Goal: Task Accomplishment & Management: Complete application form

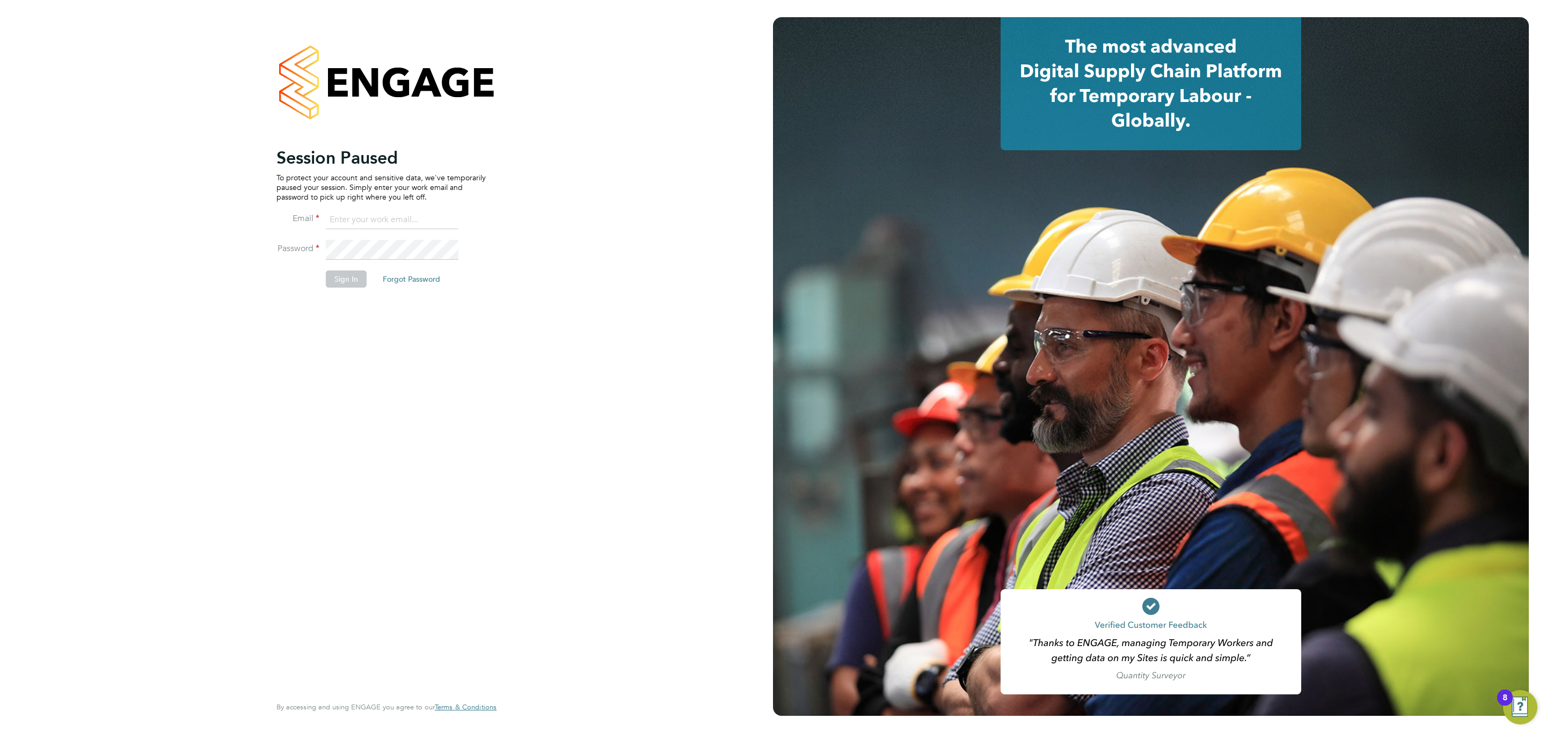
click at [377, 221] on input at bounding box center [392, 219] width 133 height 19
type input "info@cbwstaffingsolutions.com"
click at [326, 281] on button "Sign In" at bounding box center [346, 279] width 41 height 17
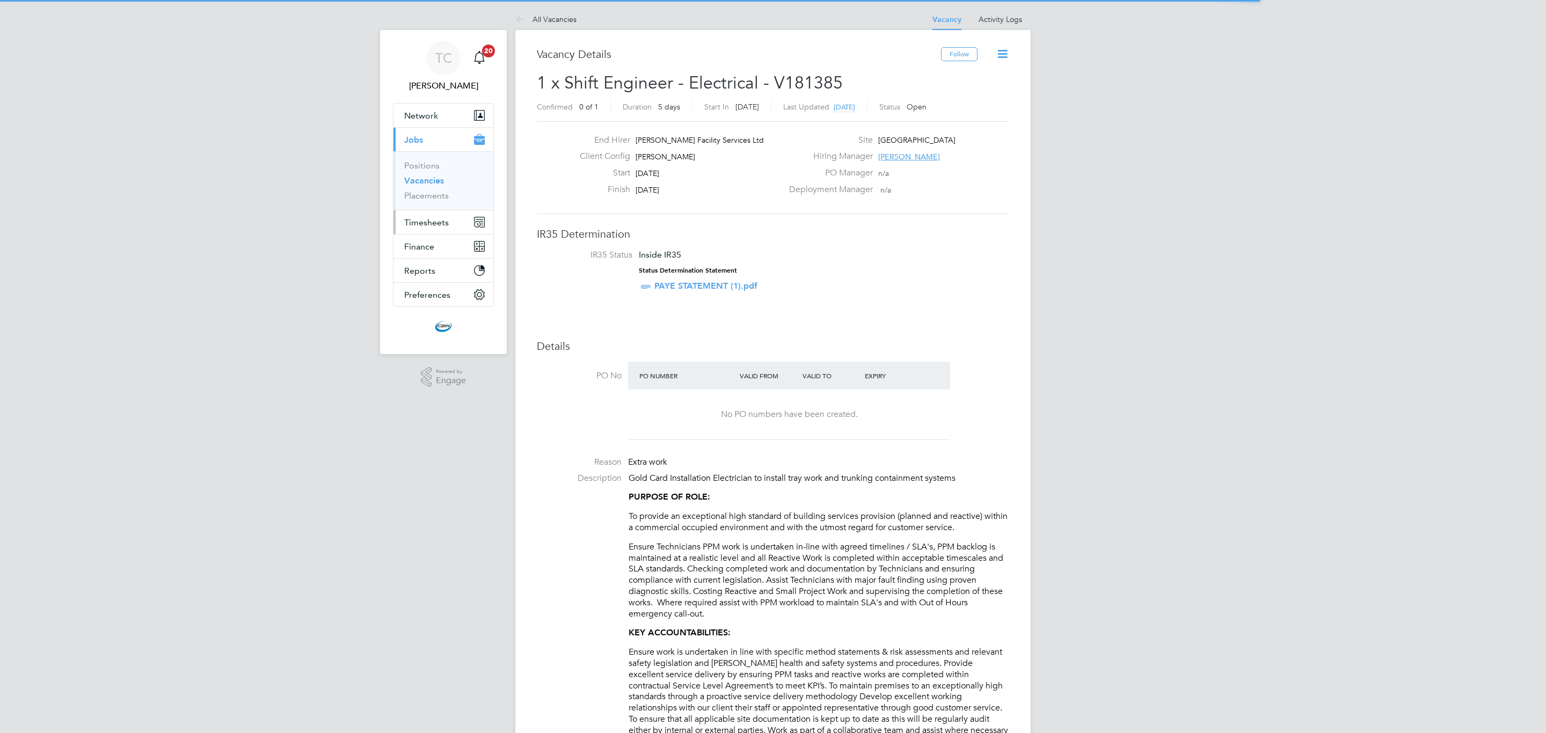
scroll to position [32, 76]
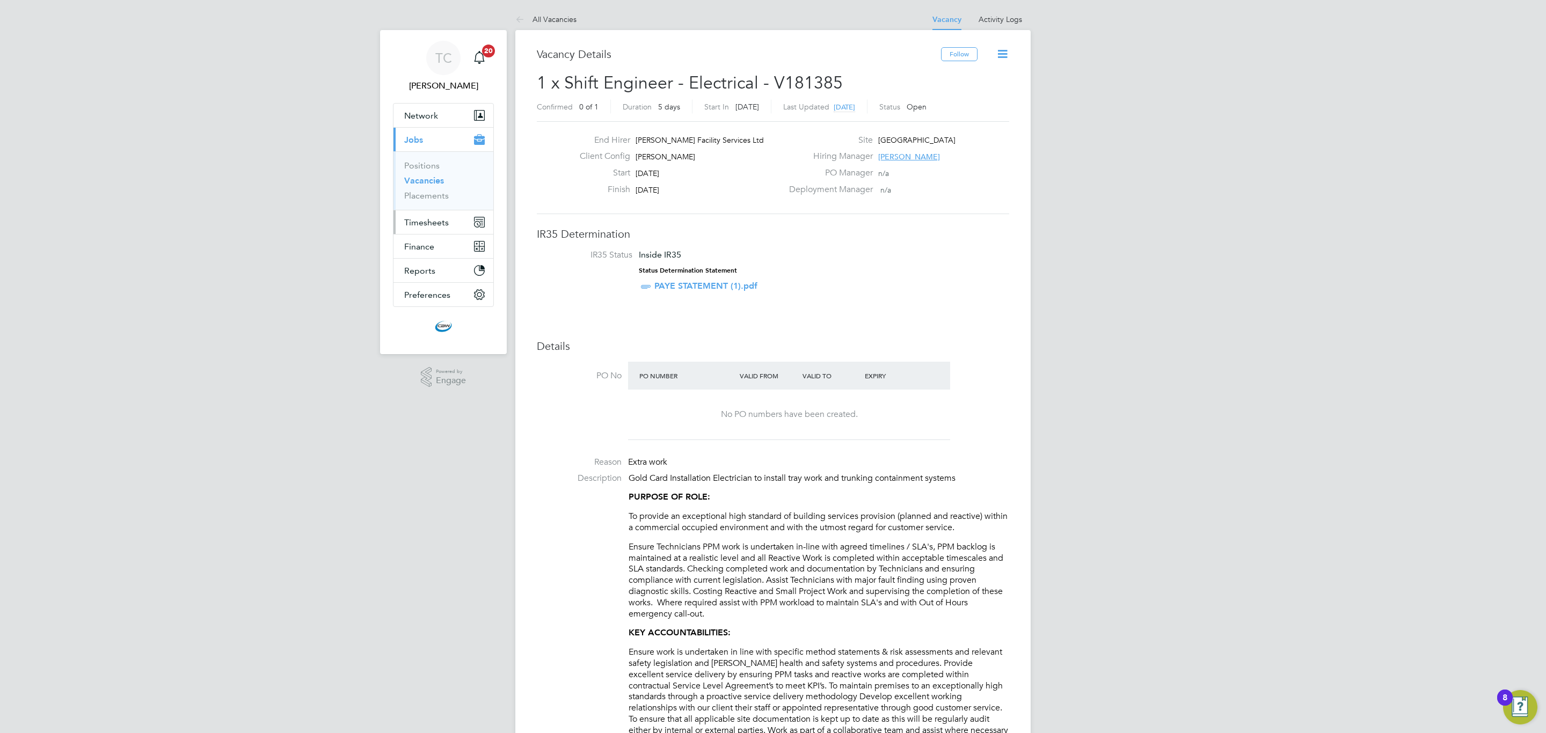
click at [420, 224] on span "Timesheets" at bounding box center [426, 222] width 45 height 10
click at [434, 194] on link "Timesheets" at bounding box center [426, 190] width 45 height 10
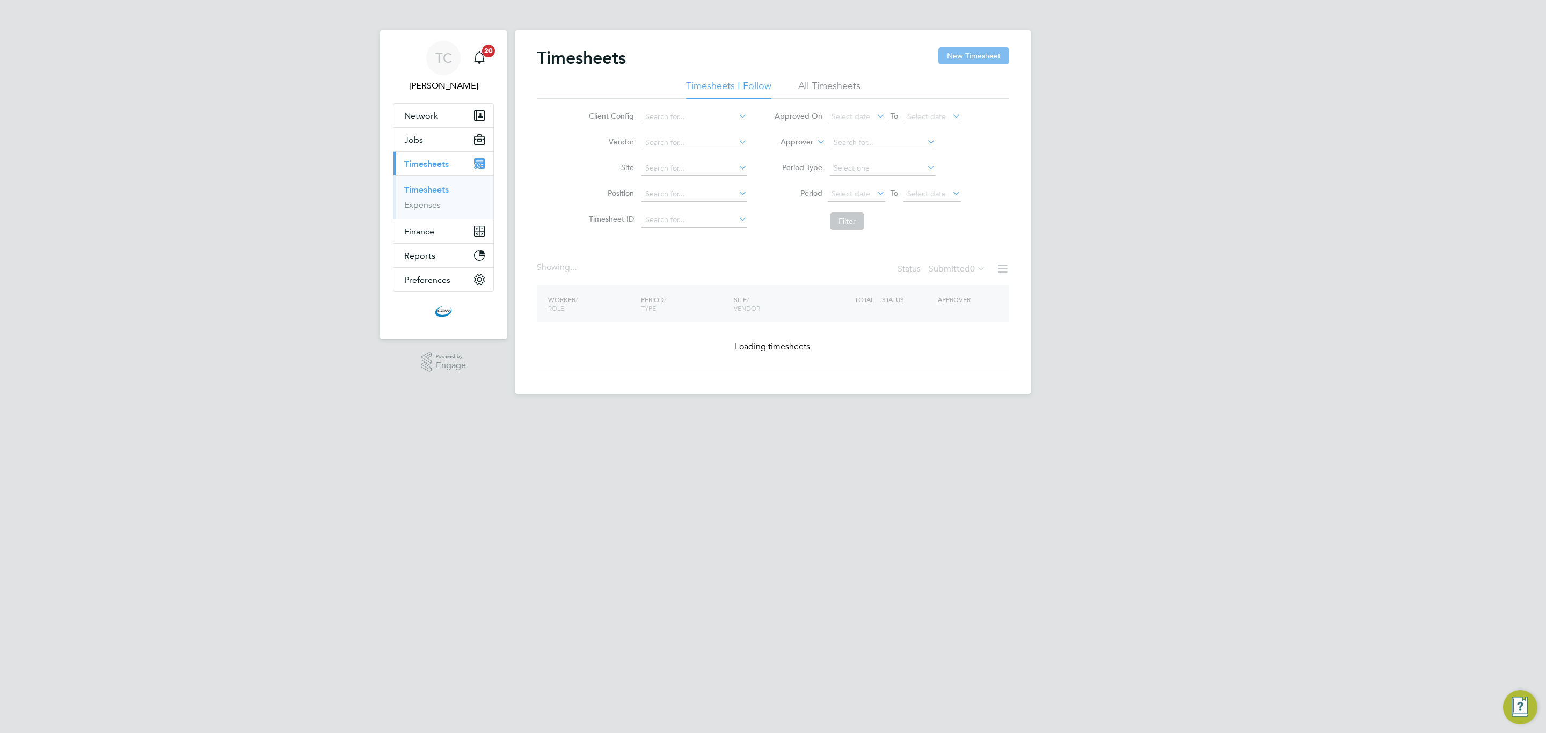
click at [980, 58] on button "New Timesheet" at bounding box center [973, 55] width 71 height 17
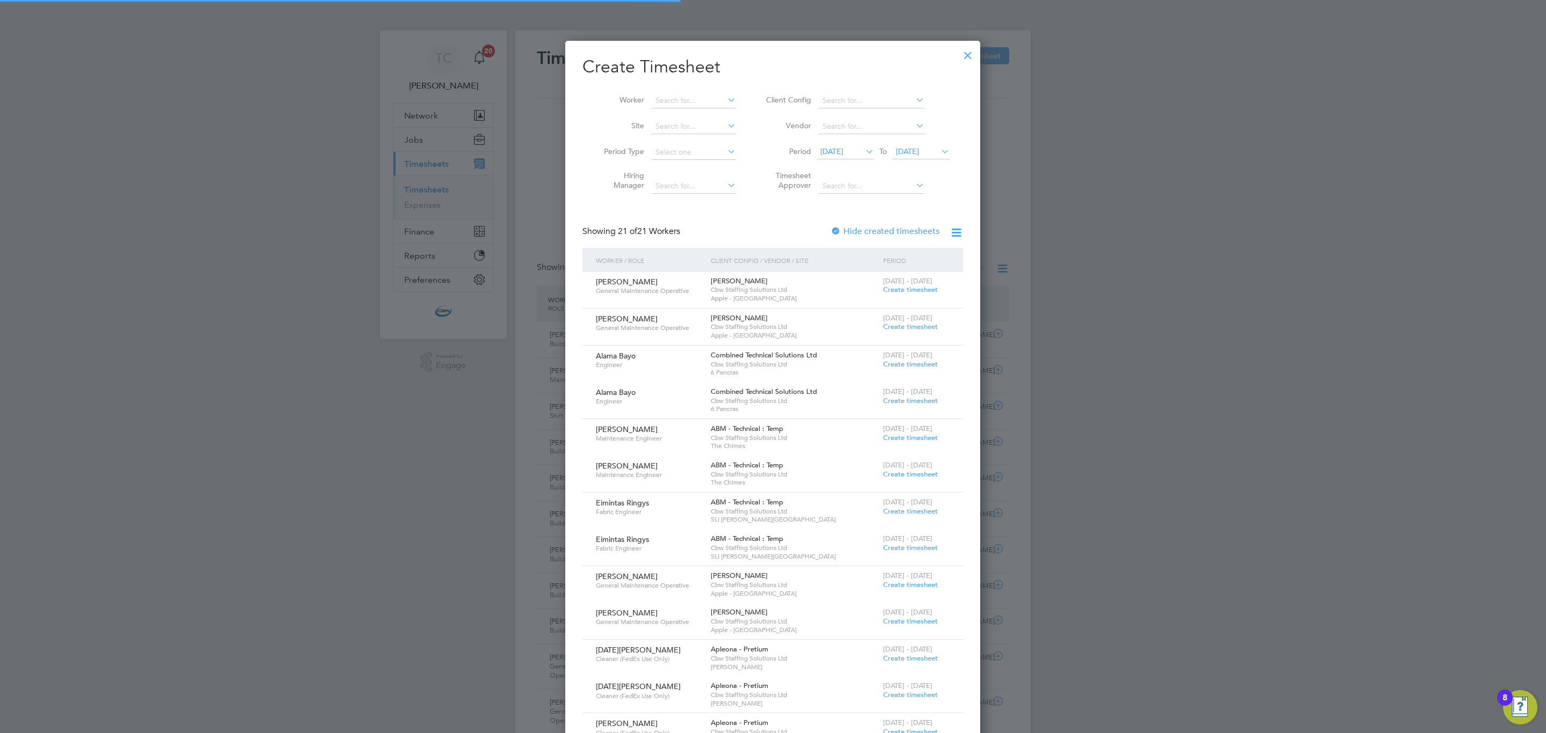
click at [674, 92] on li "Worker" at bounding box center [666, 101] width 167 height 26
click at [669, 105] on input at bounding box center [694, 100] width 84 height 15
click at [680, 108] on li "Jerome Brown" at bounding box center [697, 115] width 93 height 14
type input "[PERSON_NAME]"
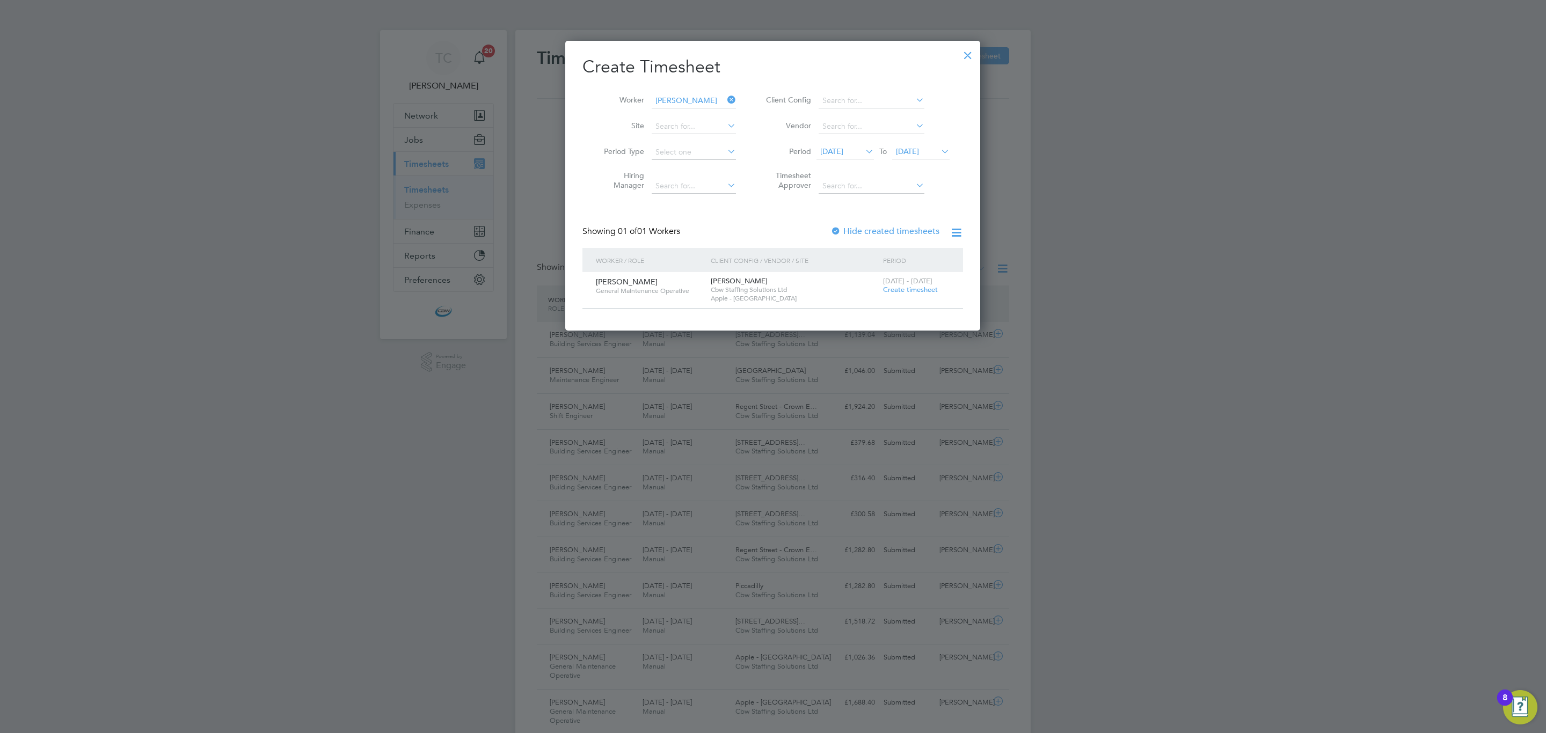
click at [926, 289] on span "Create timesheet" at bounding box center [910, 289] width 55 height 9
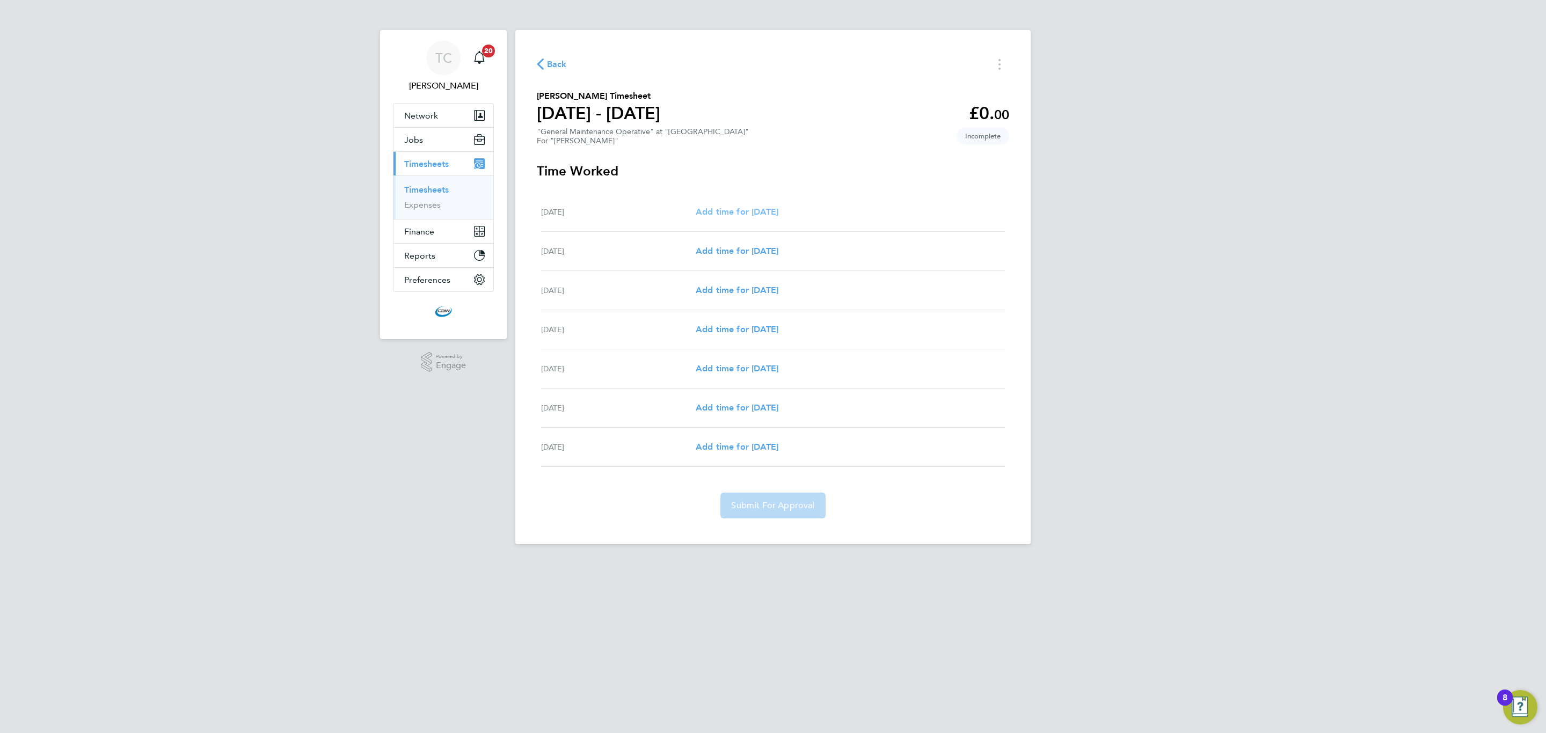
click at [707, 206] on link "Add time for [DATE]" at bounding box center [737, 212] width 83 height 13
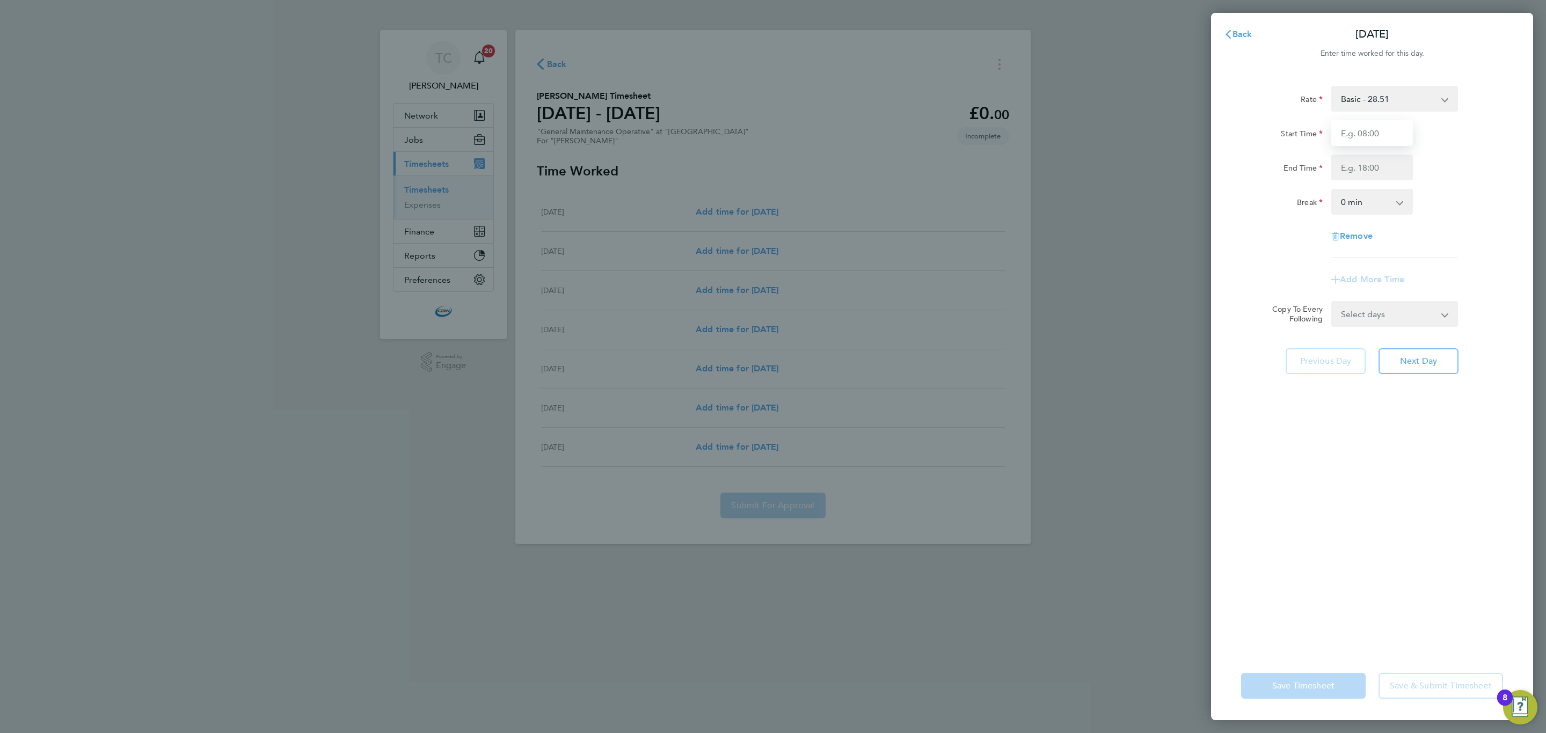
click at [1355, 123] on input "Start Time" at bounding box center [1373, 133] width 82 height 26
type input "07:00"
type input "19:00"
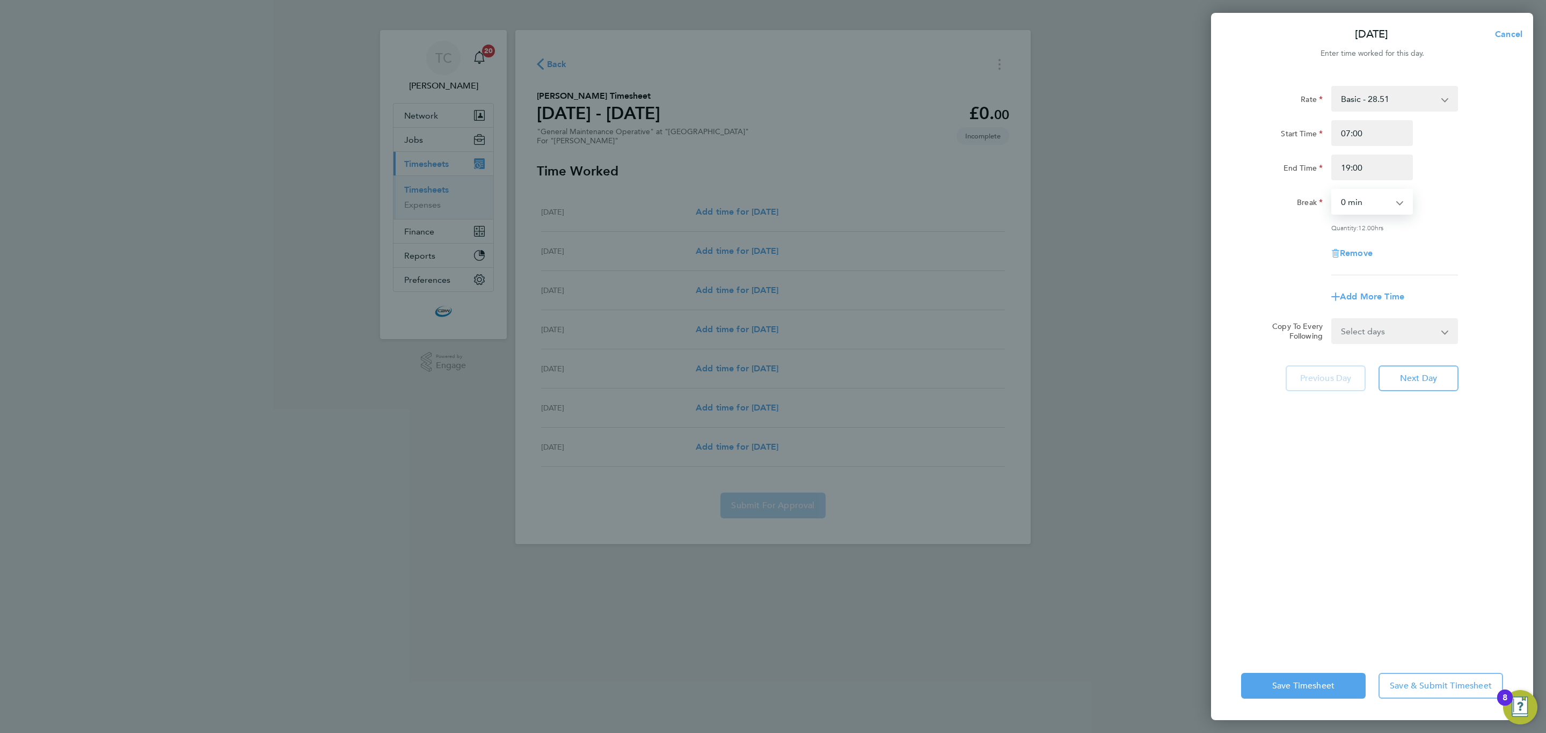
click at [1345, 328] on select "Select days Day Weekday (Mon-Fri) Monday Tuesday Wednesday Thursday Friday Sund…" at bounding box center [1389, 331] width 113 height 24
select select "DAY"
click at [1333, 319] on select "Select days Day Weekday (Mon-Fri) Monday Tuesday Wednesday Thursday Friday Sund…" at bounding box center [1389, 331] width 113 height 24
drag, startPoint x: 1350, startPoint y: 340, endPoint x: 1357, endPoint y: 368, distance: 28.1
click at [1357, 366] on select "21 Sep 2025 22 Sep 2025 23 Sep 2025 24 Sep 2025 25 Sep 2025 26 Sep 2025" at bounding box center [1389, 366] width 112 height 24
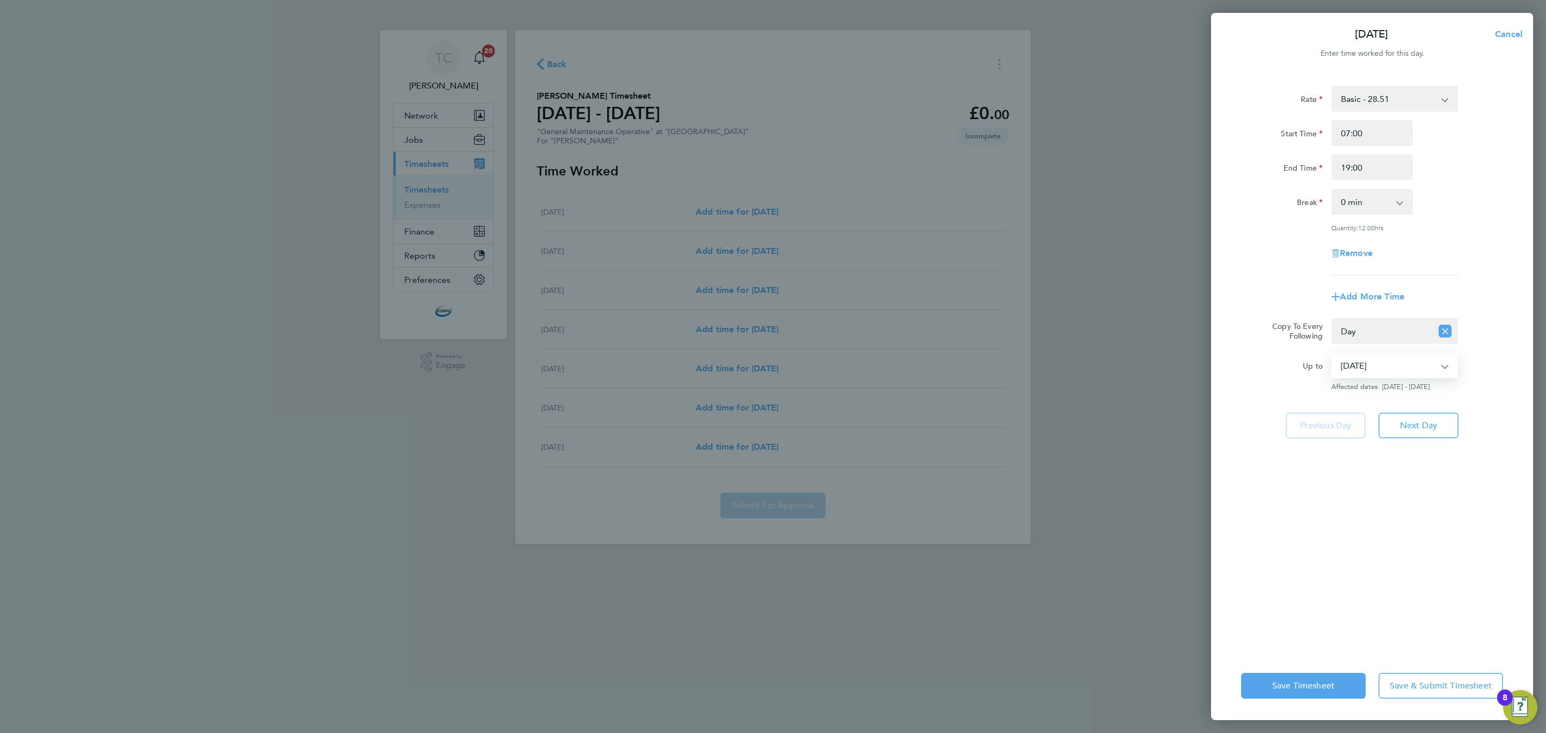
select select "2025-09-21"
click at [1333, 354] on select "21 Sep 2025 22 Sep 2025 23 Sep 2025 24 Sep 2025 25 Sep 2025 26 Sep 2025" at bounding box center [1389, 366] width 112 height 24
click at [1308, 687] on span "Save Timesheet" at bounding box center [1303, 686] width 62 height 11
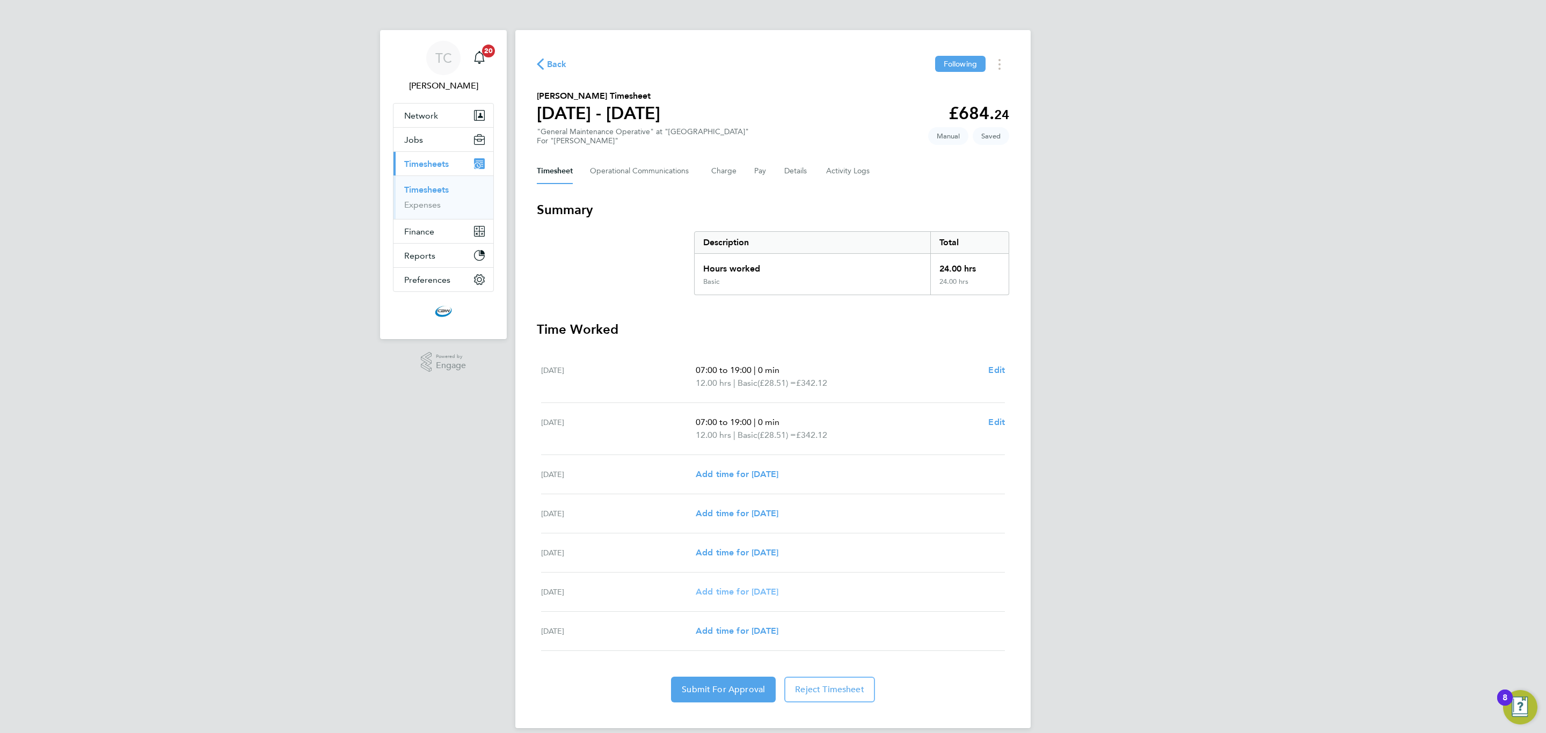
click at [779, 591] on span "Add time for [DATE]" at bounding box center [737, 592] width 83 height 10
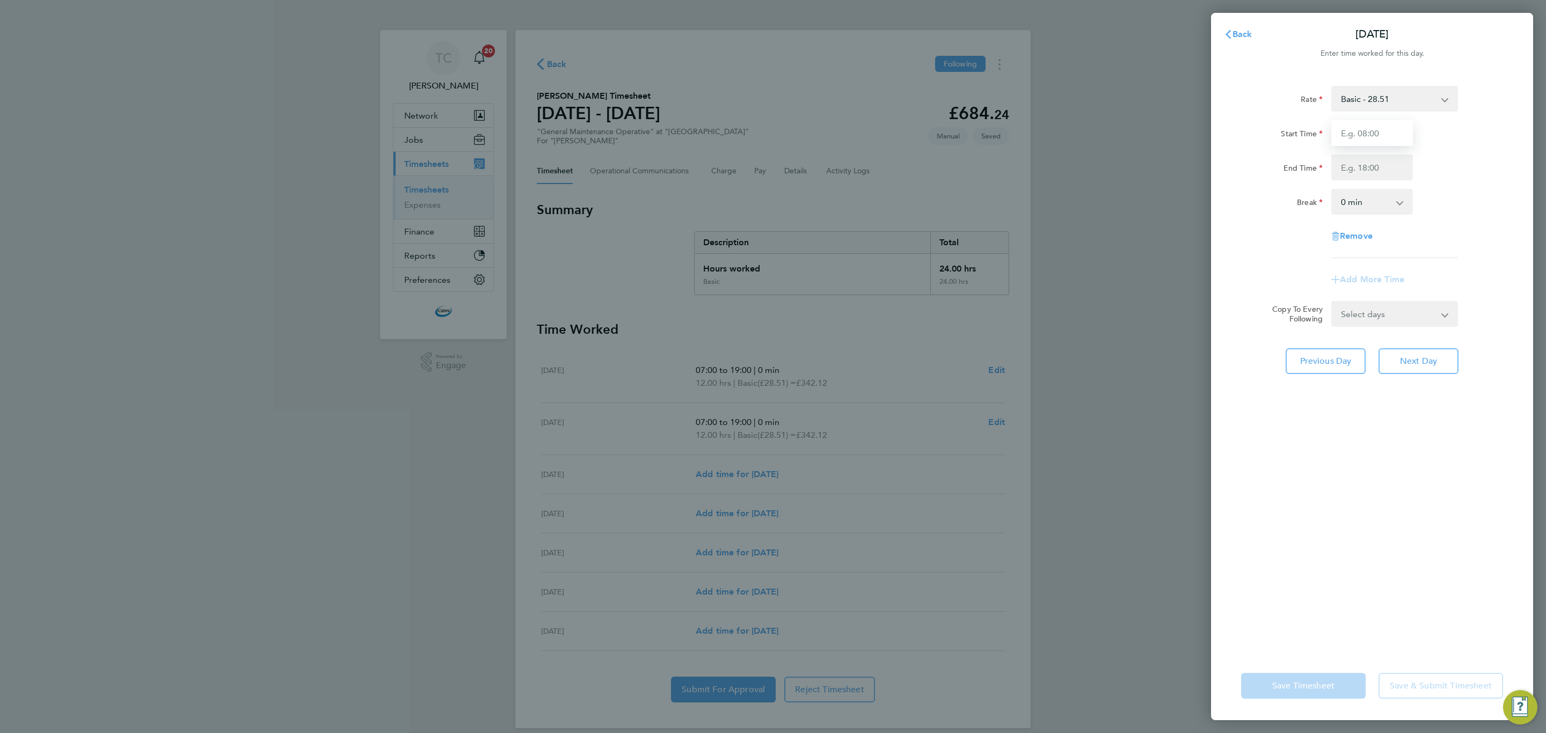
click at [1393, 137] on input "Start Time" at bounding box center [1373, 133] width 82 height 26
type input "07:00"
type input "19:00"
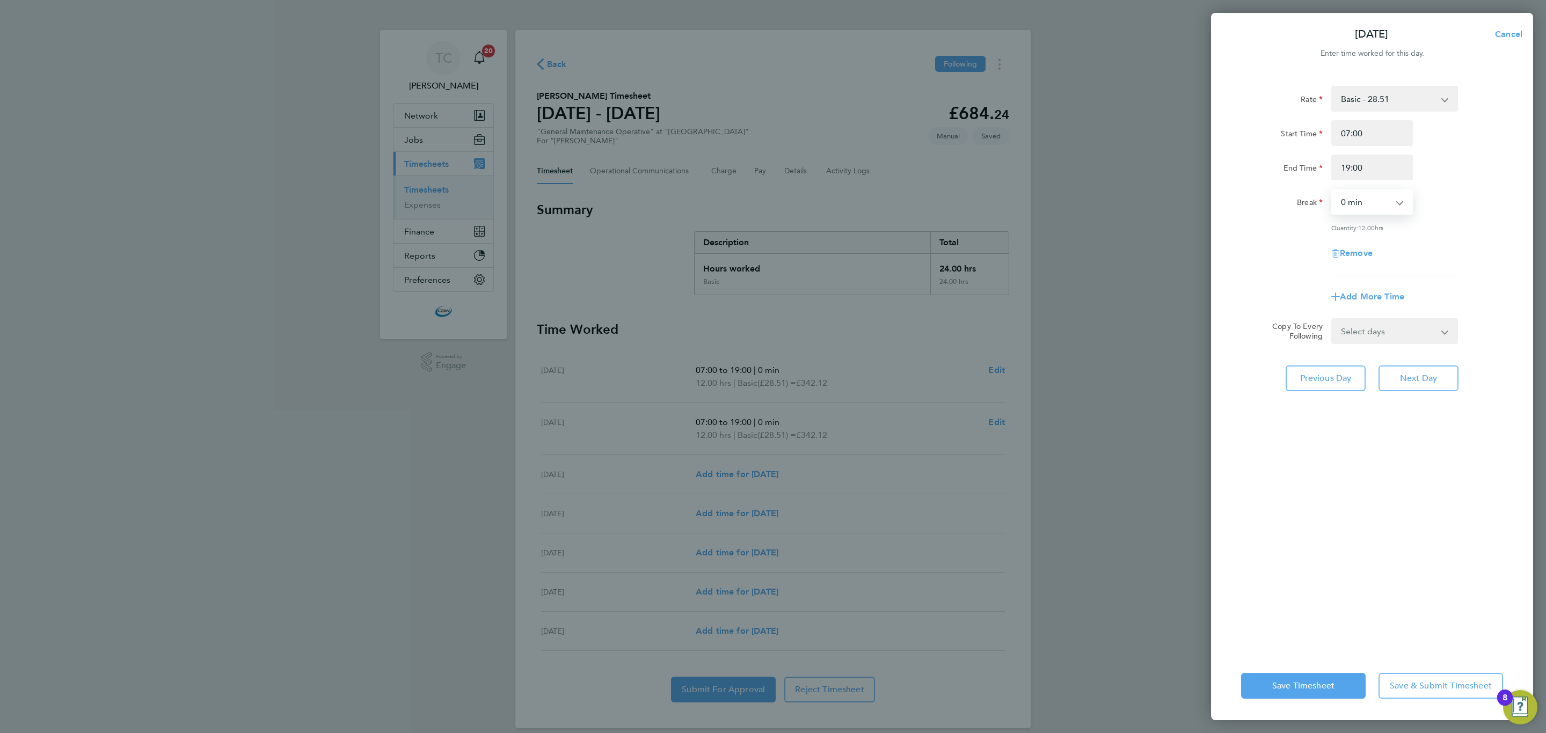
drag, startPoint x: 1408, startPoint y: 334, endPoint x: 1405, endPoint y: 341, distance: 8.0
click at [1408, 334] on select "Select days Friday" at bounding box center [1389, 331] width 113 height 24
select select "FRI"
click at [1333, 319] on select "Select days Friday" at bounding box center [1389, 331] width 113 height 24
click at [1427, 686] on span "Save & Submit Timesheet" at bounding box center [1441, 686] width 102 height 11
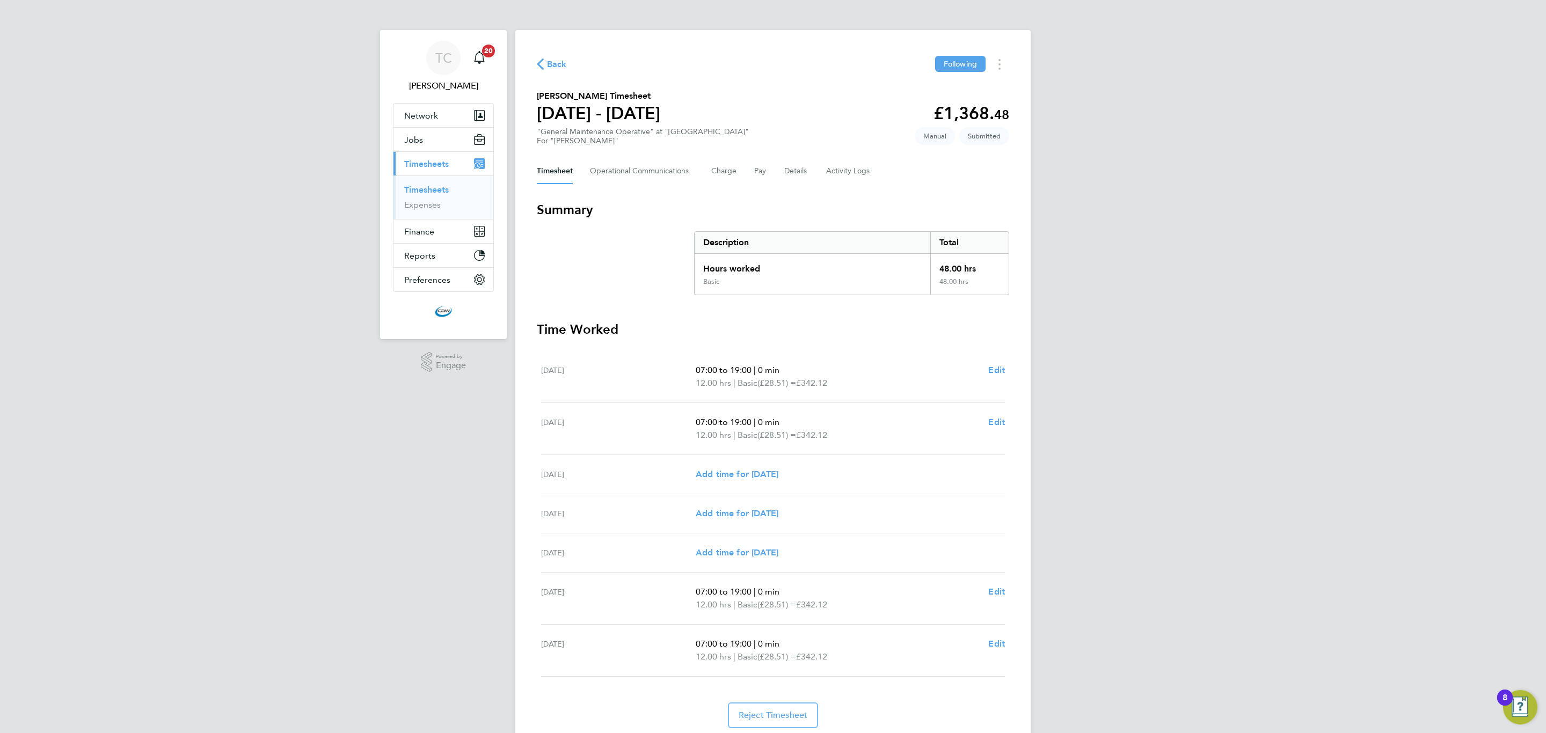
click at [414, 191] on link "Timesheets" at bounding box center [426, 190] width 45 height 10
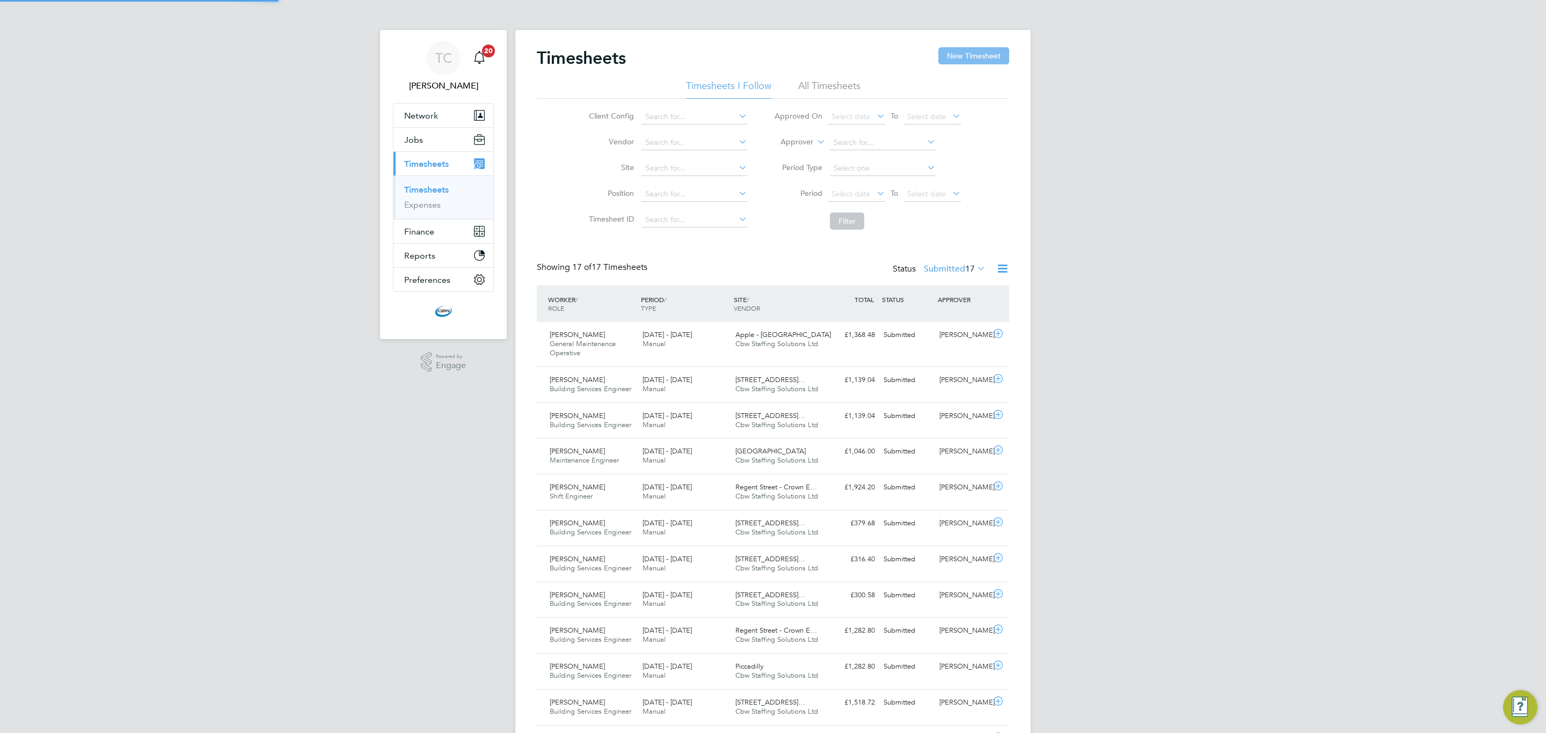
click at [957, 62] on button "New Timesheet" at bounding box center [973, 55] width 71 height 17
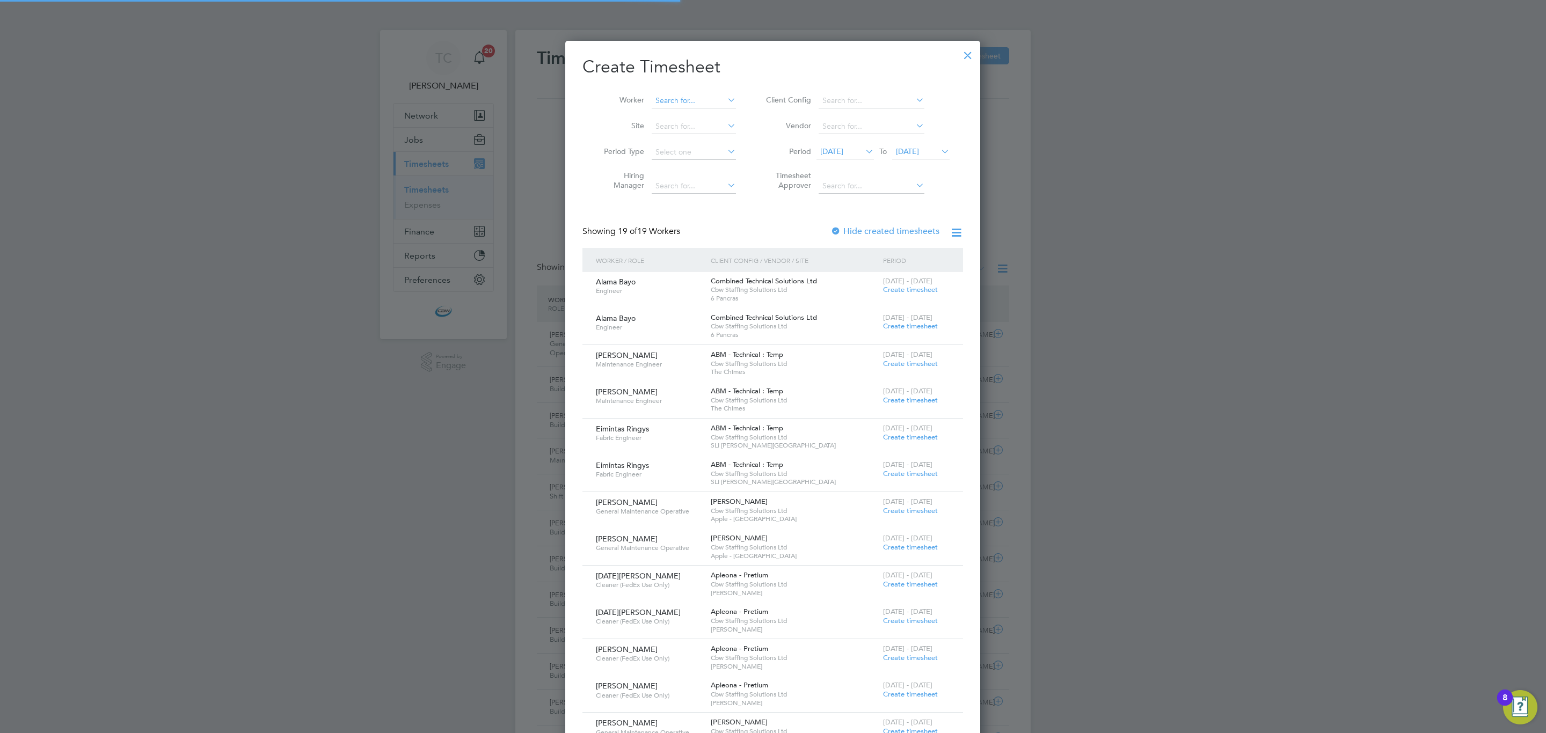
click at [683, 102] on input at bounding box center [694, 100] width 84 height 15
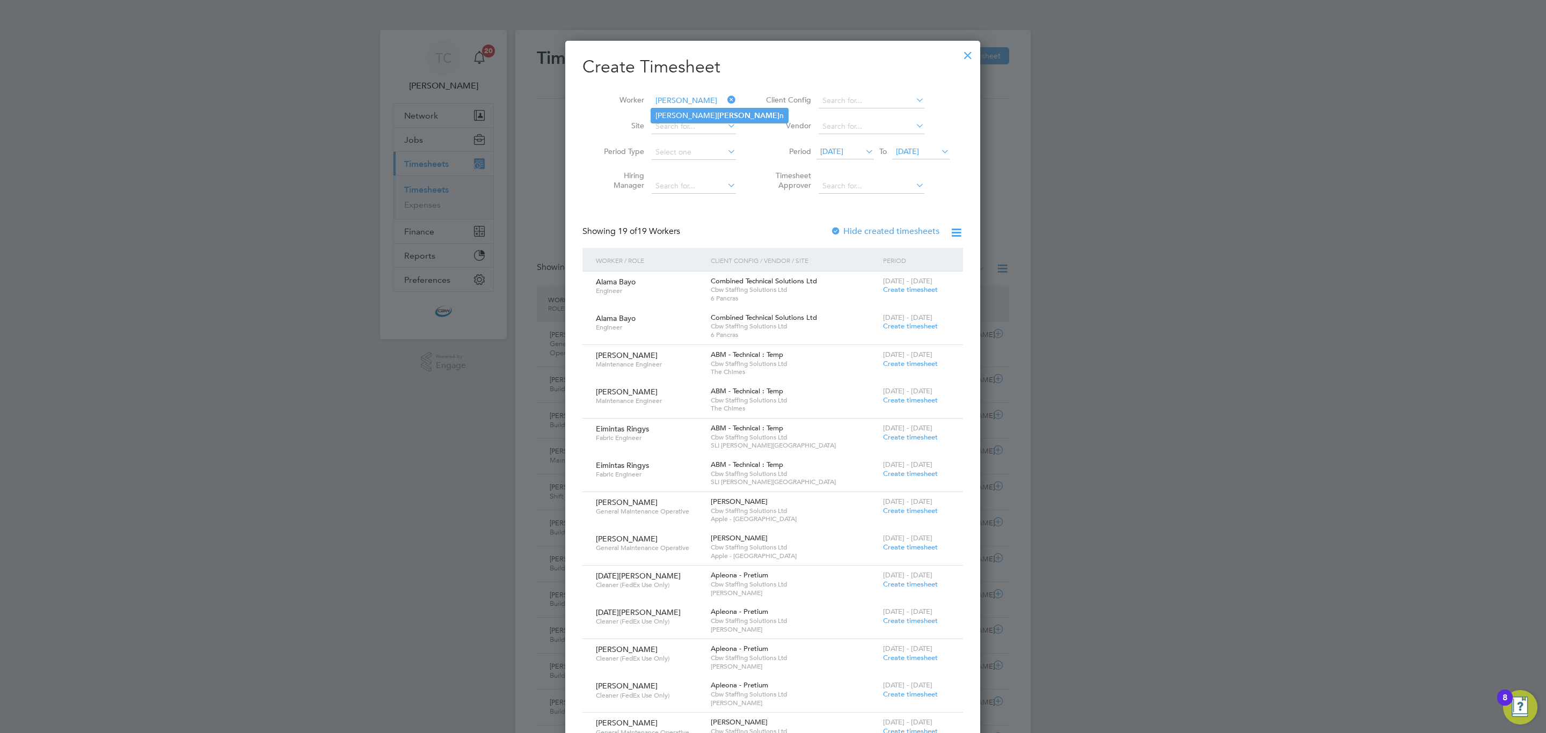
click at [696, 118] on li "Tom Heena n" at bounding box center [719, 115] width 137 height 14
type input "[PERSON_NAME]"
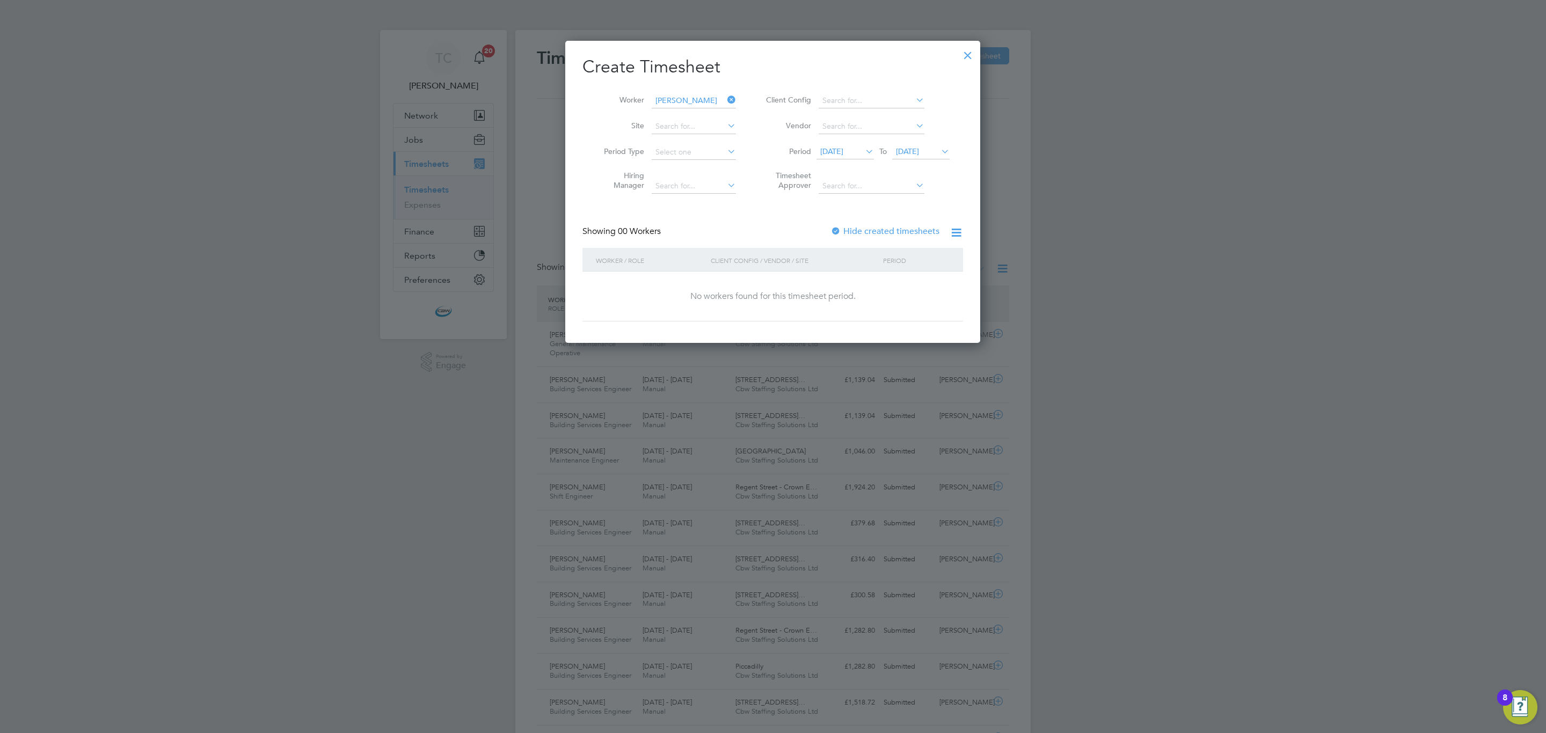
click at [834, 234] on div at bounding box center [836, 232] width 11 height 11
click at [907, 159] on span "[DATE]" at bounding box center [920, 152] width 57 height 14
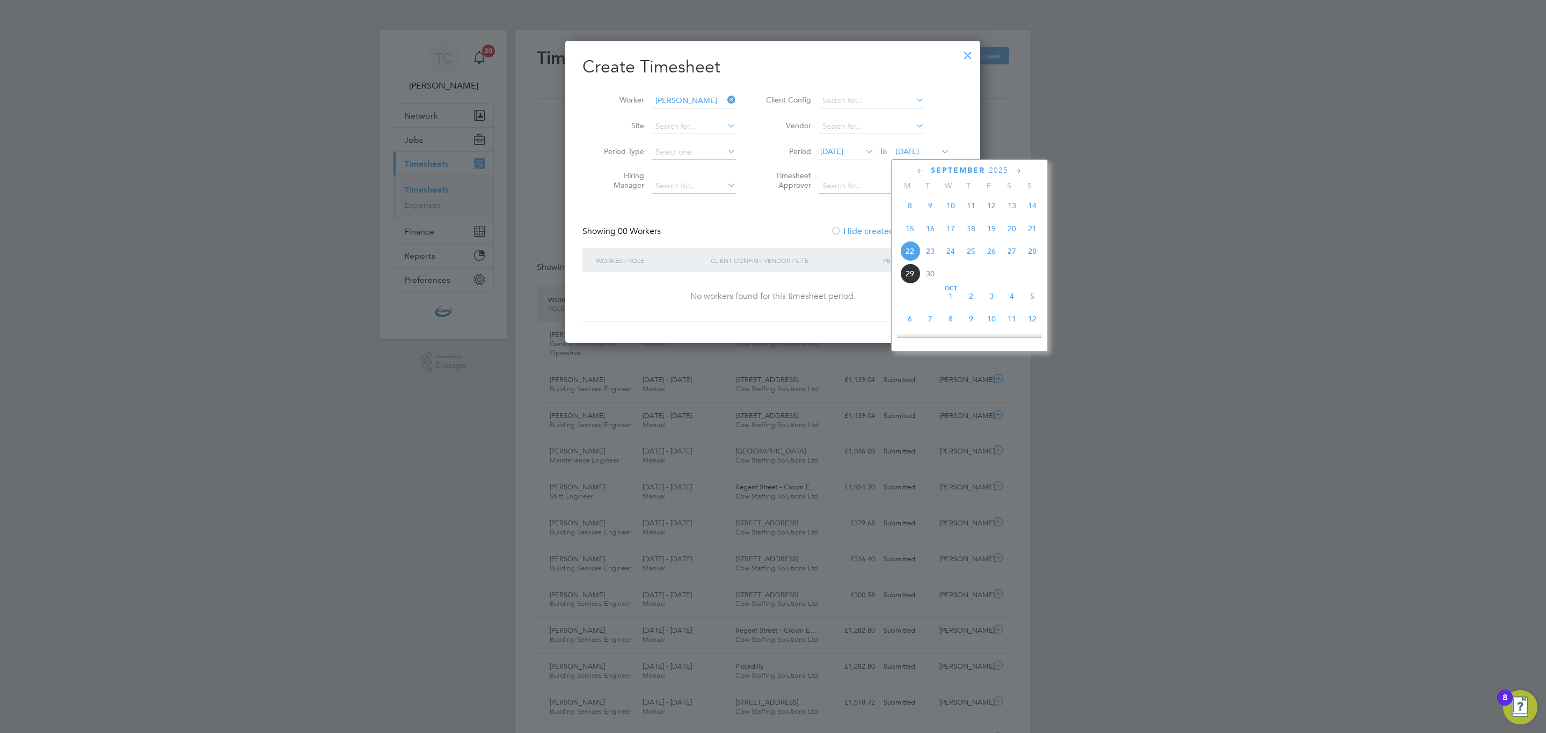
click at [995, 303] on span "3" at bounding box center [991, 296] width 20 height 20
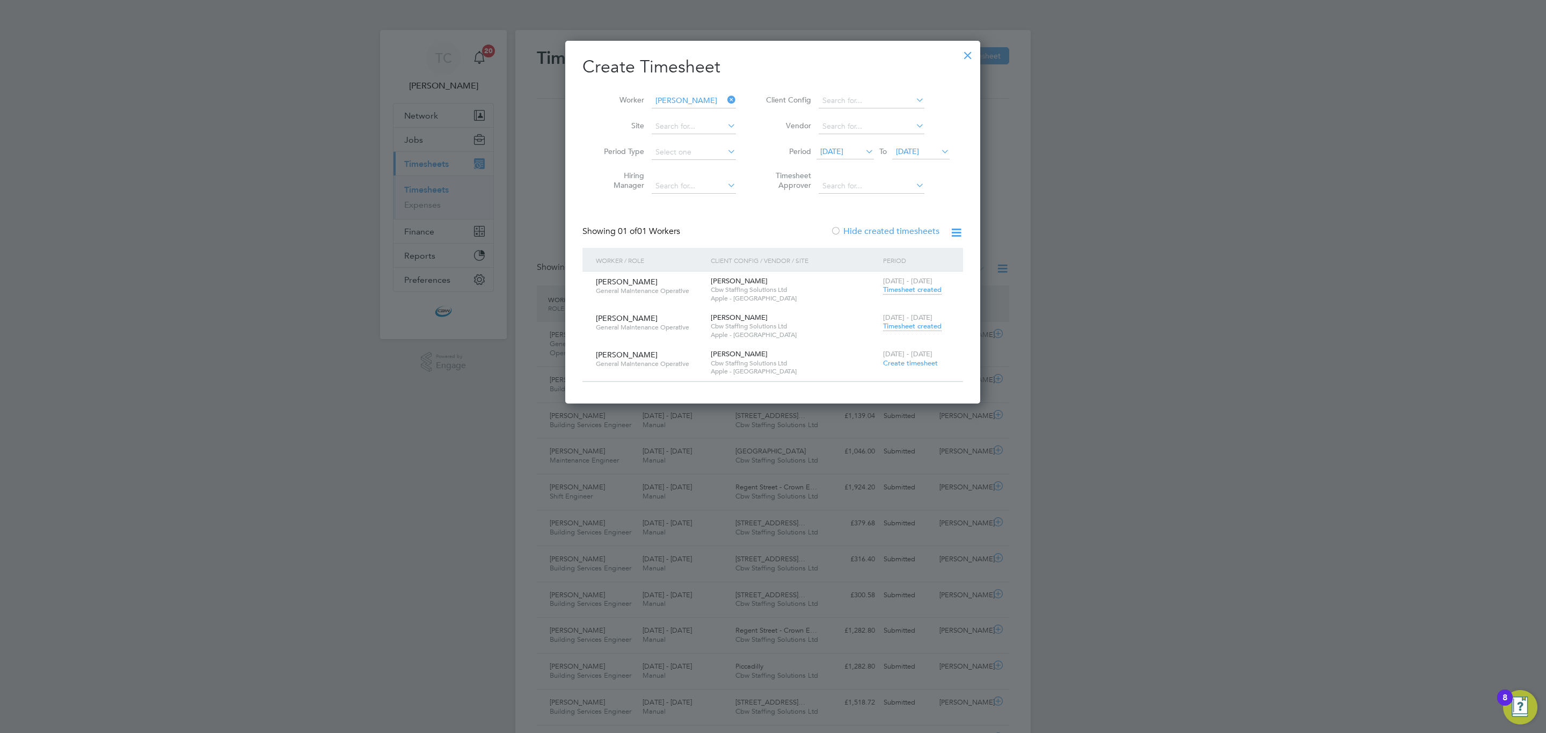
click at [907, 330] on span "Timesheet created" at bounding box center [912, 327] width 59 height 10
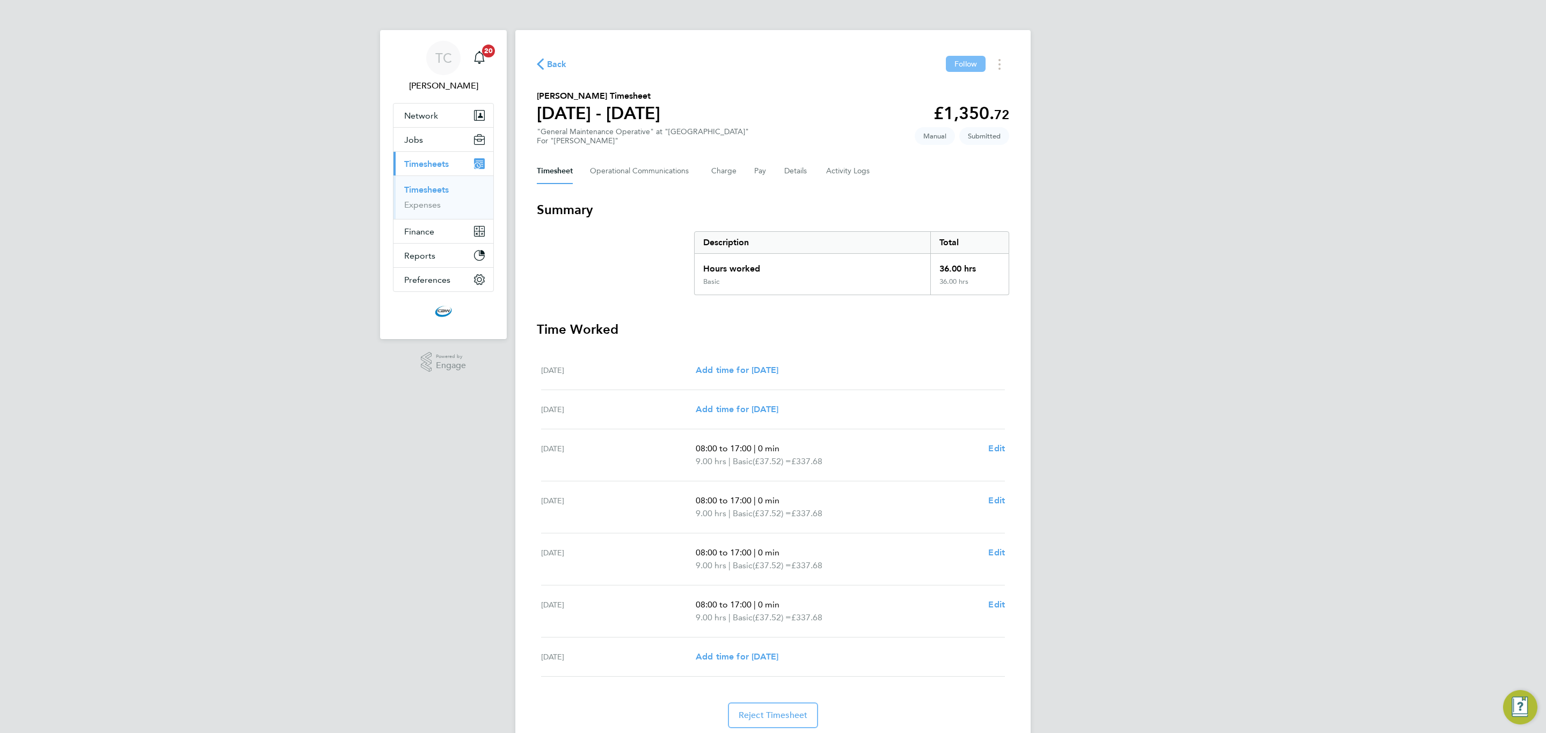
click at [973, 65] on span "Follow" at bounding box center [966, 64] width 23 height 10
click at [548, 63] on span "Back" at bounding box center [557, 64] width 20 height 13
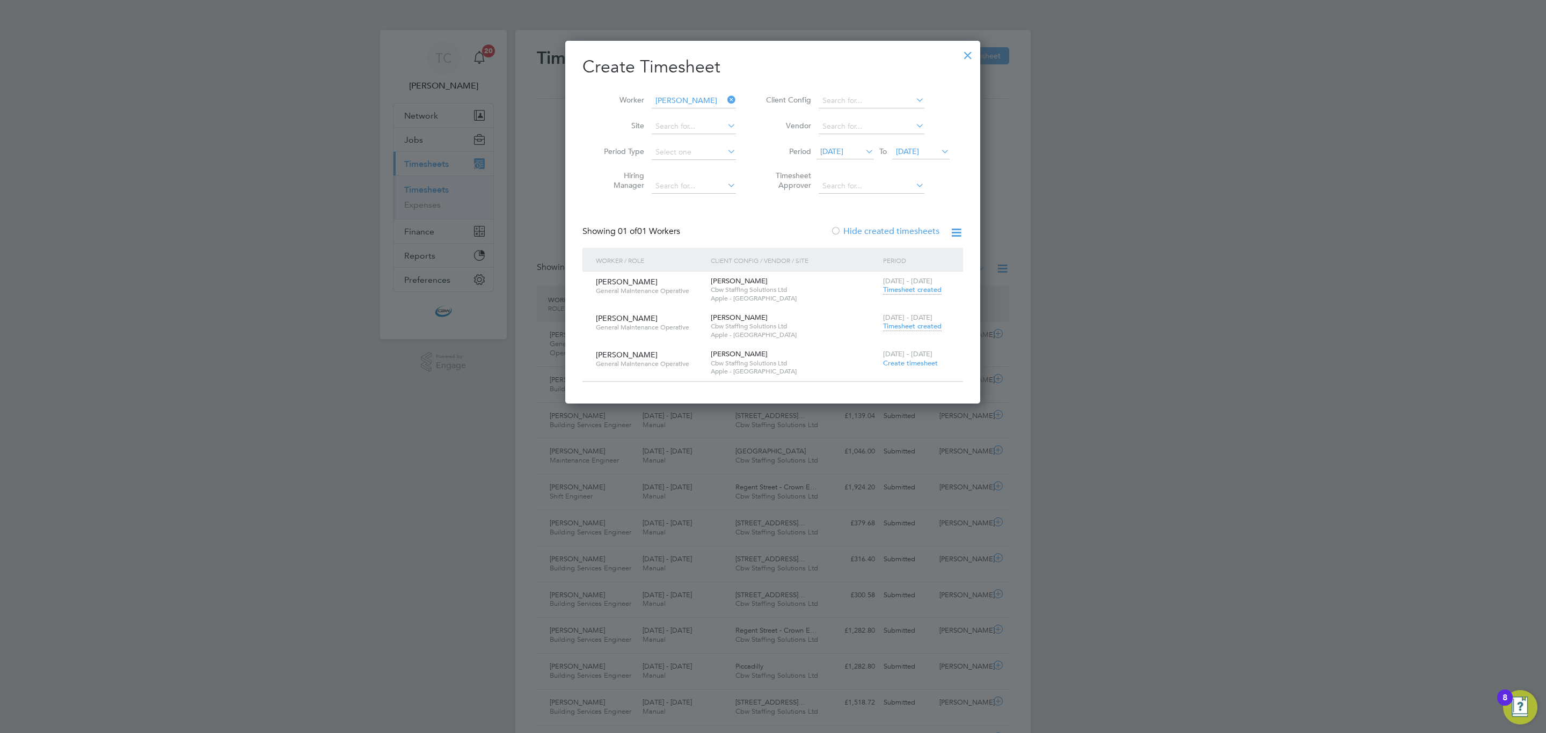
click at [935, 287] on span "Timesheet created" at bounding box center [912, 290] width 59 height 10
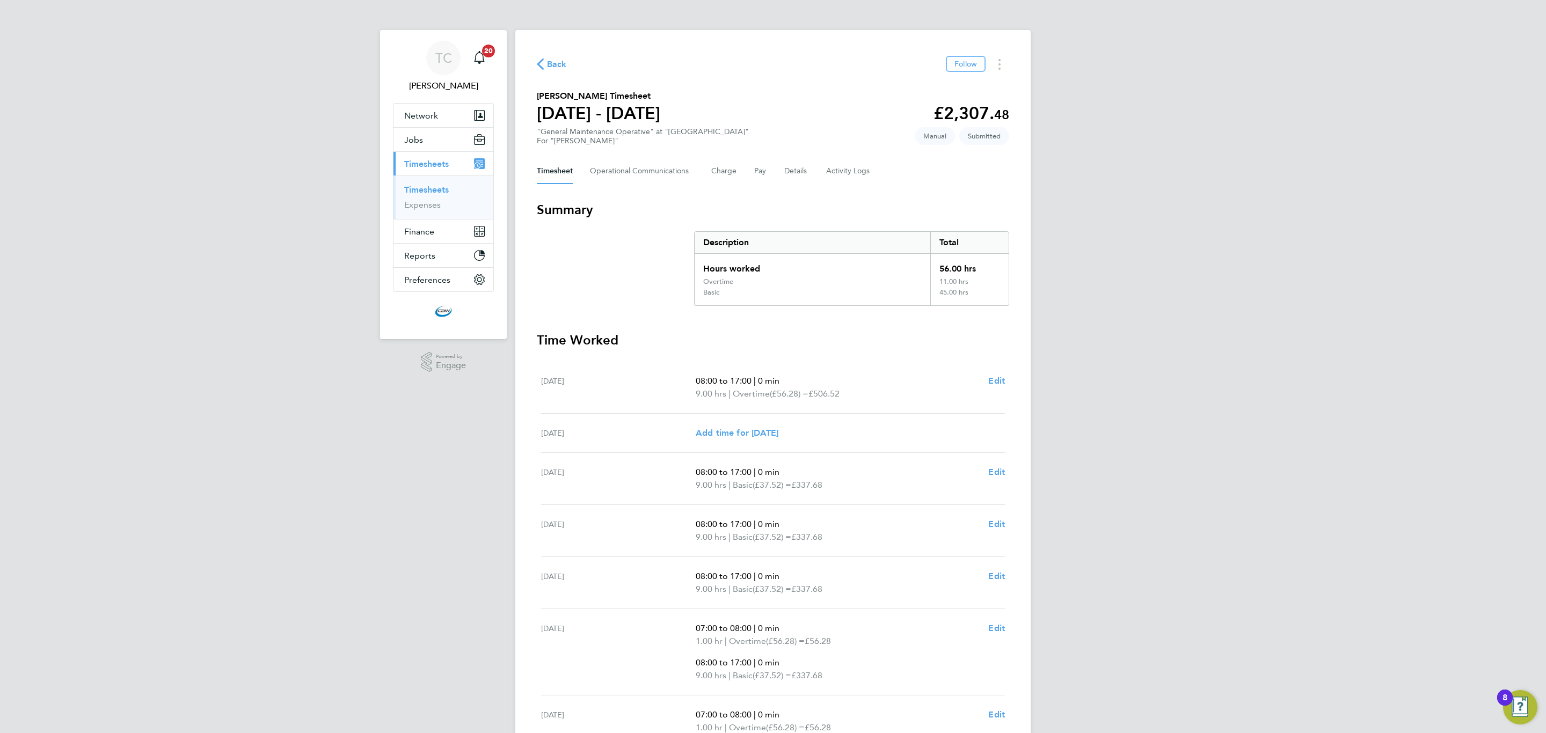
click at [959, 72] on div "Back Follow" at bounding box center [773, 64] width 472 height 17
click at [960, 70] on button "Follow" at bounding box center [966, 64] width 40 height 16
click at [561, 60] on span "Back" at bounding box center [557, 64] width 20 height 13
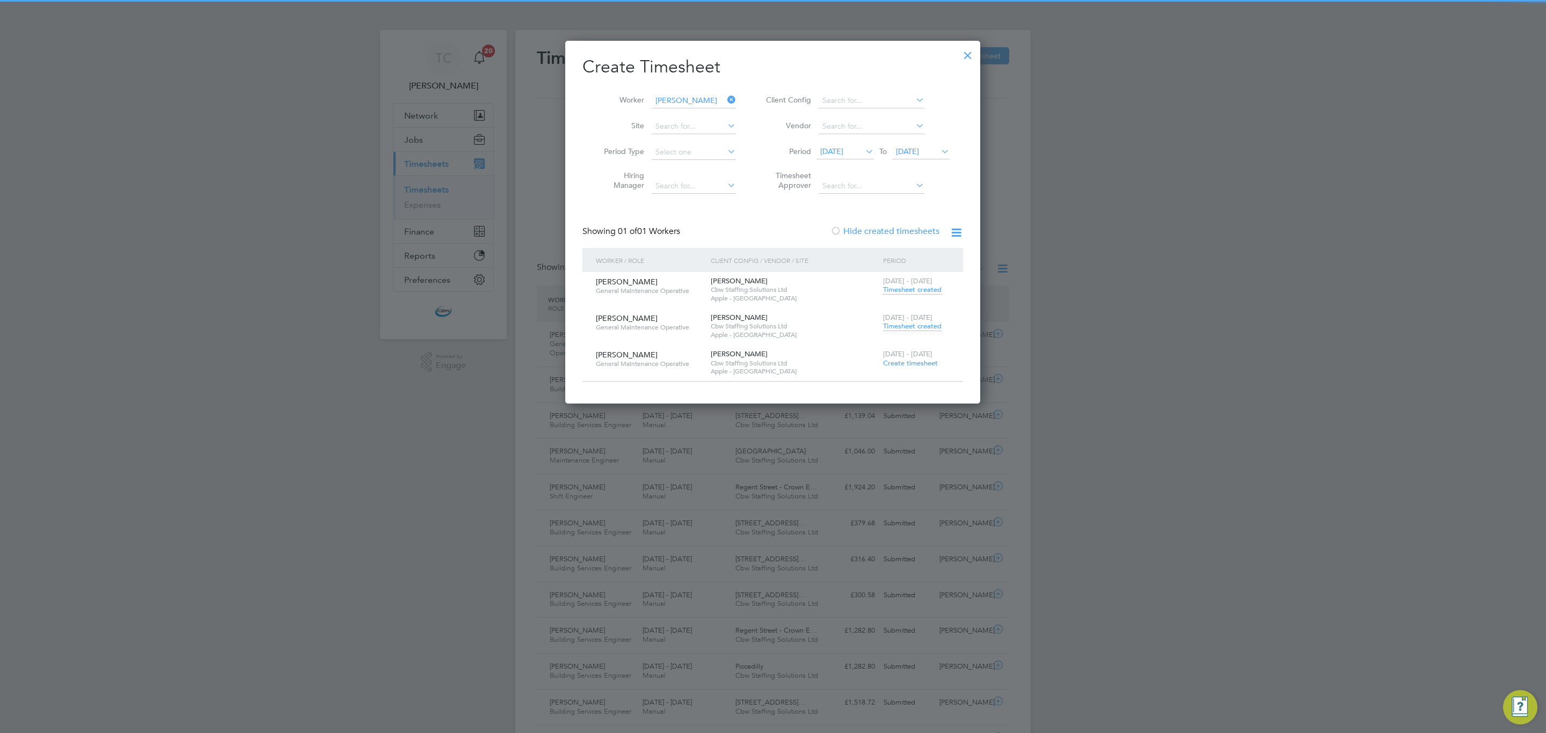
click at [843, 151] on span "[DATE]" at bounding box center [831, 152] width 23 height 10
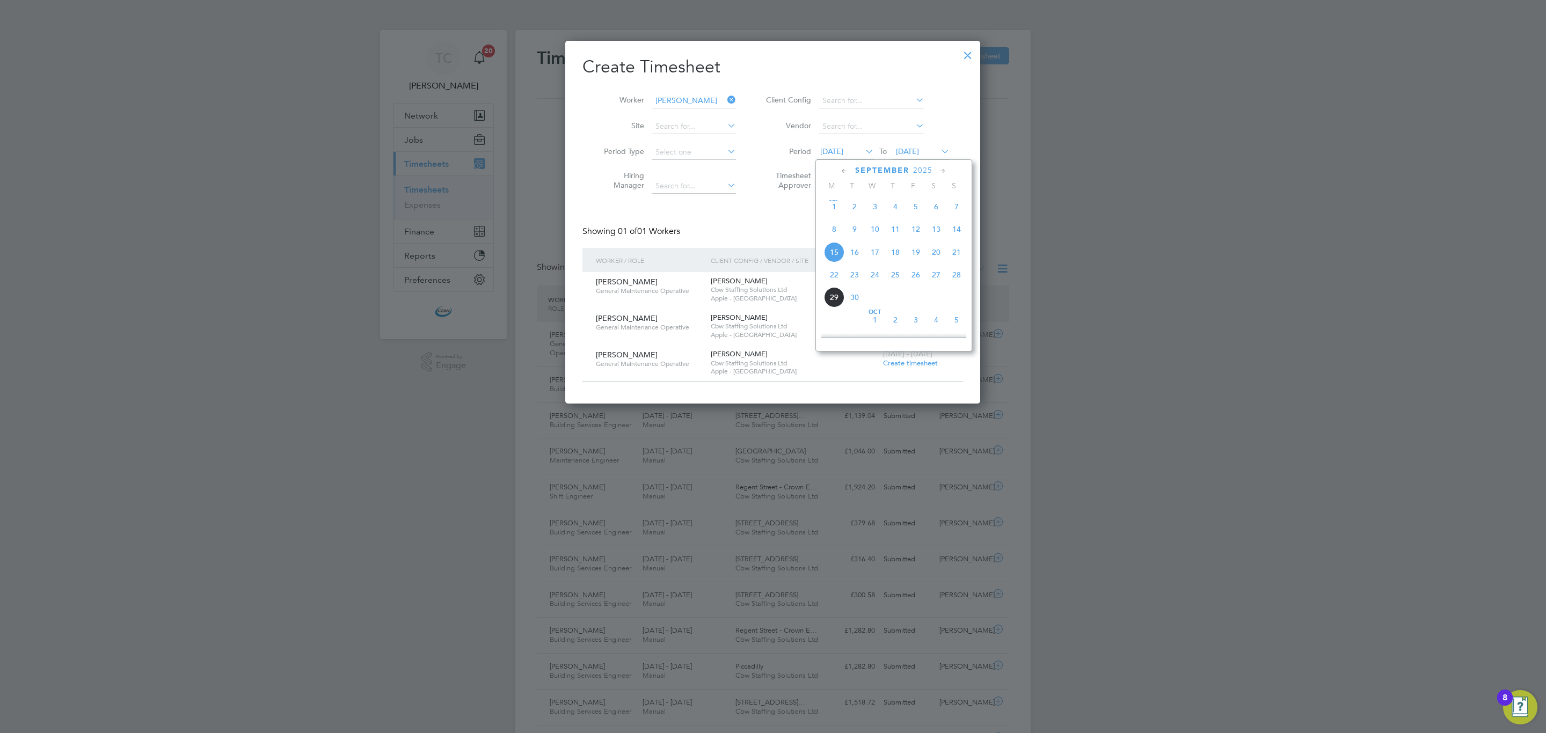
click at [828, 229] on span "8" at bounding box center [834, 229] width 20 height 20
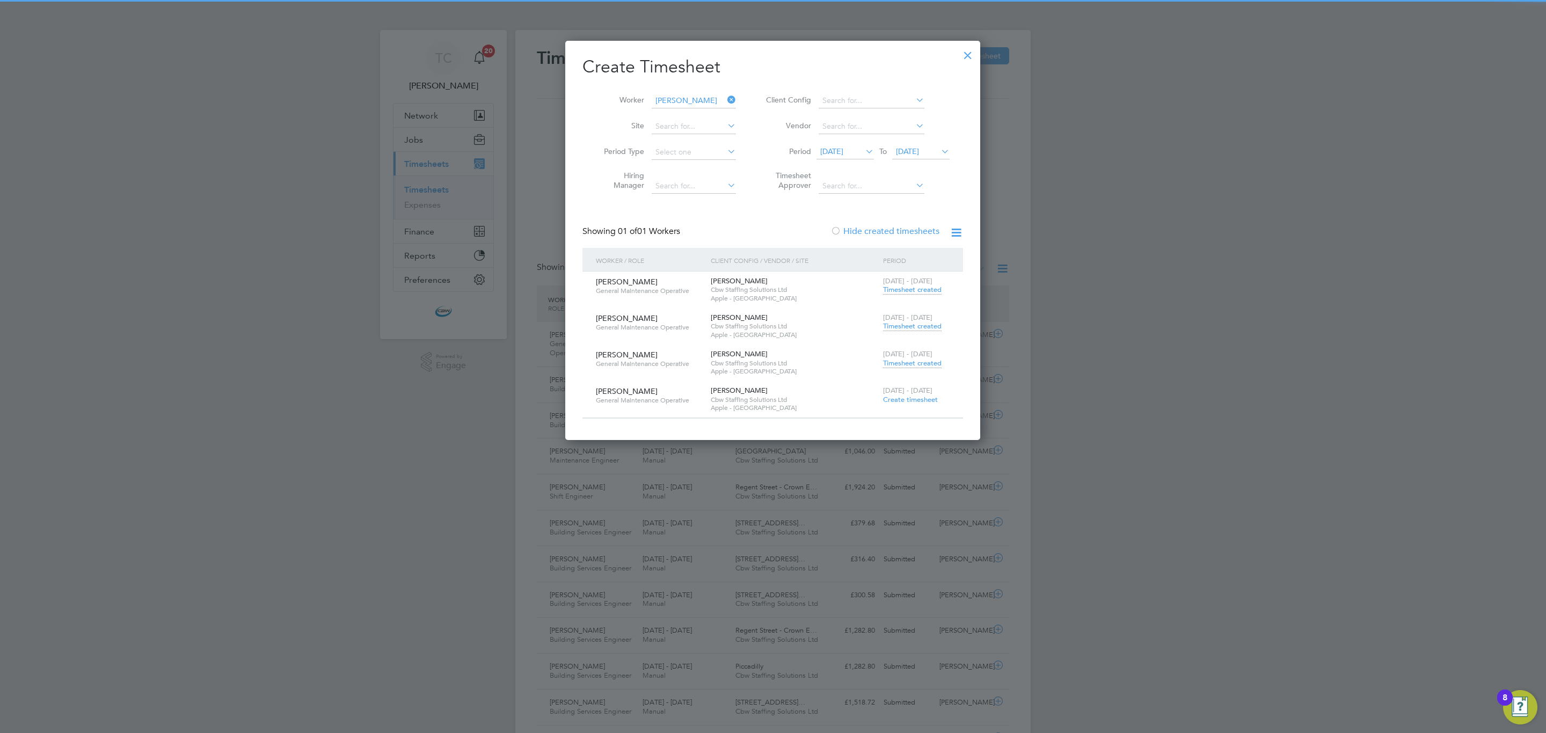
click at [896, 288] on span "Timesheet created" at bounding box center [912, 290] width 59 height 10
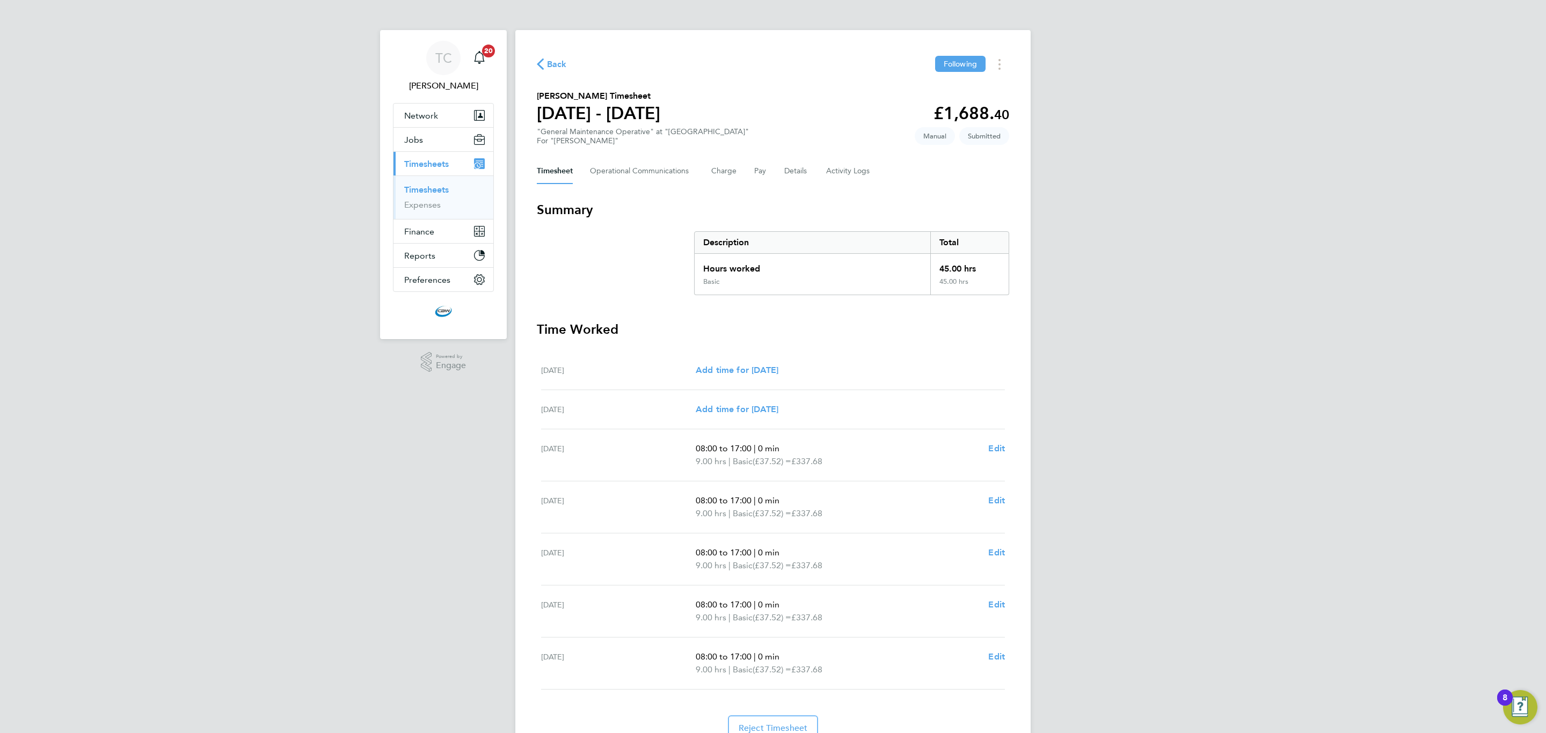
click at [545, 60] on span "Back" at bounding box center [552, 64] width 30 height 10
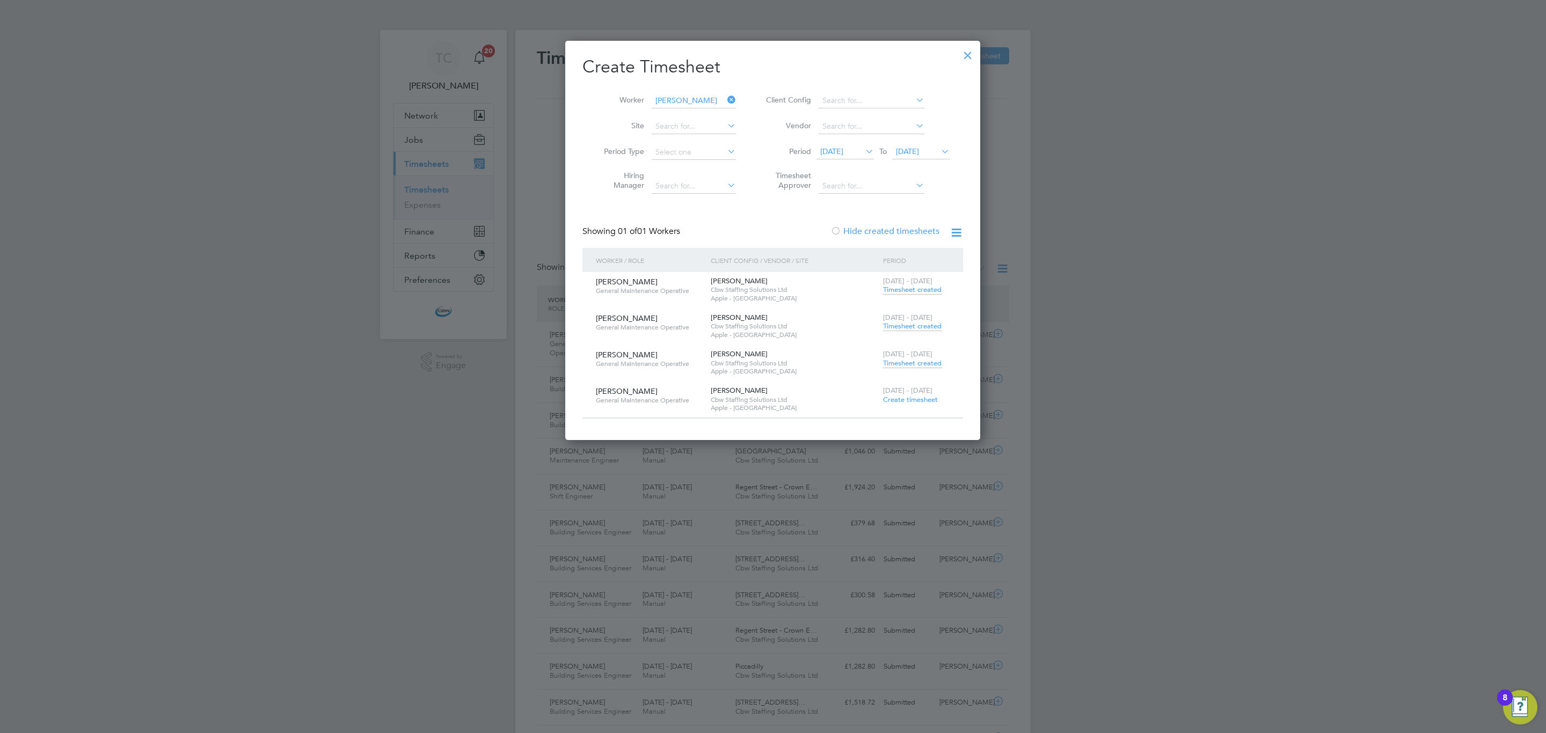
click at [836, 148] on span "[DATE]" at bounding box center [831, 152] width 23 height 10
click at [835, 231] on span "Sep 1" at bounding box center [834, 229] width 20 height 20
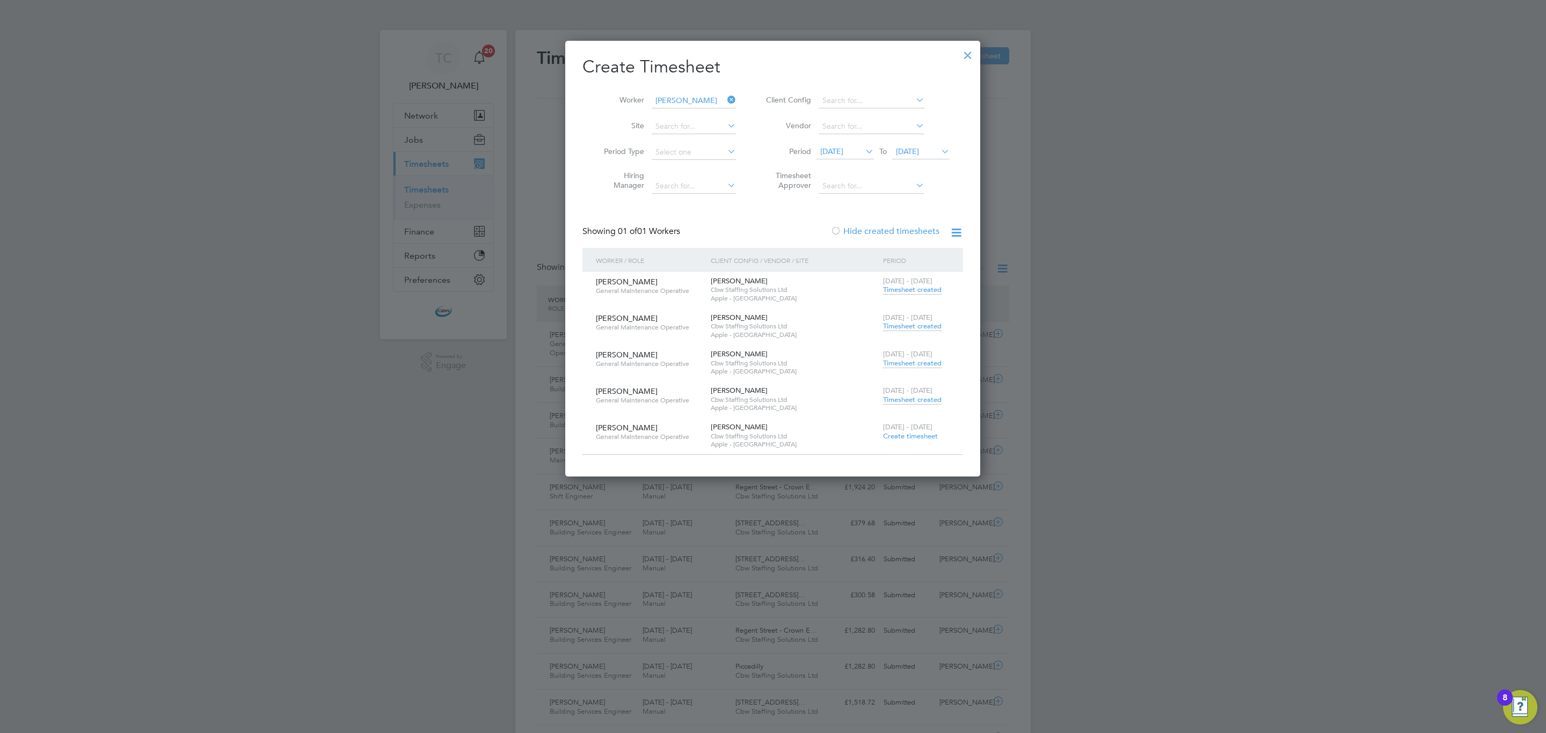
click at [917, 292] on span "Timesheet created" at bounding box center [912, 290] width 59 height 10
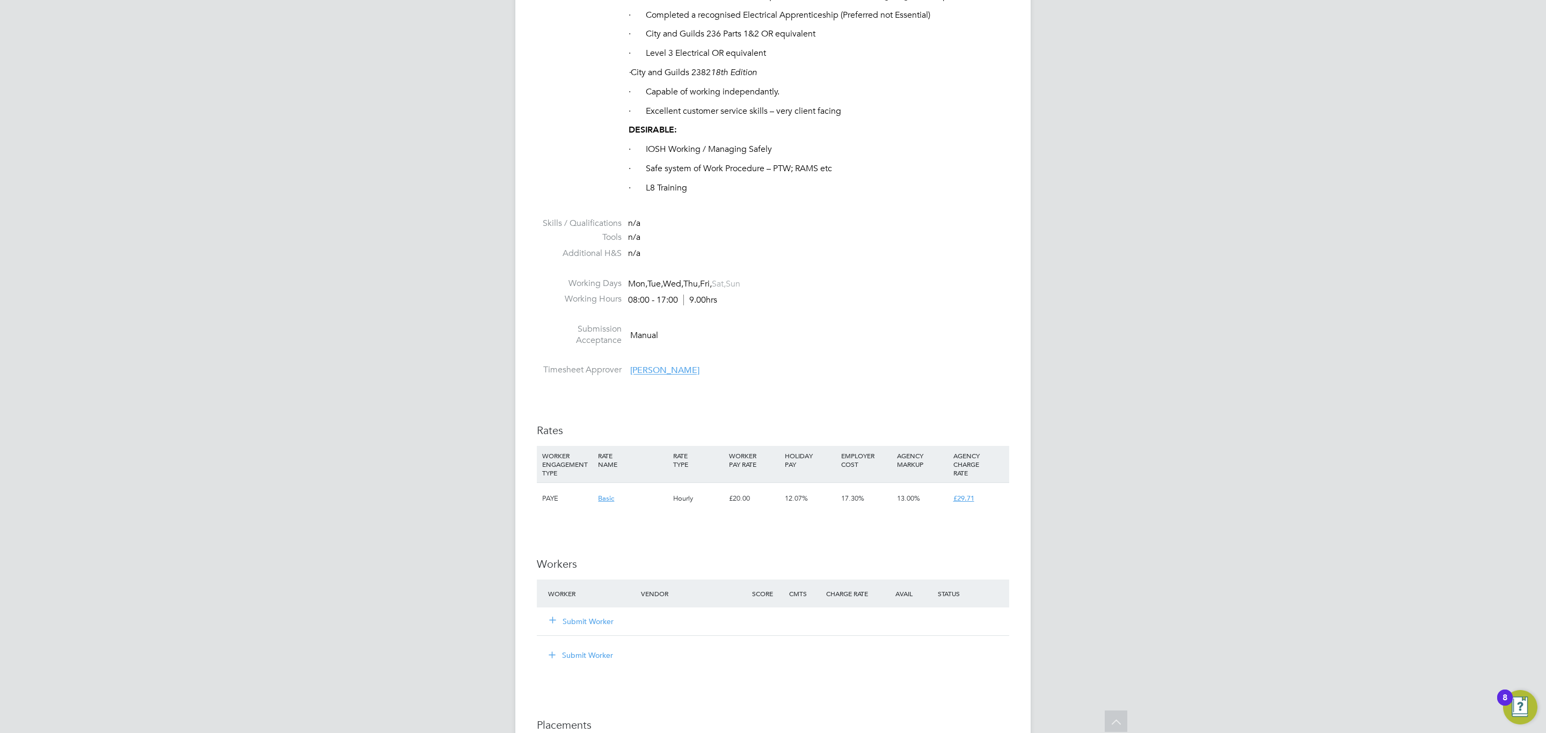
scroll to position [1208, 0]
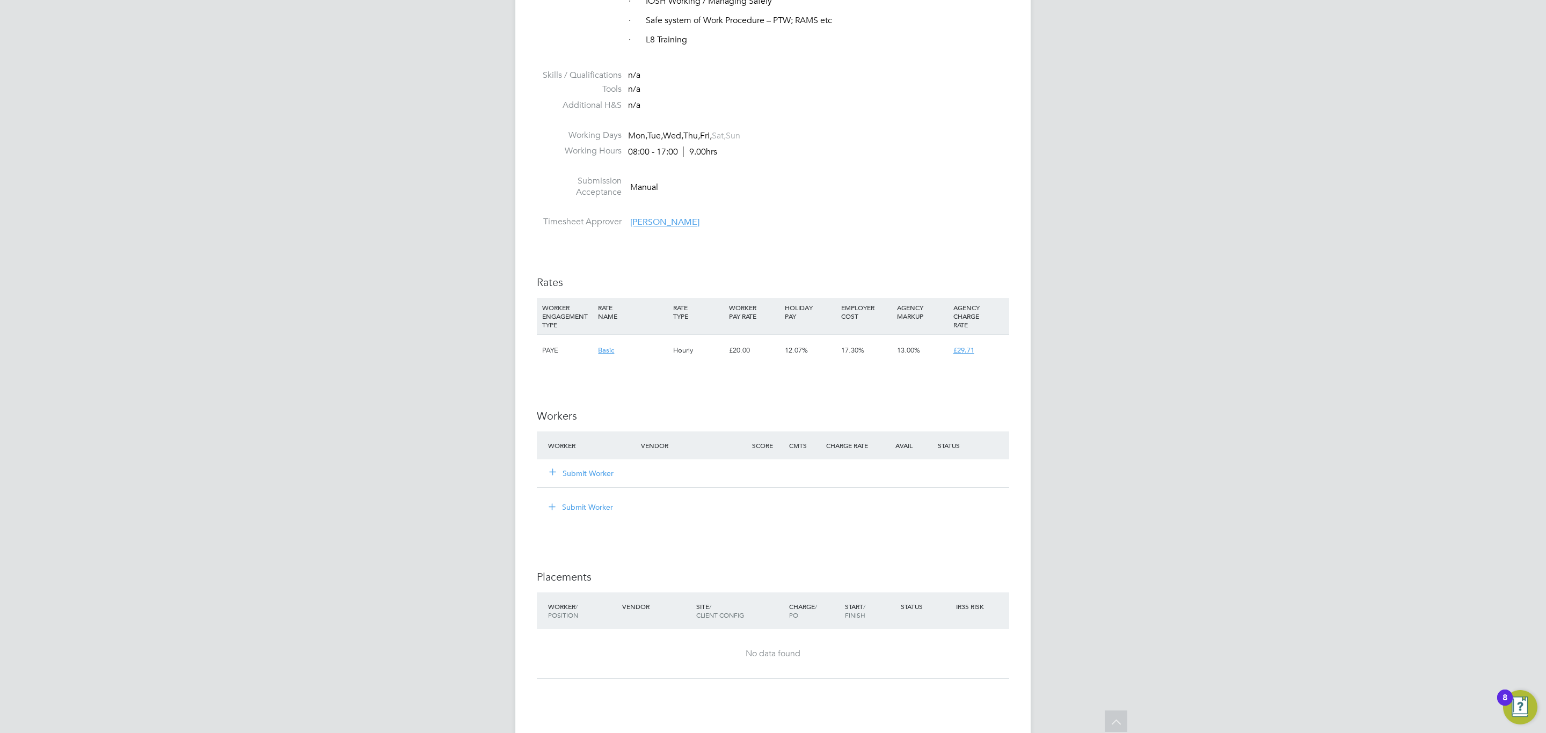
click at [580, 472] on button "Submit Worker" at bounding box center [582, 473] width 64 height 11
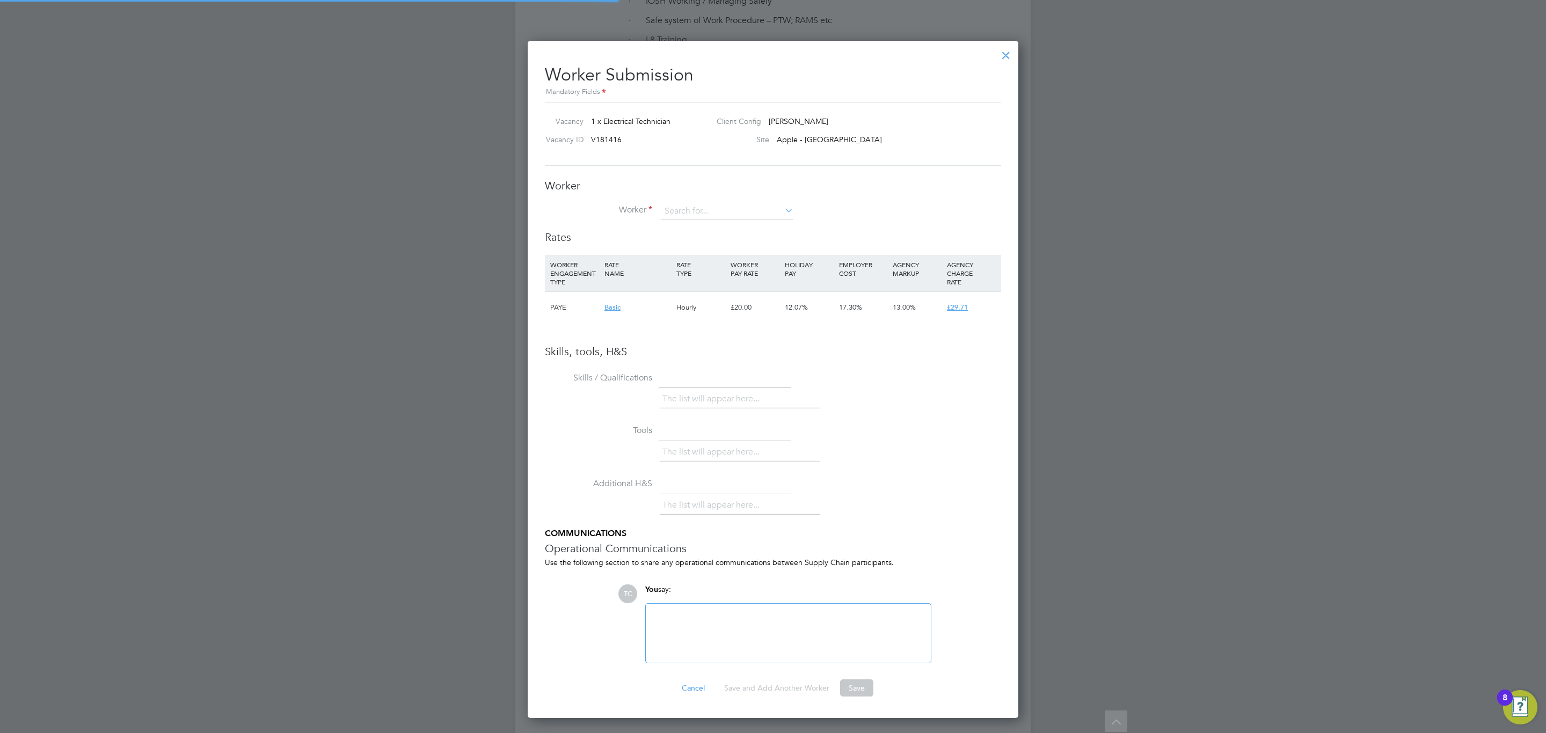
scroll to position [680, 491]
click at [715, 199] on div "Worker Worker Worker Engagement Type" at bounding box center [773, 205] width 456 height 52
click at [712, 214] on input at bounding box center [727, 211] width 133 height 16
click at [714, 241] on li "Moses Walugembe (MWalugembe100)" at bounding box center [750, 242] width 180 height 14
type input "Moses Walugembe (MWalugembe100)"
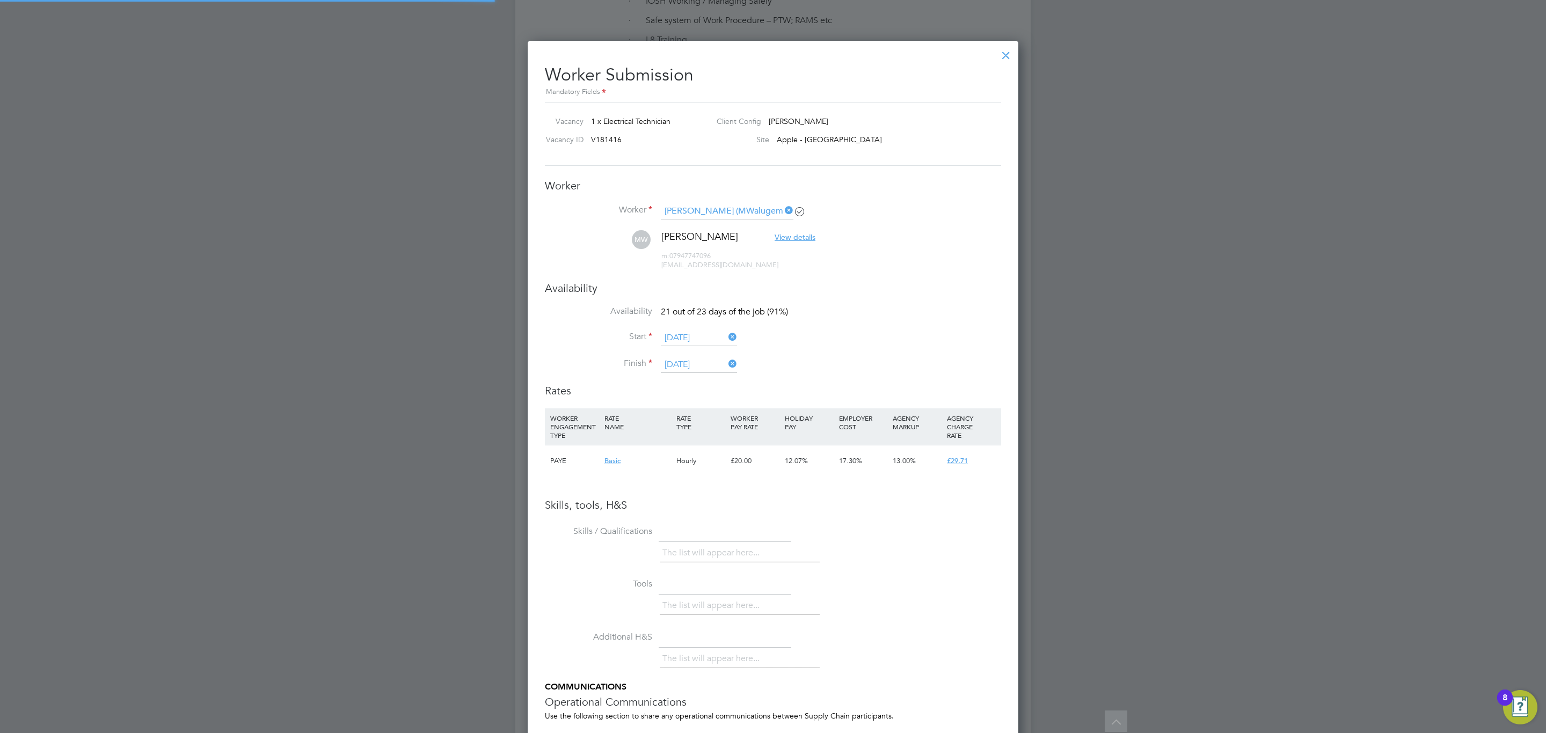
scroll to position [919, 491]
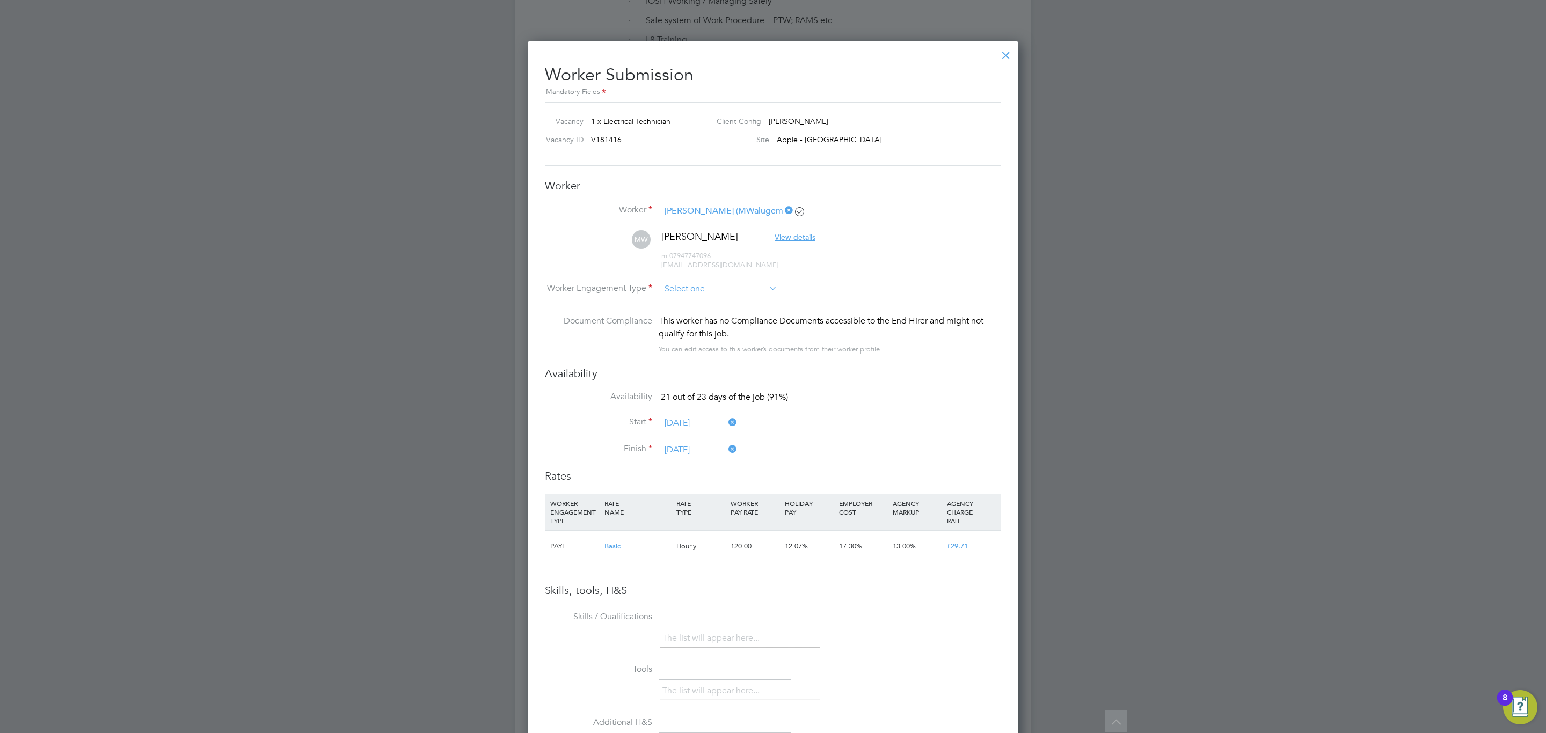
click at [723, 290] on input at bounding box center [719, 289] width 117 height 16
click at [712, 311] on li "Contract" at bounding box center [719, 304] width 118 height 14
type input "Contract"
click at [767, 289] on icon at bounding box center [767, 288] width 0 height 15
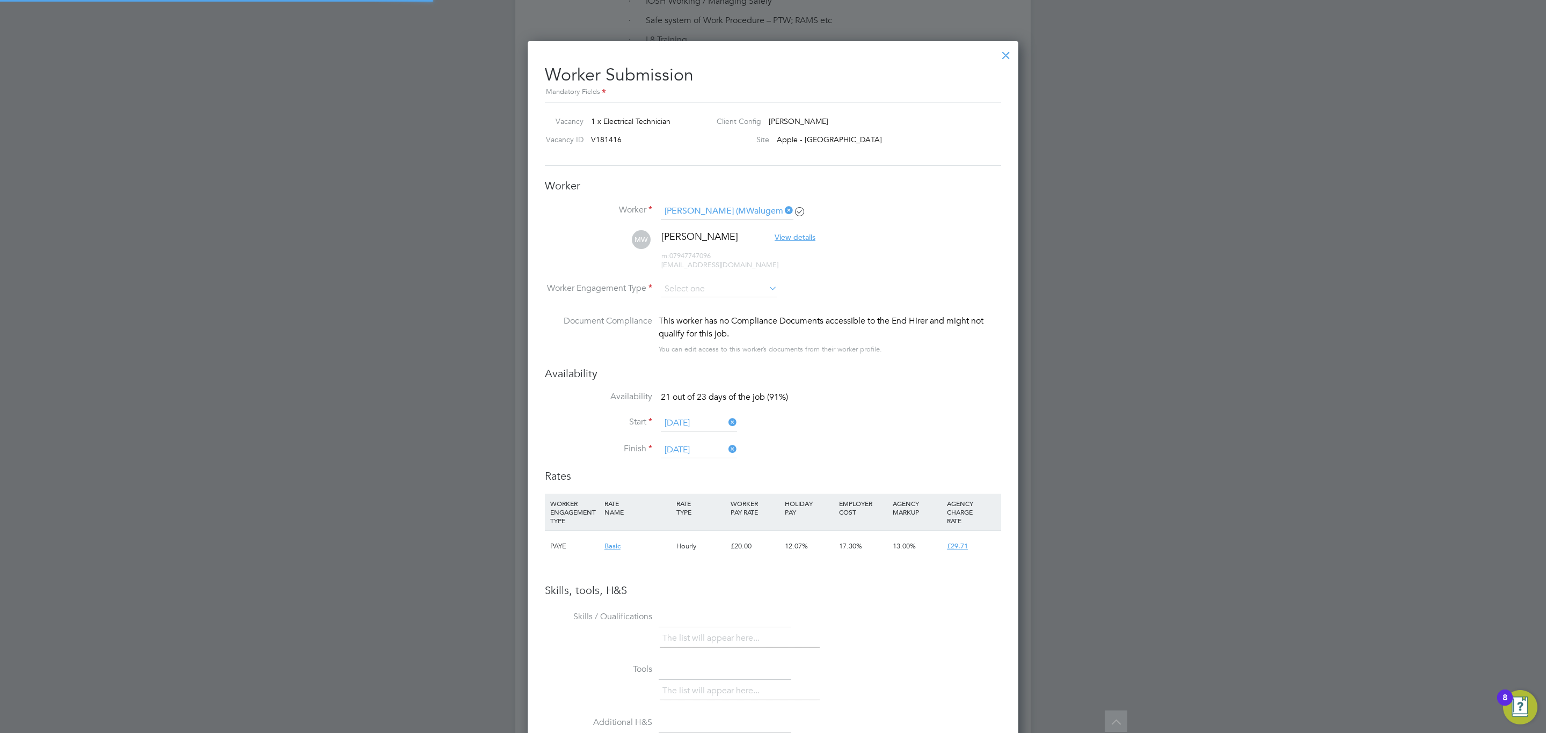
scroll to position [0, 0]
click at [763, 283] on input at bounding box center [719, 289] width 117 height 16
click at [717, 319] on li "PAYE" at bounding box center [719, 319] width 118 height 14
type input "PAYE"
click at [973, 545] on icon at bounding box center [971, 547] width 13 height 9
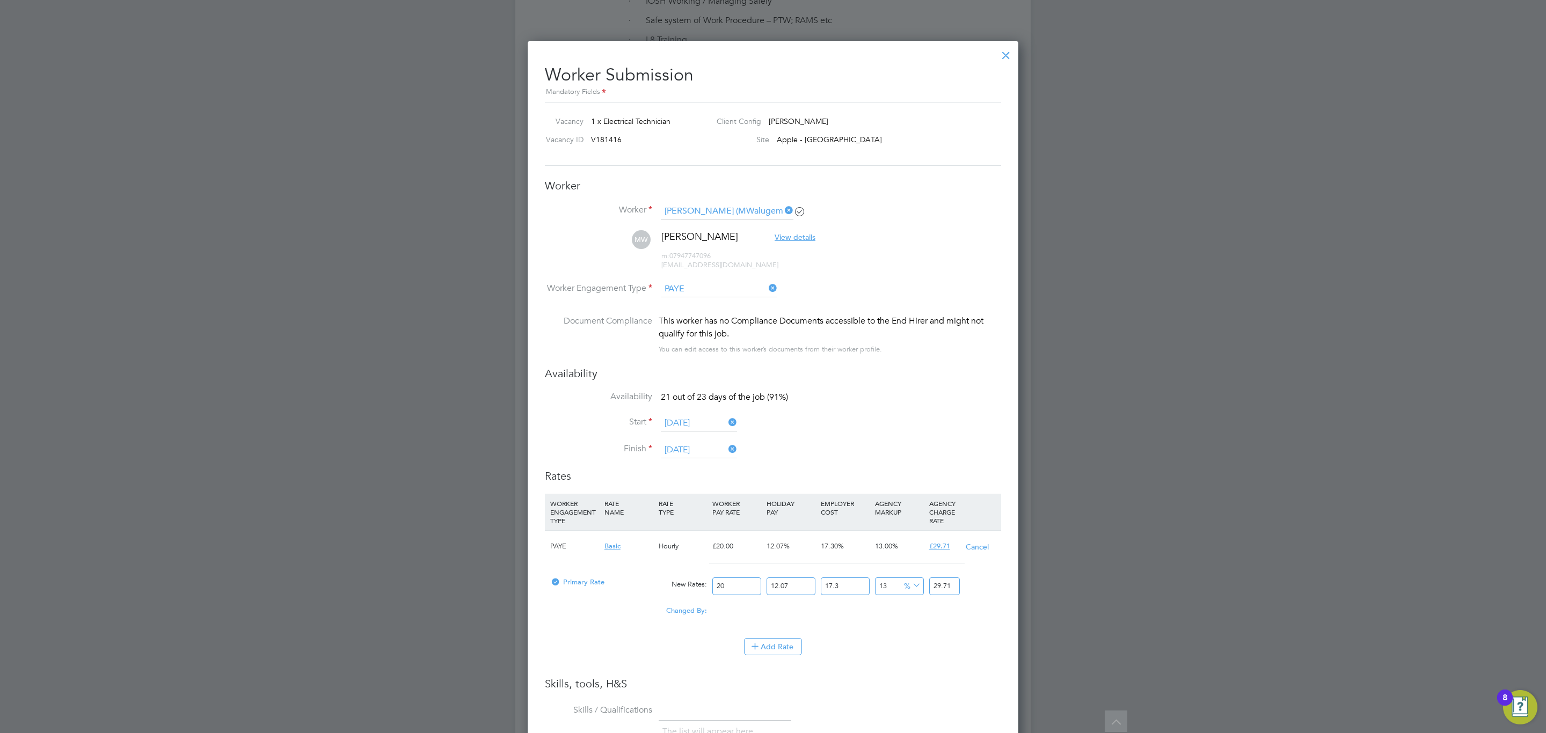
click at [730, 585] on input "20" at bounding box center [736, 587] width 49 height 18
type input "2"
type input "2.970953286"
type input "25"
type input "37.136916075"
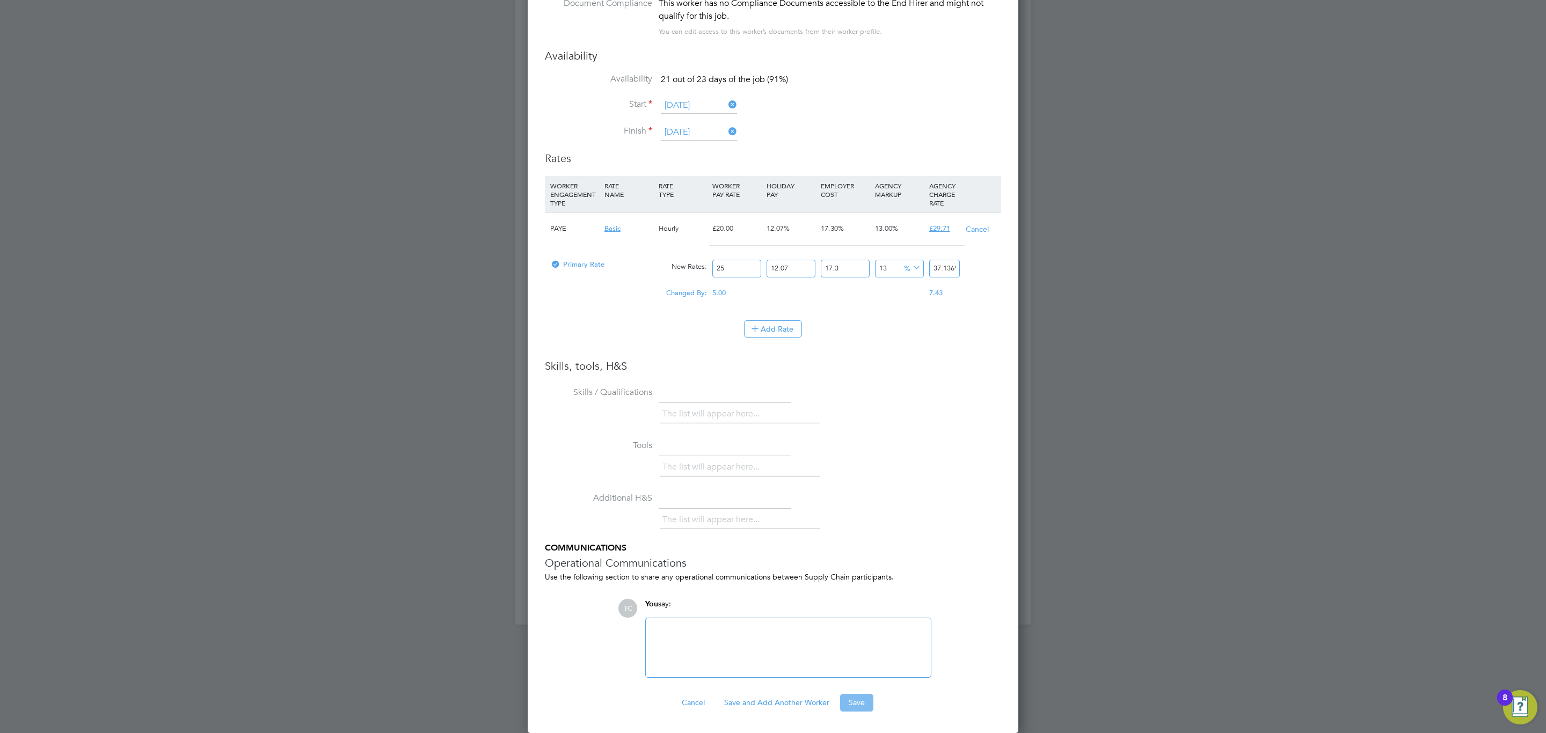
type input "25"
click at [862, 702] on button "Save" at bounding box center [856, 702] width 33 height 17
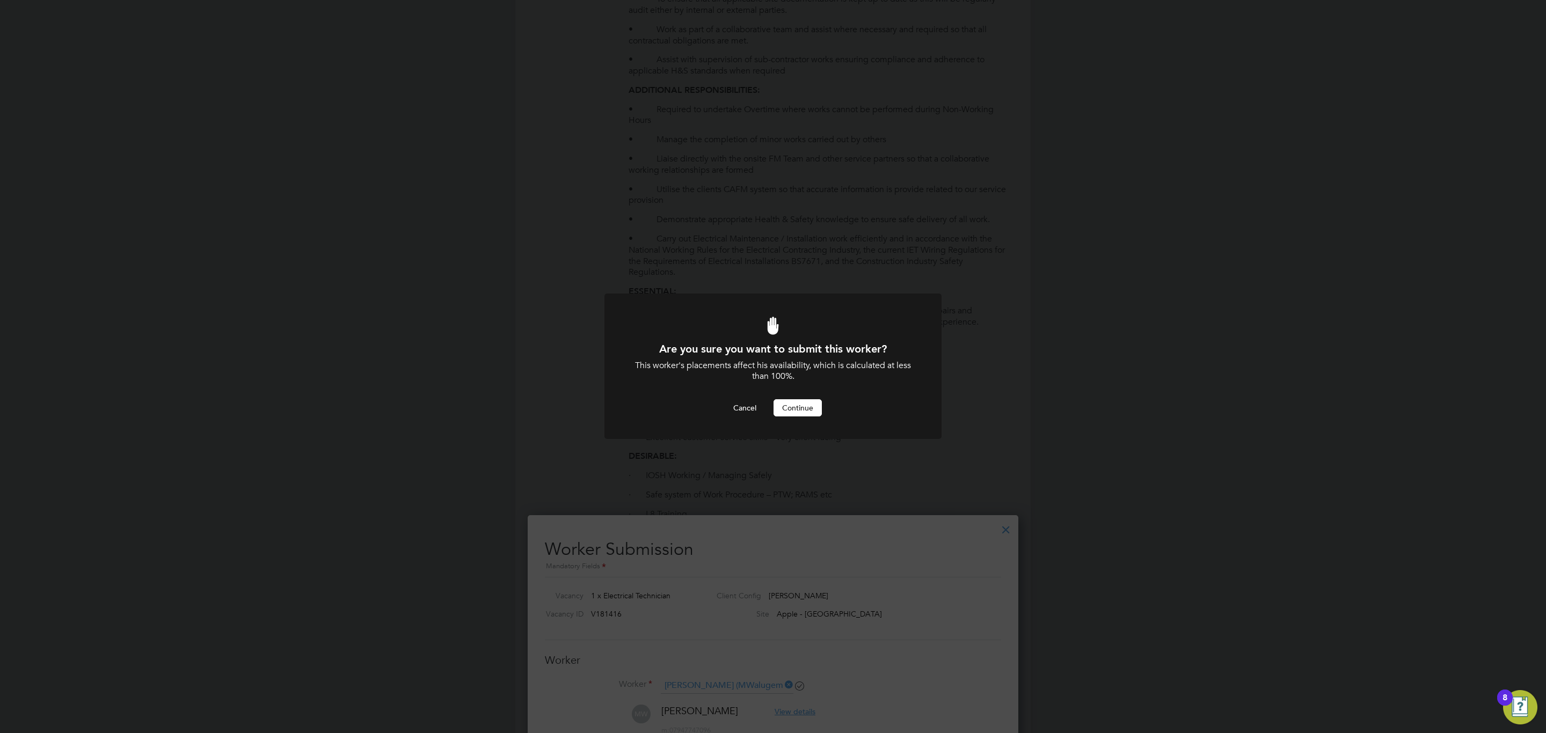
click at [787, 401] on button "Continue" at bounding box center [798, 407] width 48 height 17
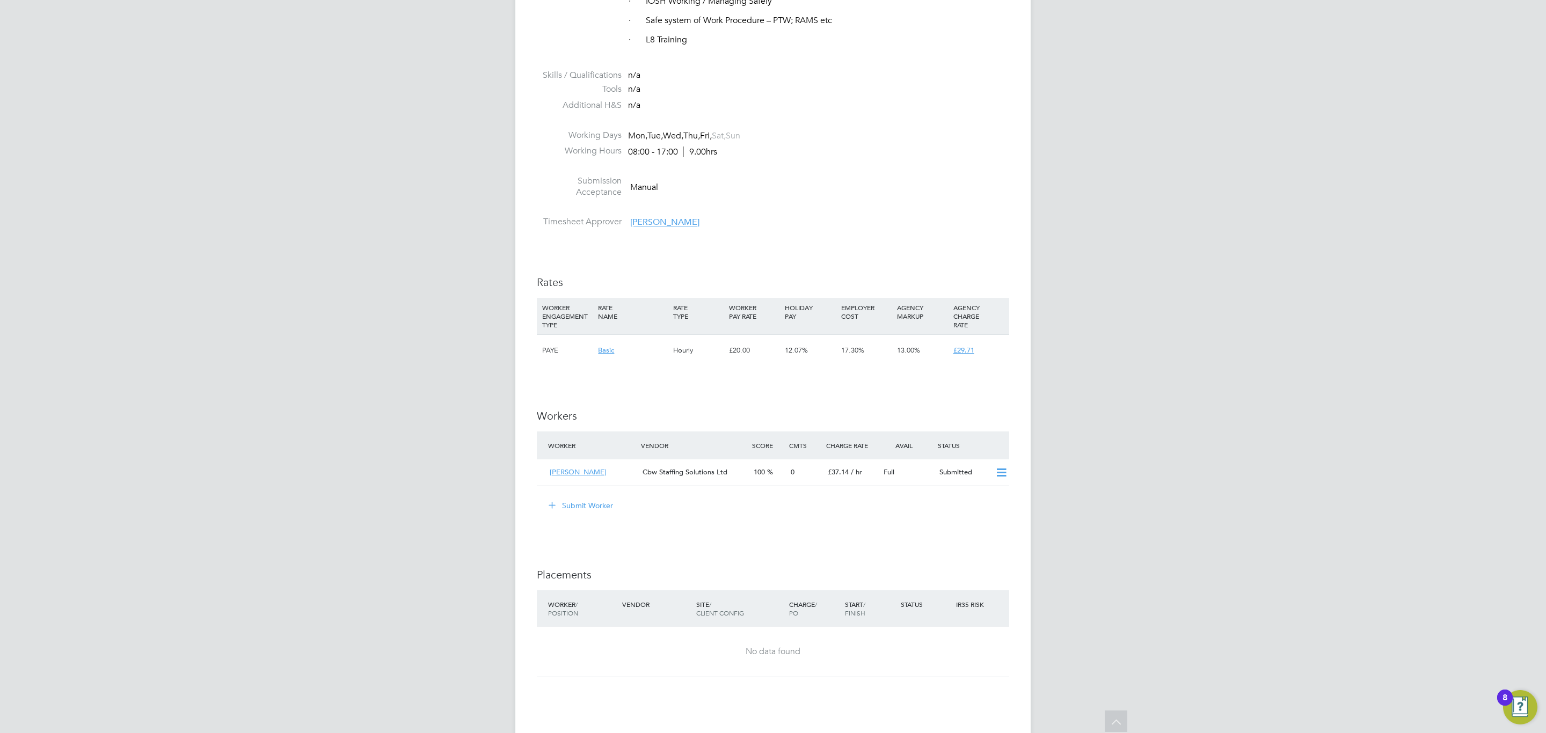
click at [590, 505] on button "Submit Worker" at bounding box center [581, 505] width 81 height 17
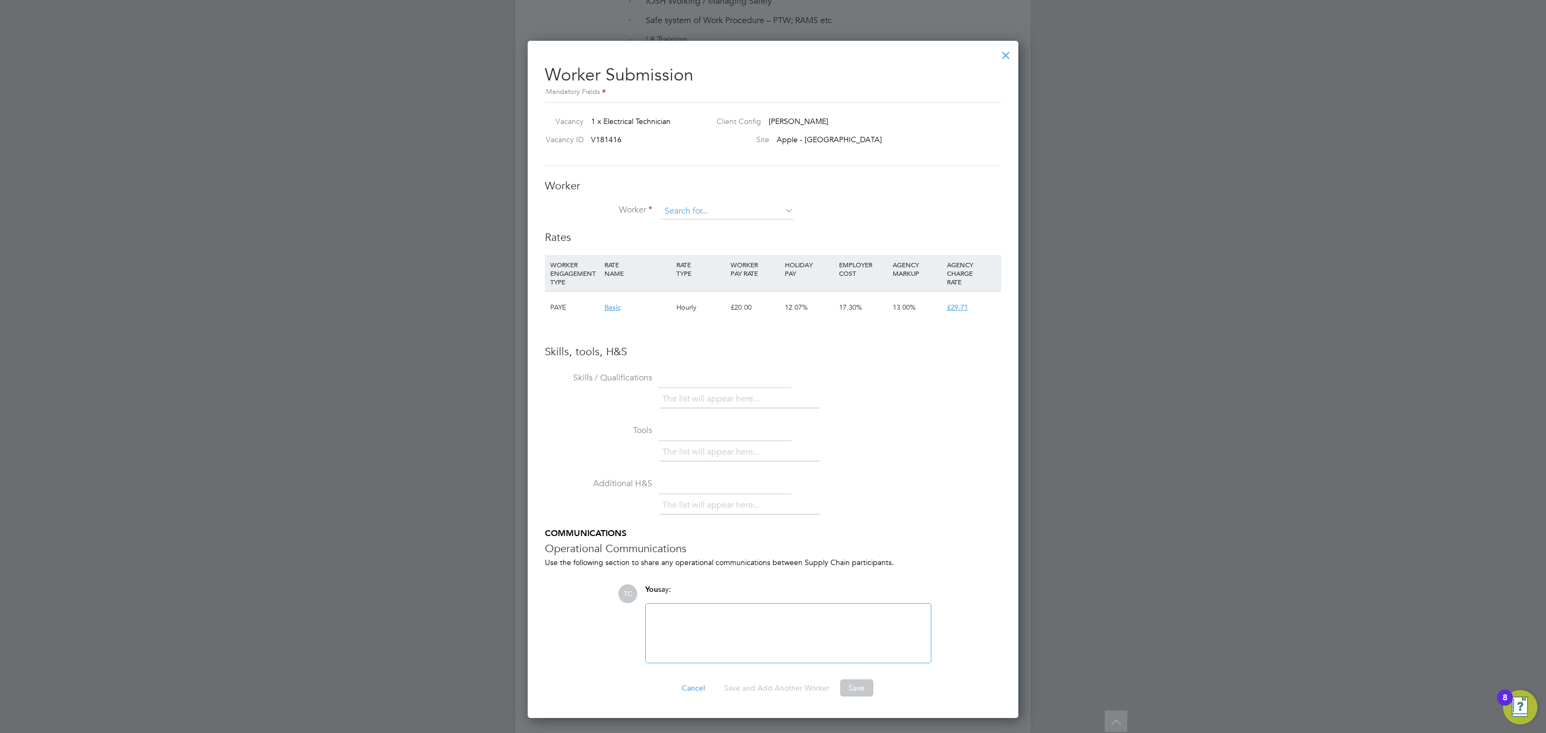
click at [695, 208] on input at bounding box center [727, 211] width 133 height 16
click at [709, 223] on li "Medh i Tofighi (mehditofighi001)" at bounding box center [727, 227] width 134 height 14
type input "Medhi Tofighi (mehditofighi001)"
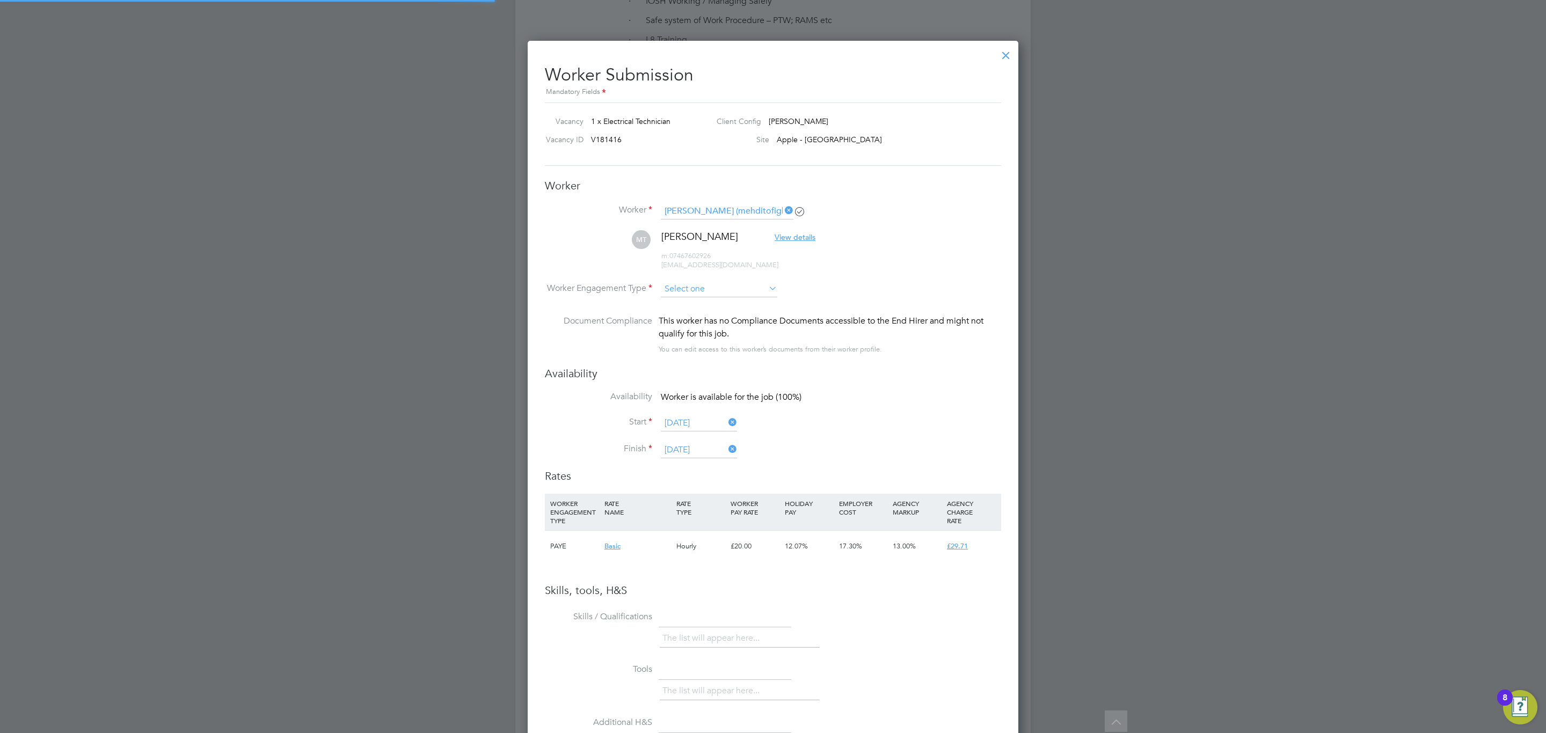
click at [701, 287] on input at bounding box center [719, 289] width 117 height 16
click at [688, 318] on li "PAYE" at bounding box center [719, 319] width 118 height 14
type input "PAYE"
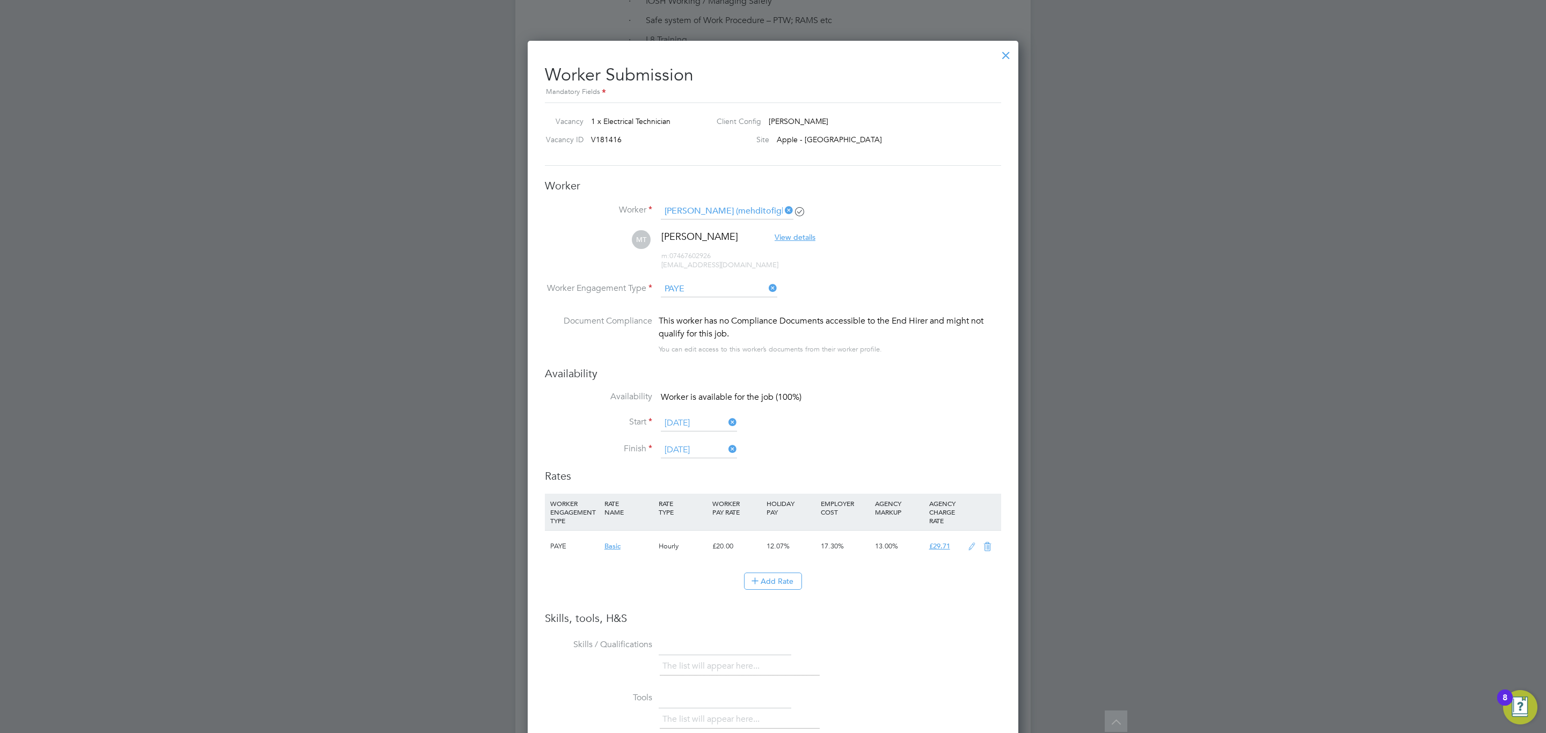
click at [975, 548] on icon at bounding box center [971, 547] width 13 height 9
click at [746, 580] on input "20" at bounding box center [736, 587] width 49 height 18
type input "2"
type input "2.970953286"
type input "25"
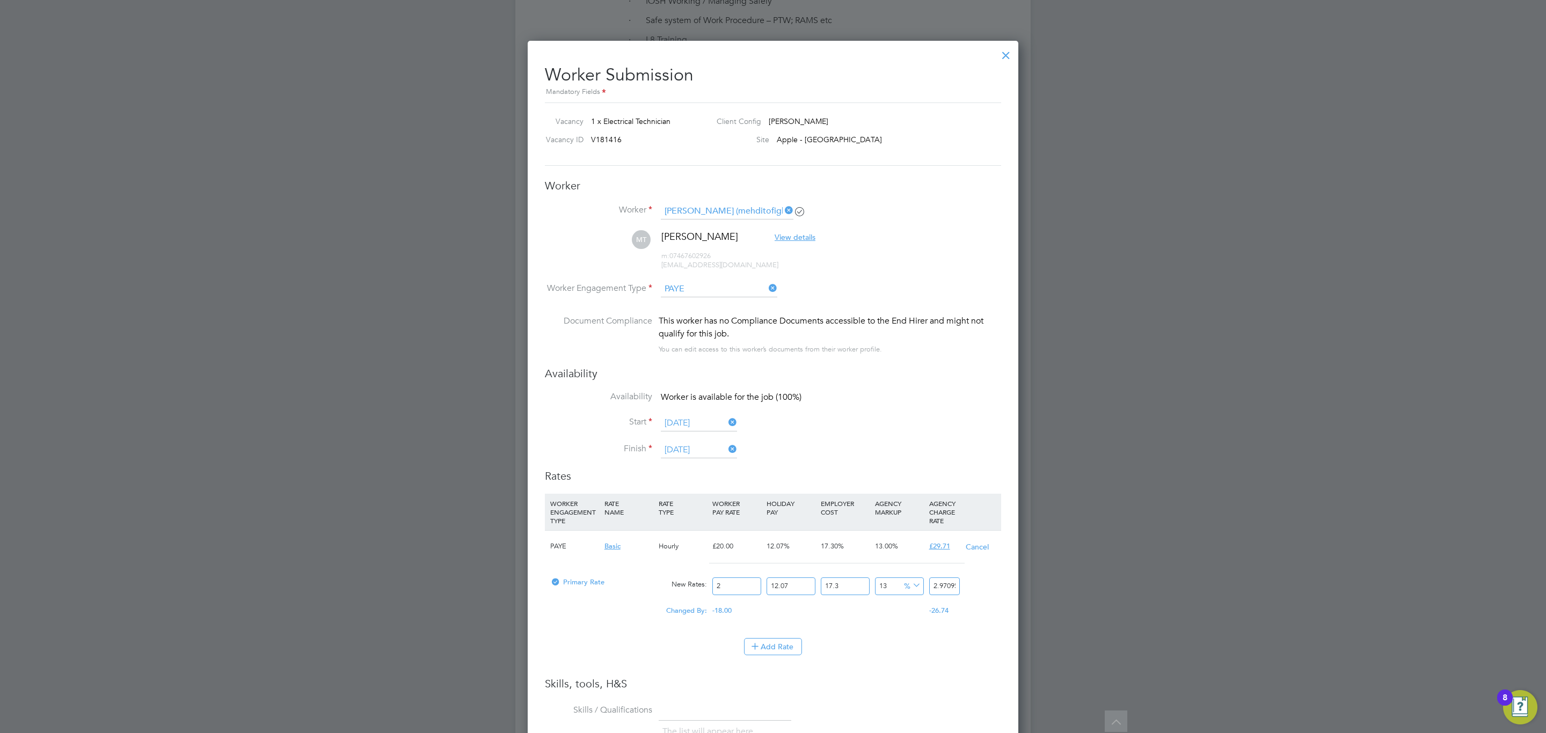
type input "37.136916075"
type input "25"
click at [983, 398] on li "Availability Worker is available for the job (100%)" at bounding box center [773, 403] width 456 height 24
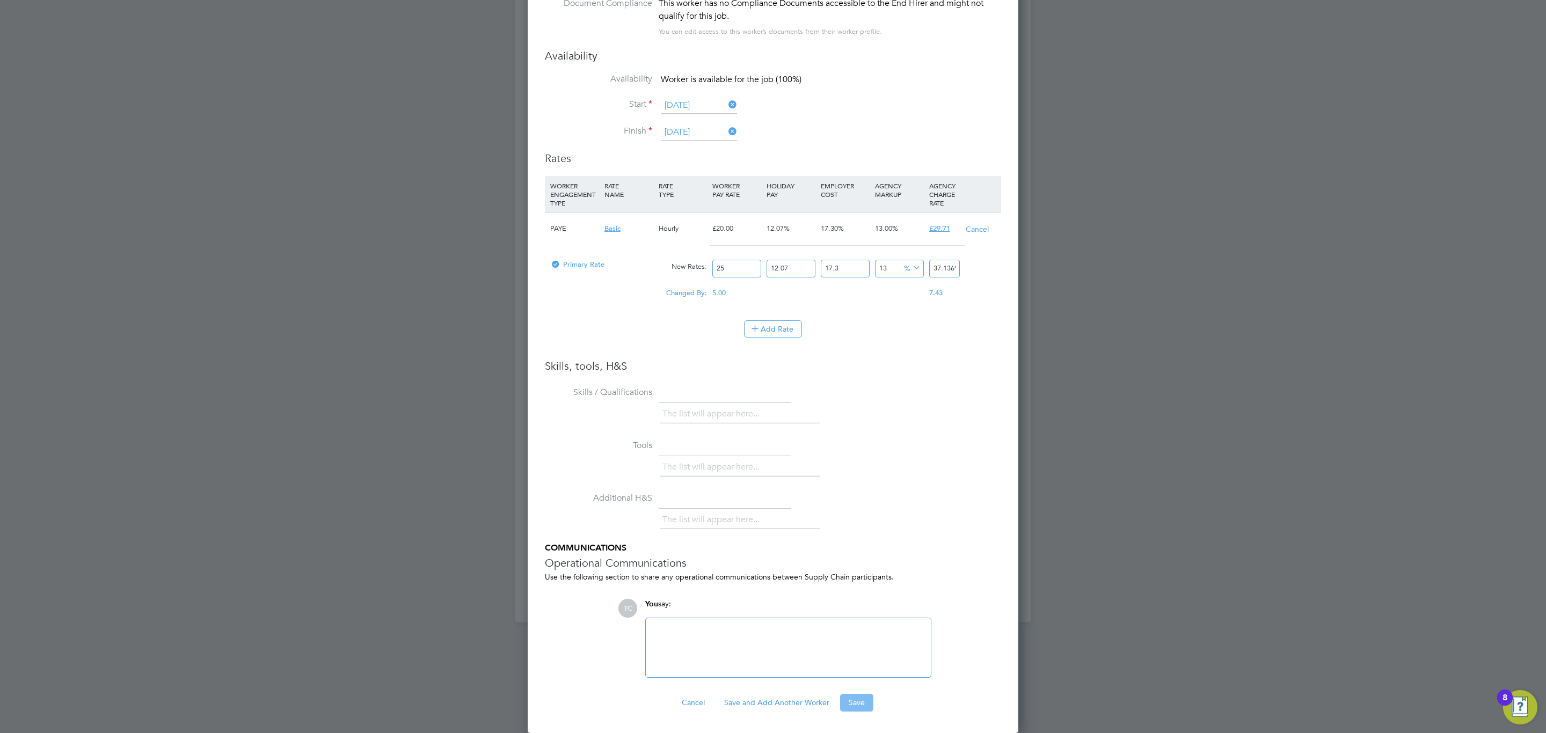
click at [859, 701] on button "Save" at bounding box center [856, 702] width 33 height 17
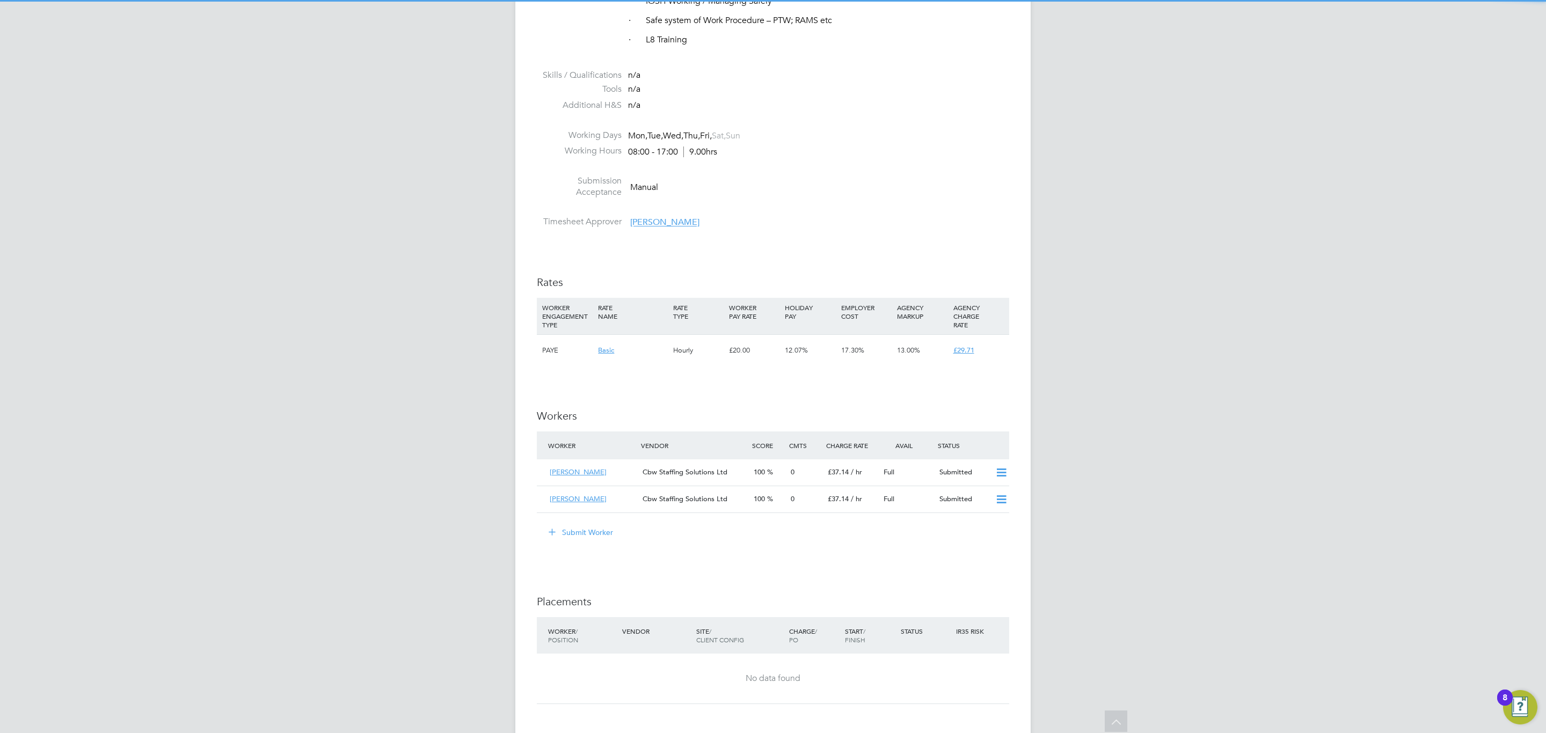
click at [596, 535] on button "Submit Worker" at bounding box center [581, 532] width 81 height 17
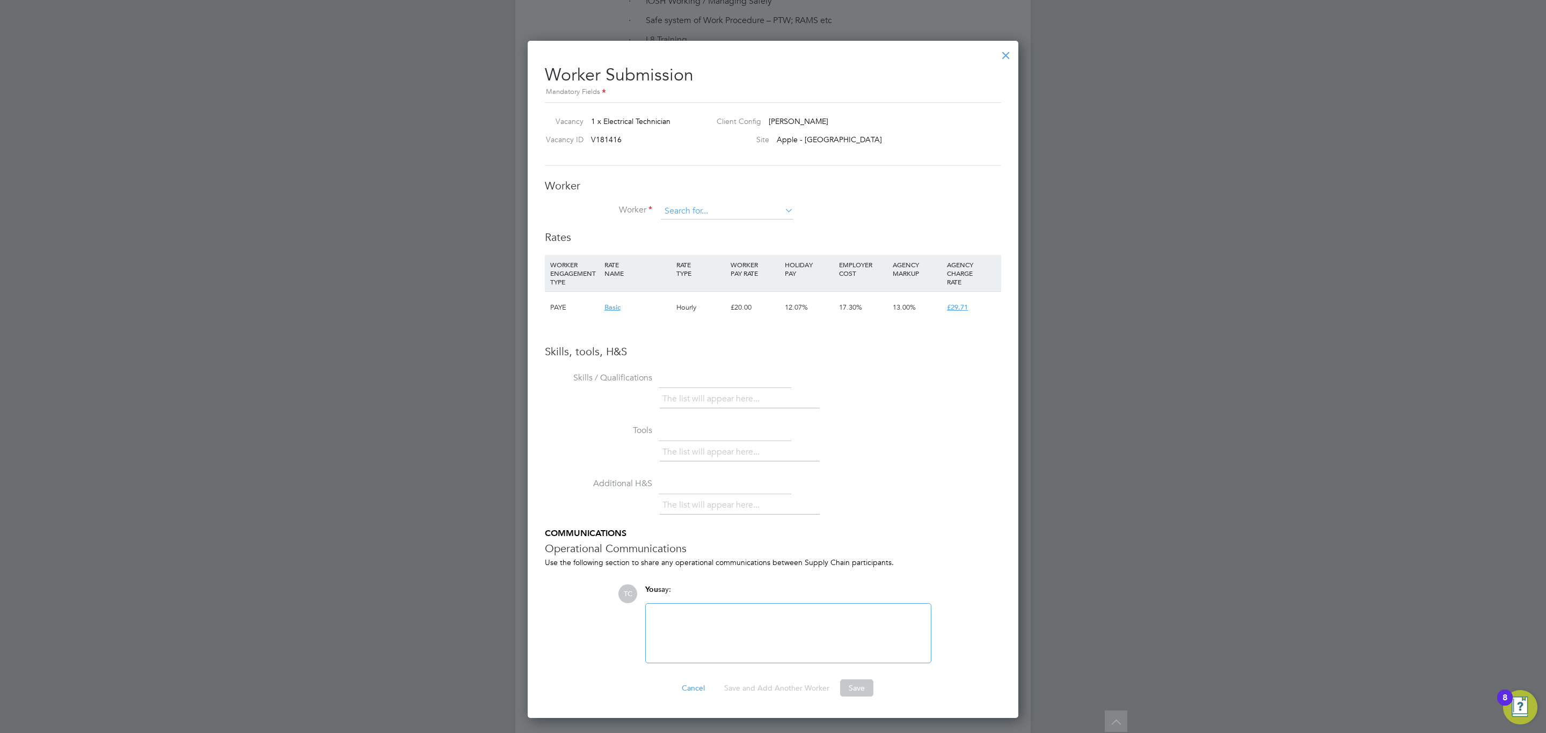
click at [775, 203] on input at bounding box center [727, 211] width 133 height 16
click at [747, 252] on li "Isaa c Manu (IManu100)" at bounding box center [759, 256] width 199 height 14
type input "Isaac Manu (IManu100)"
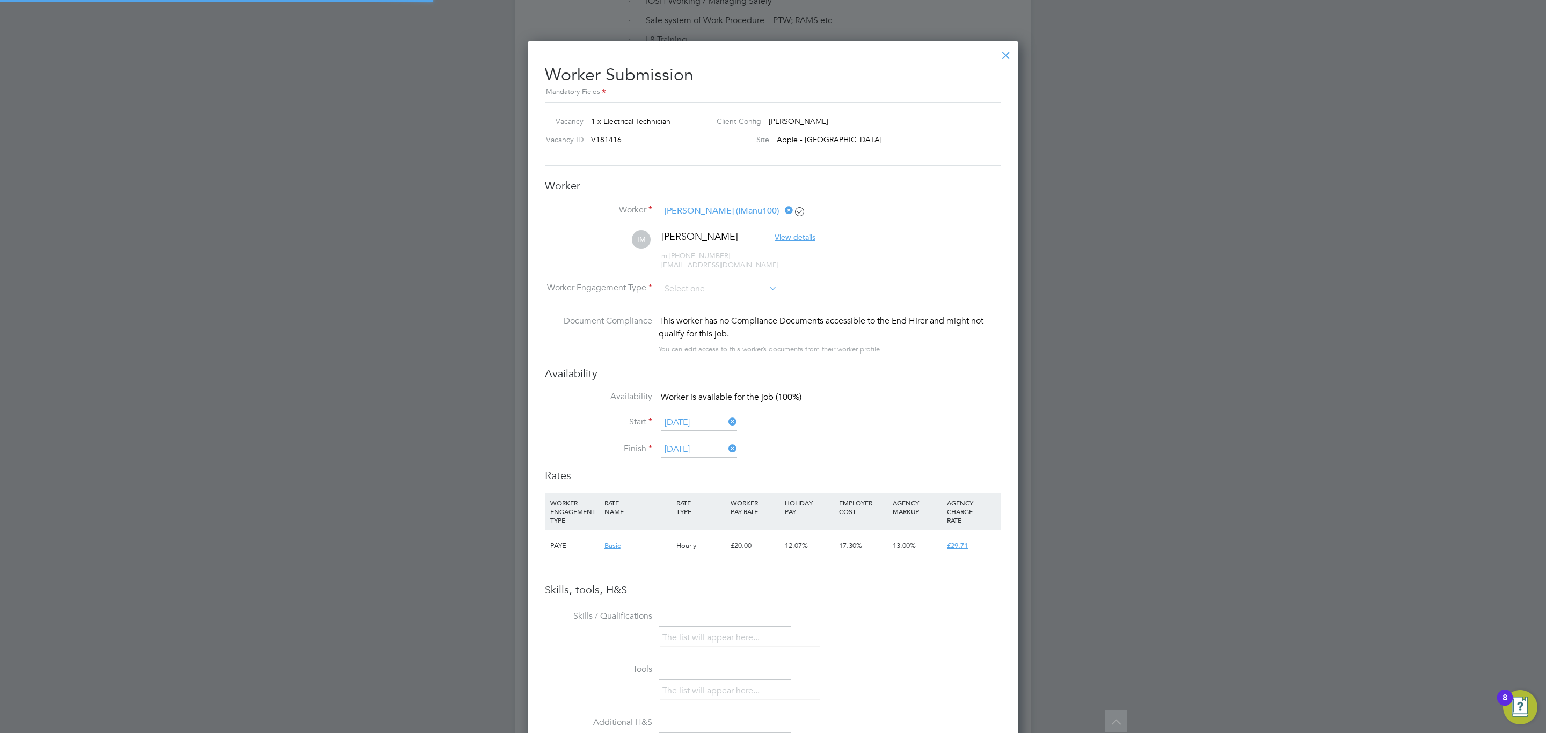
type input "[DATE]"
click at [699, 288] on input at bounding box center [719, 289] width 117 height 16
click at [694, 319] on li "PAYE" at bounding box center [719, 319] width 118 height 14
type input "PAYE"
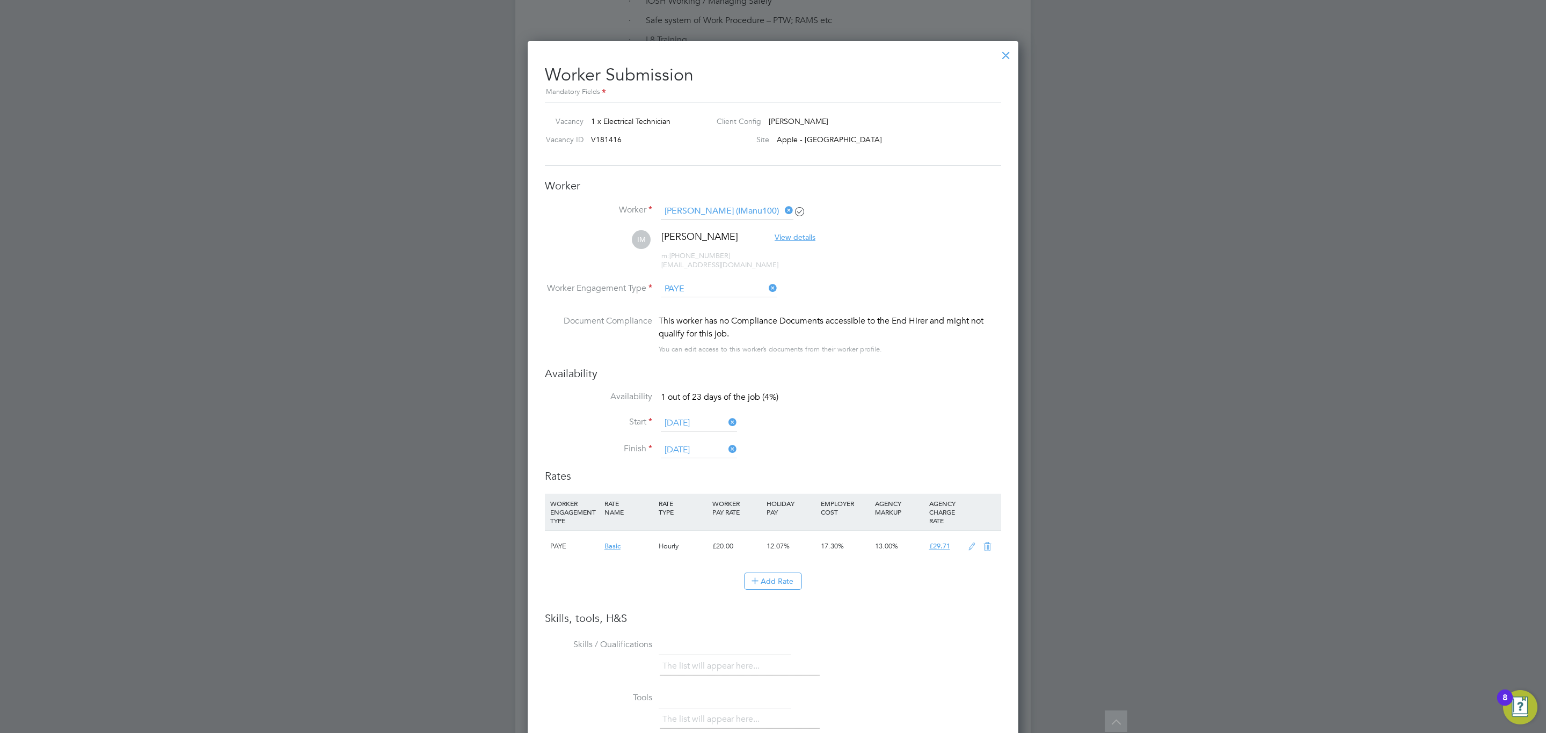
click at [969, 543] on icon at bounding box center [971, 547] width 13 height 9
click at [734, 580] on input "20" at bounding box center [736, 587] width 49 height 18
type input "2"
type input "2.970953286"
type input "25"
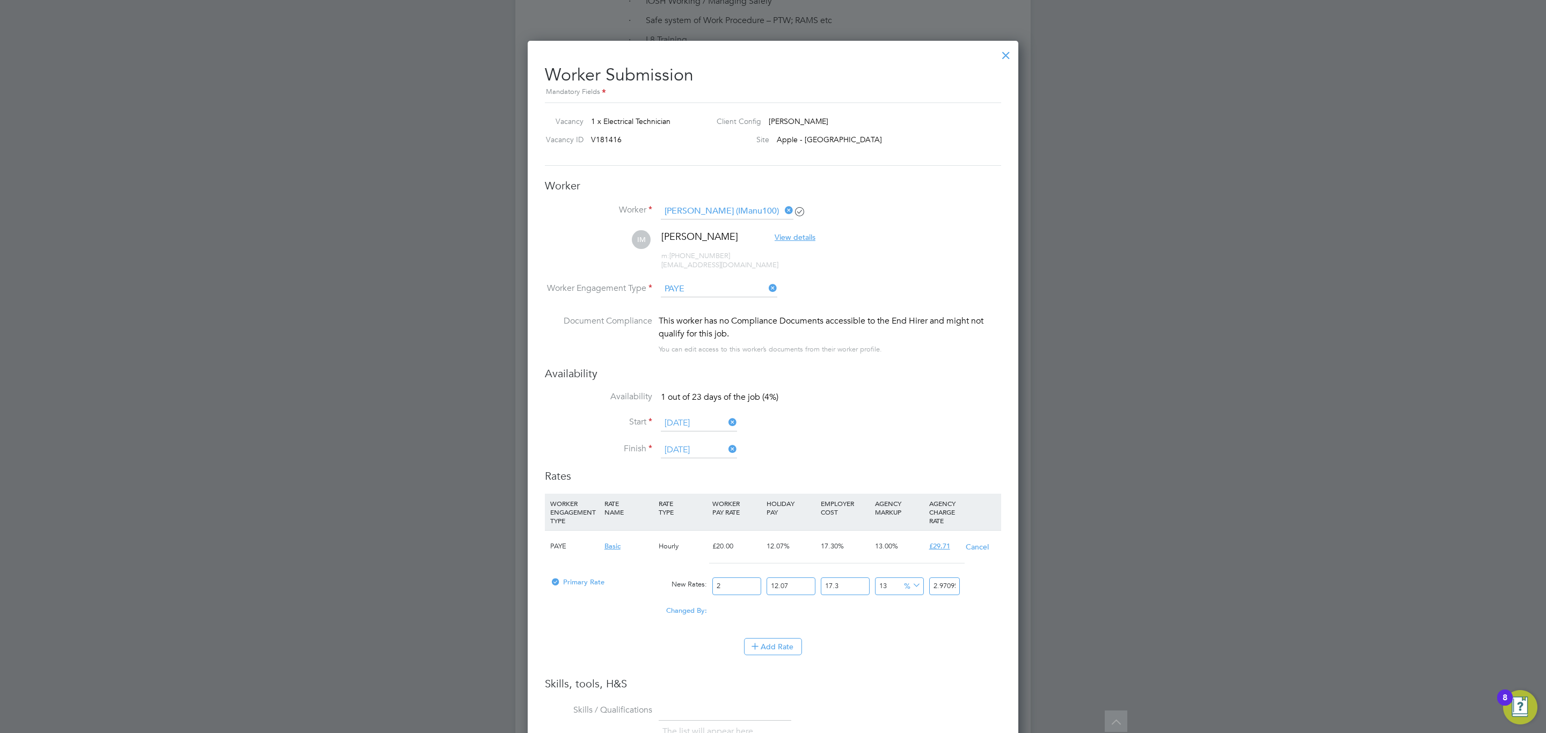
type input "37.136916075"
type input "25"
click at [844, 345] on div "You can edit access to this worker’s documents from their worker profile." at bounding box center [770, 349] width 223 height 13
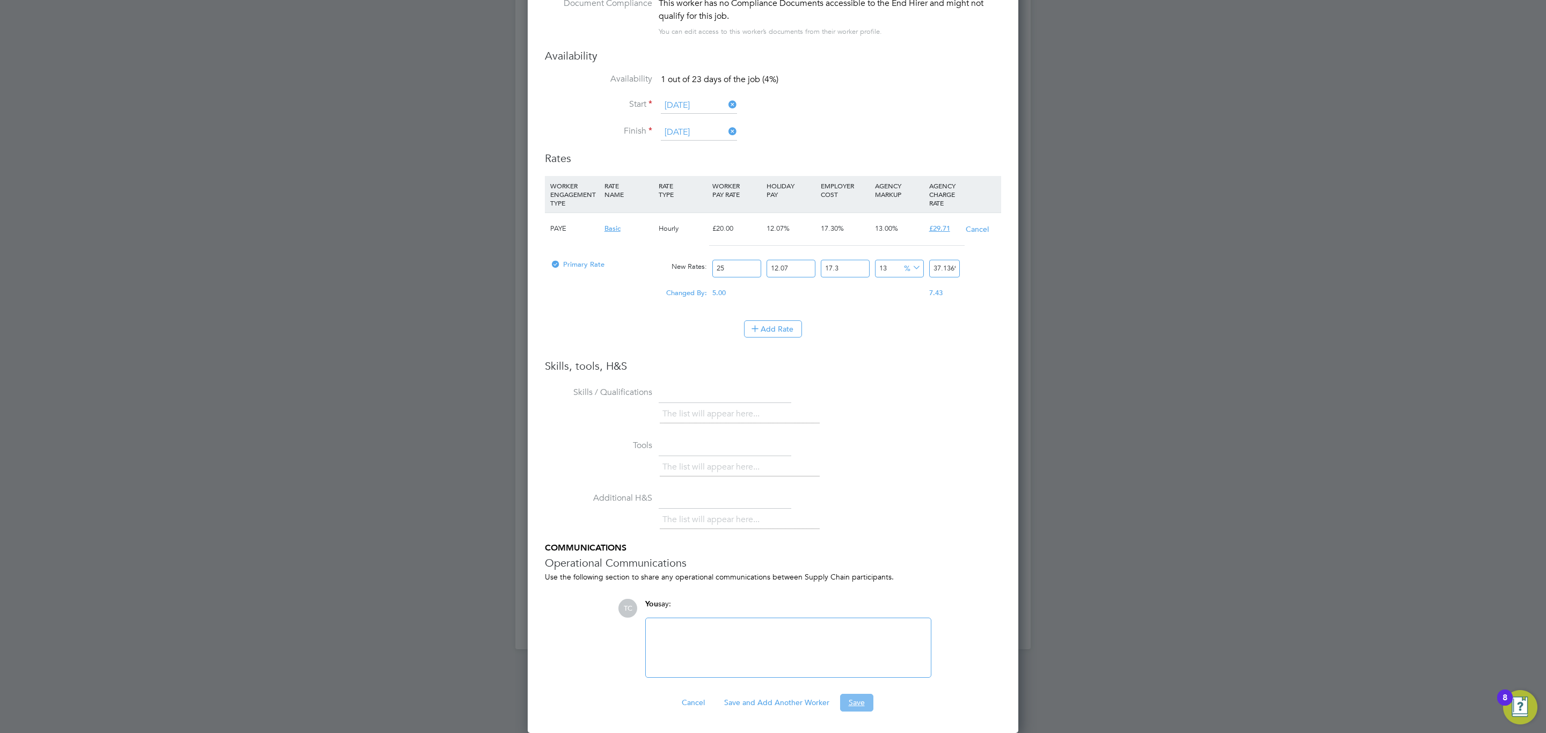
click at [854, 701] on button "Save" at bounding box center [856, 702] width 33 height 17
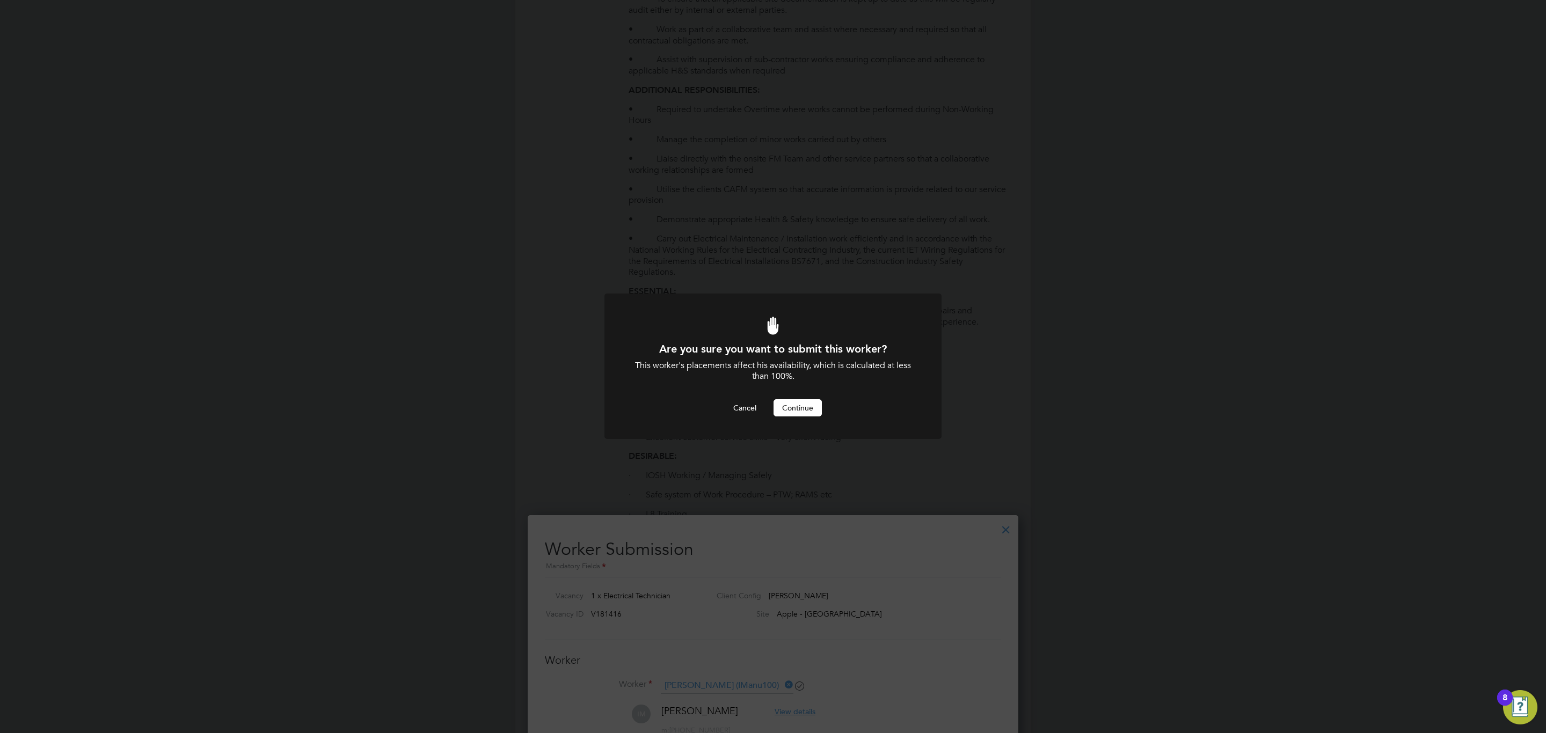
click at [812, 408] on button "Continue" at bounding box center [798, 407] width 48 height 17
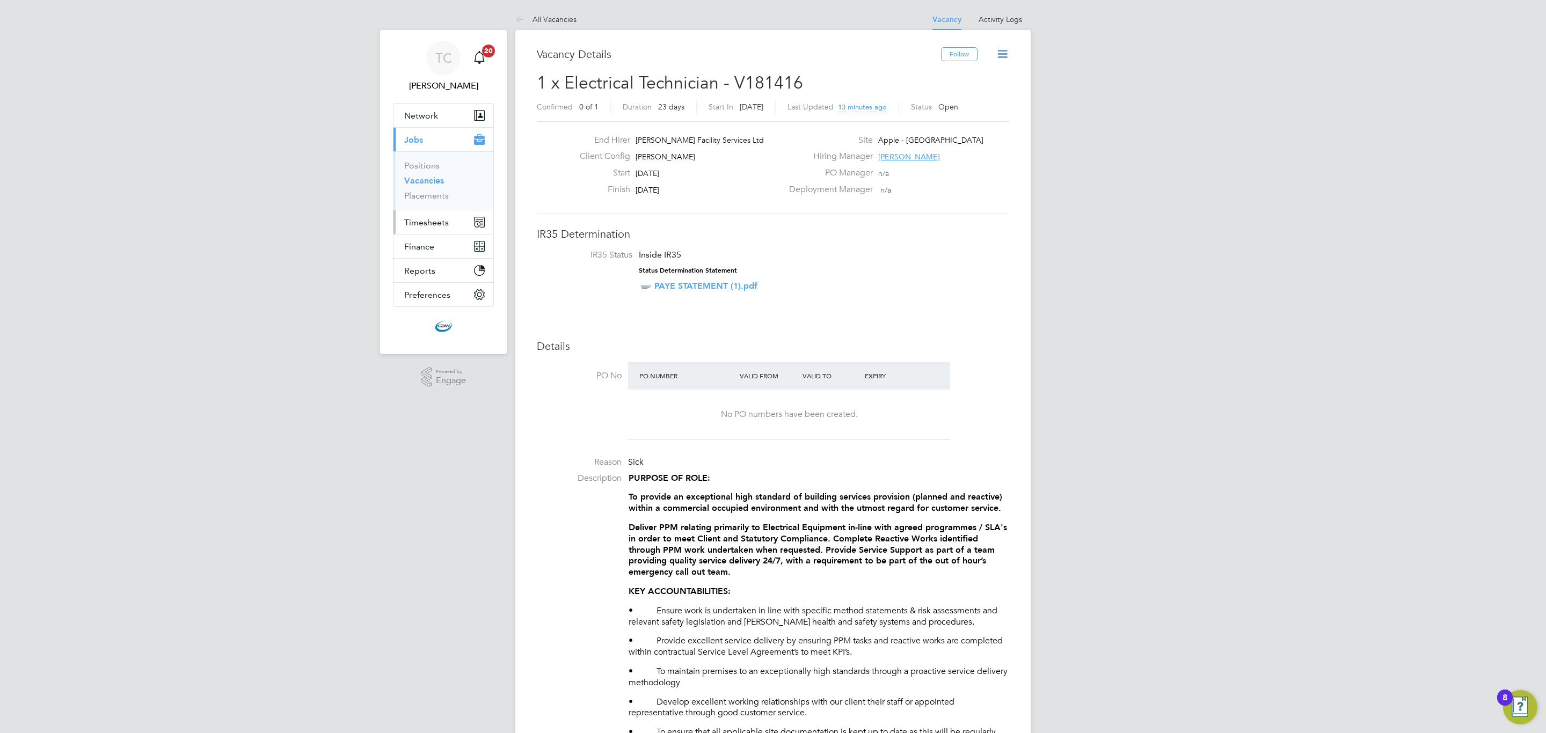
click at [439, 222] on span "Timesheets" at bounding box center [426, 222] width 45 height 10
click at [439, 187] on link "Timesheets" at bounding box center [426, 190] width 45 height 10
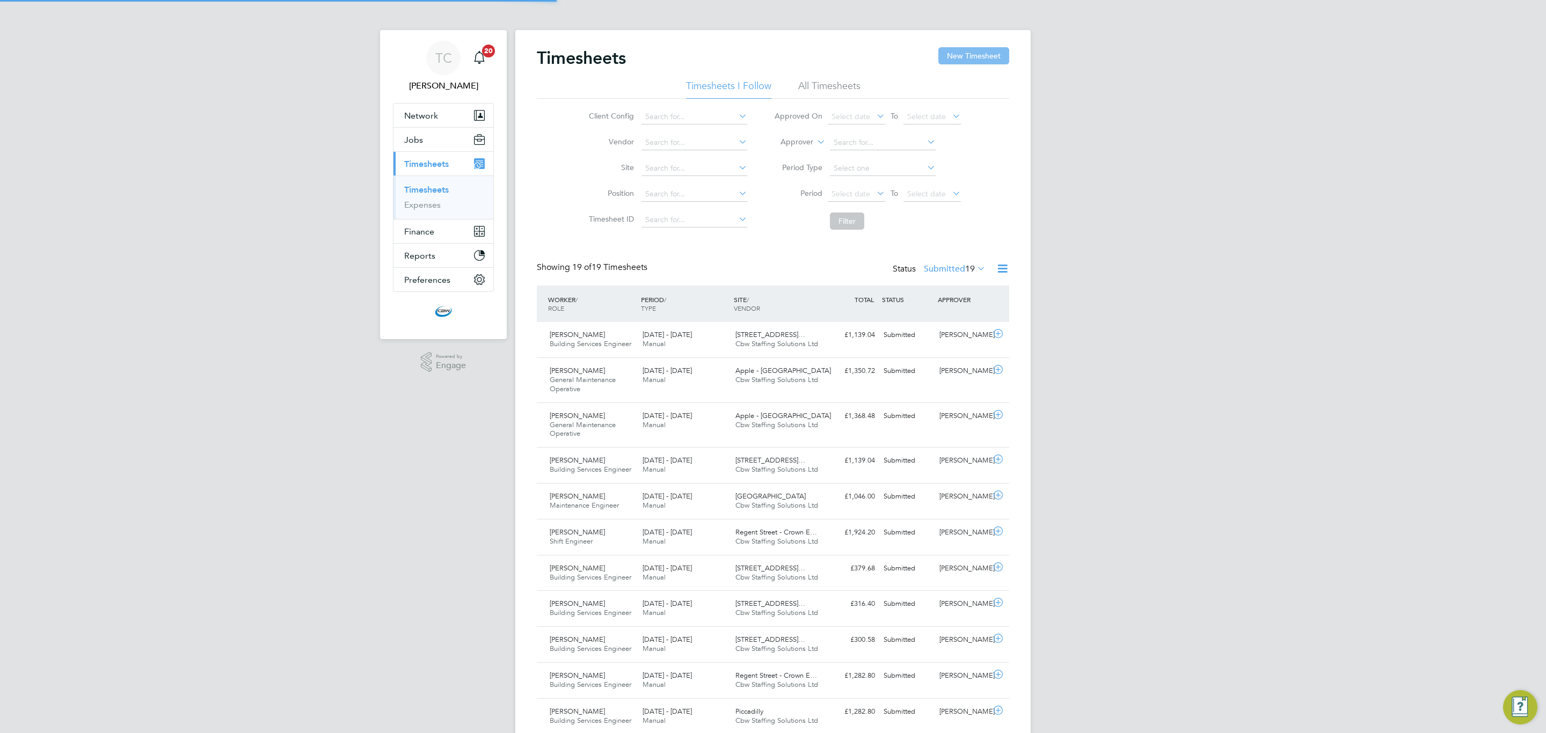
scroll to position [36, 93]
click at [961, 63] on button "New Timesheet" at bounding box center [973, 55] width 71 height 17
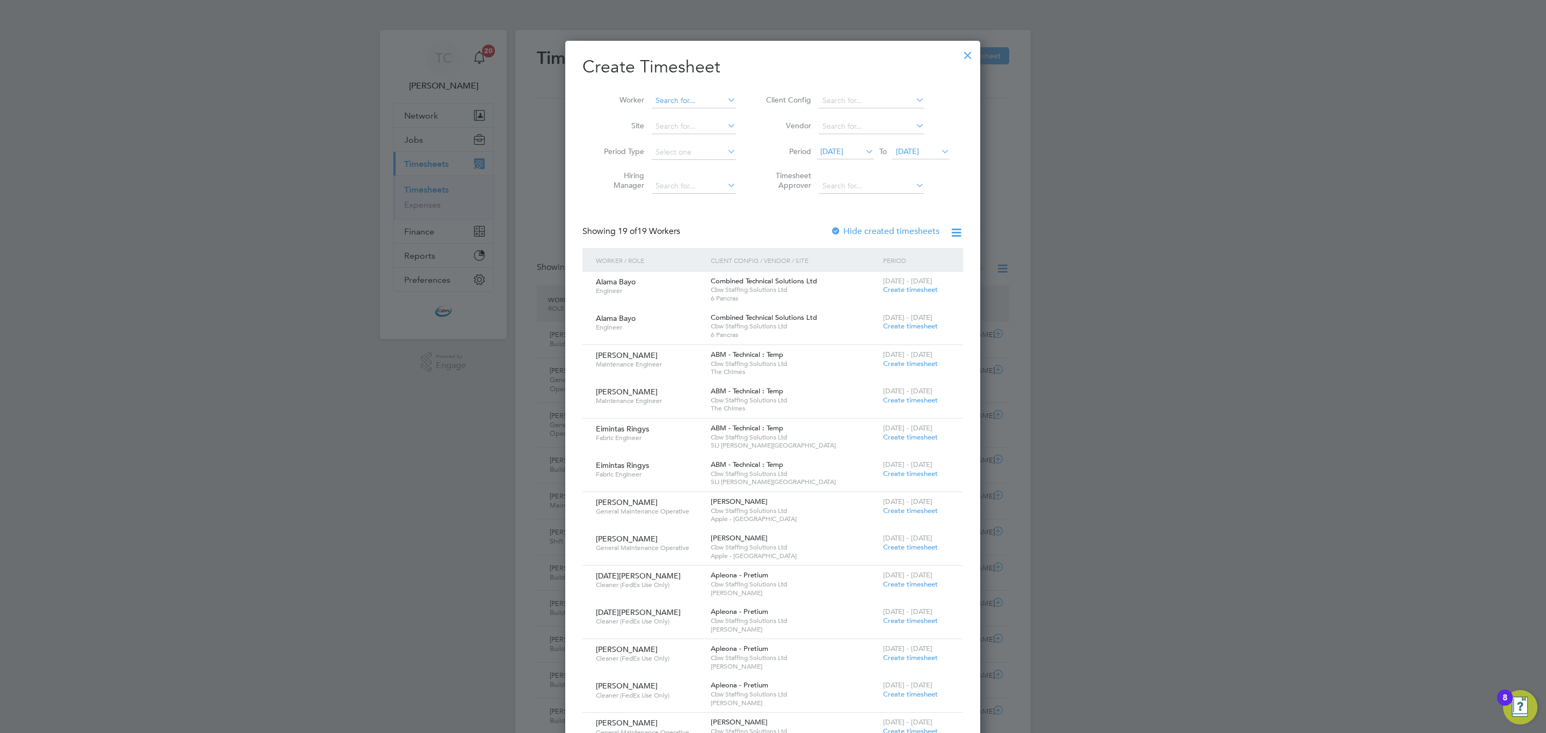
click at [681, 100] on input at bounding box center [694, 100] width 84 height 15
click at [682, 100] on input at bounding box center [694, 100] width 84 height 15
click at [717, 115] on b "Ampon" at bounding box center [730, 115] width 26 height 9
type input "[PERSON_NAME]"
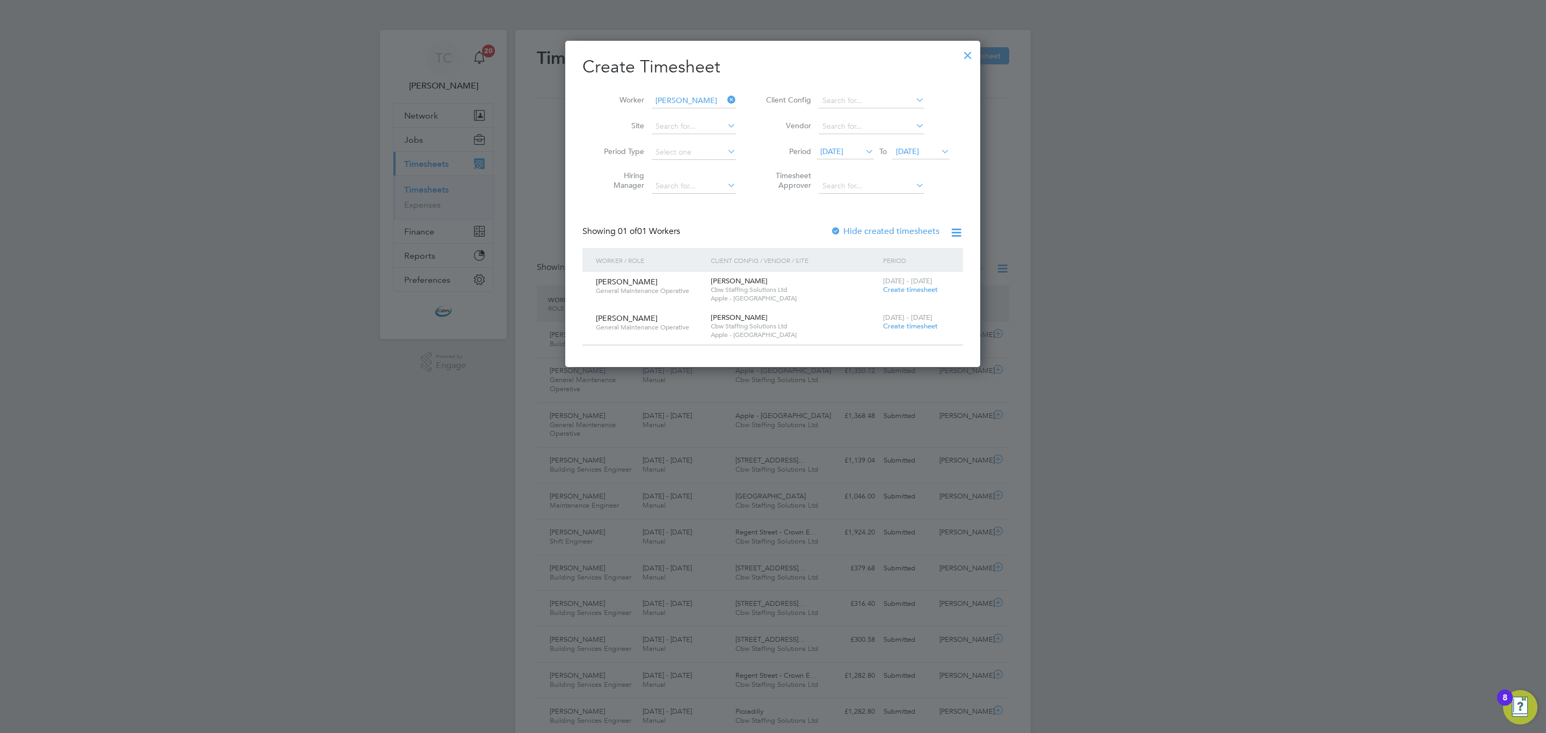
click at [911, 328] on span "Create timesheet" at bounding box center [910, 326] width 55 height 9
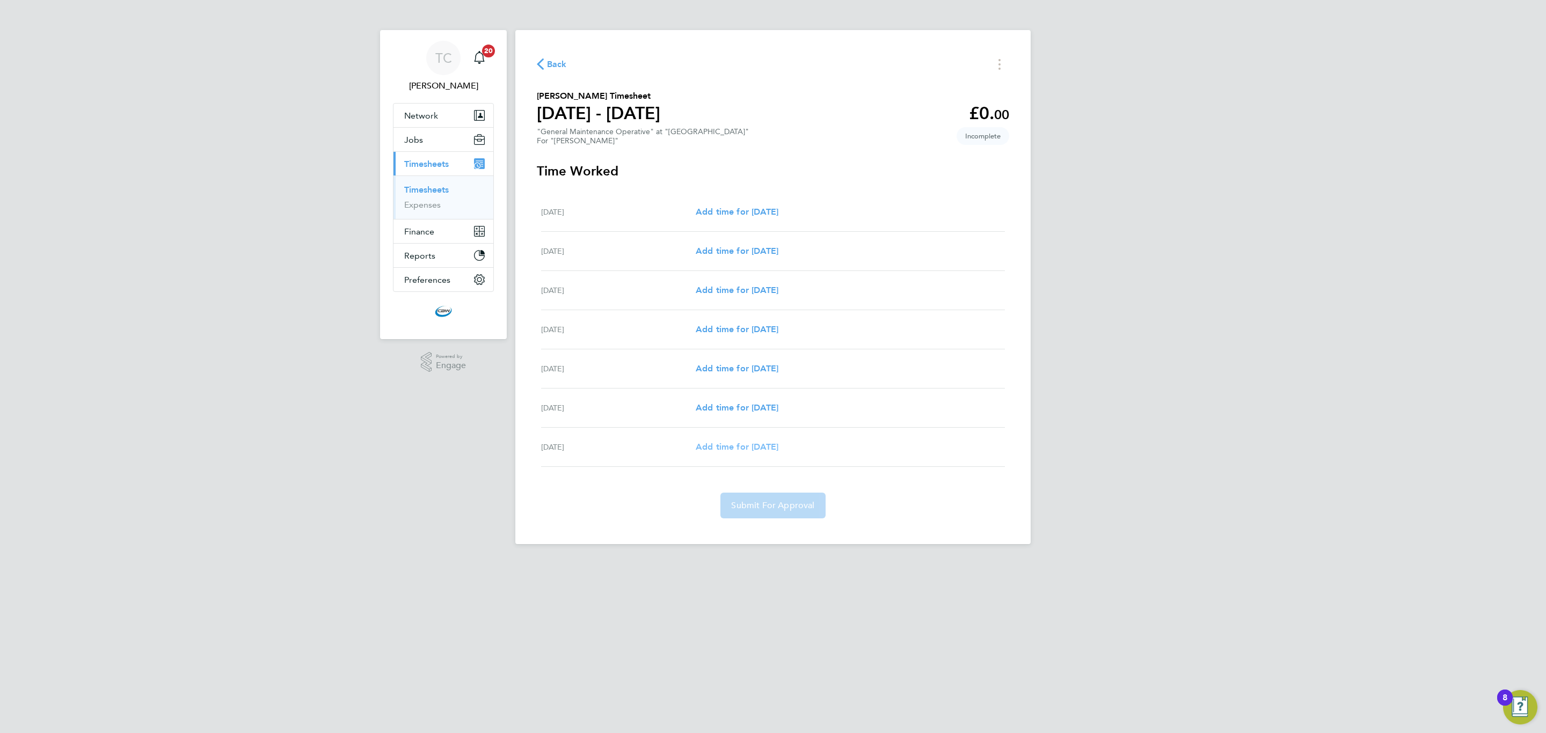
click at [761, 448] on span "Add time for [DATE]" at bounding box center [737, 447] width 83 height 10
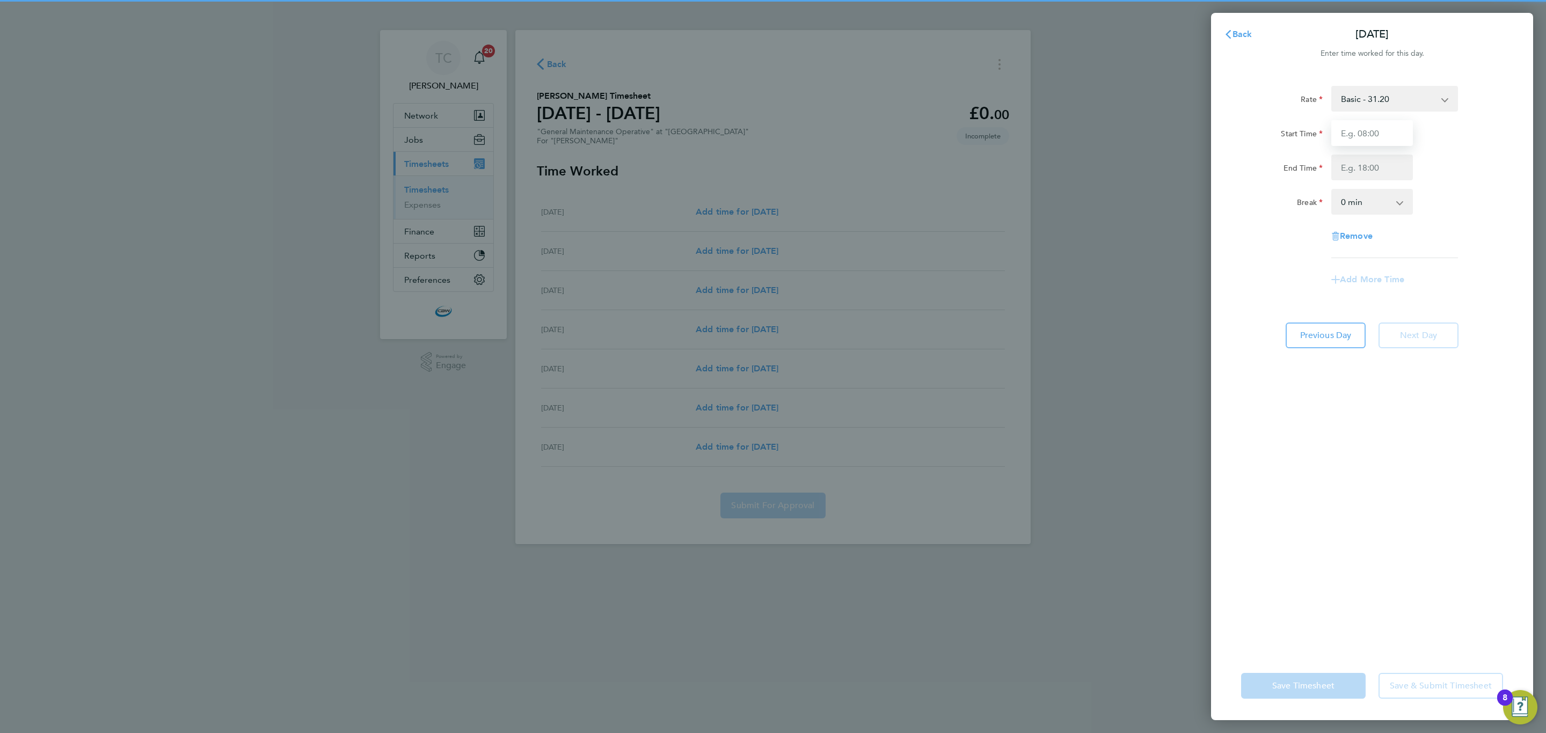
drag, startPoint x: 1366, startPoint y: 136, endPoint x: 1396, endPoint y: 131, distance: 30.5
click at [1366, 136] on input "Start Time" at bounding box center [1373, 133] width 82 height 26
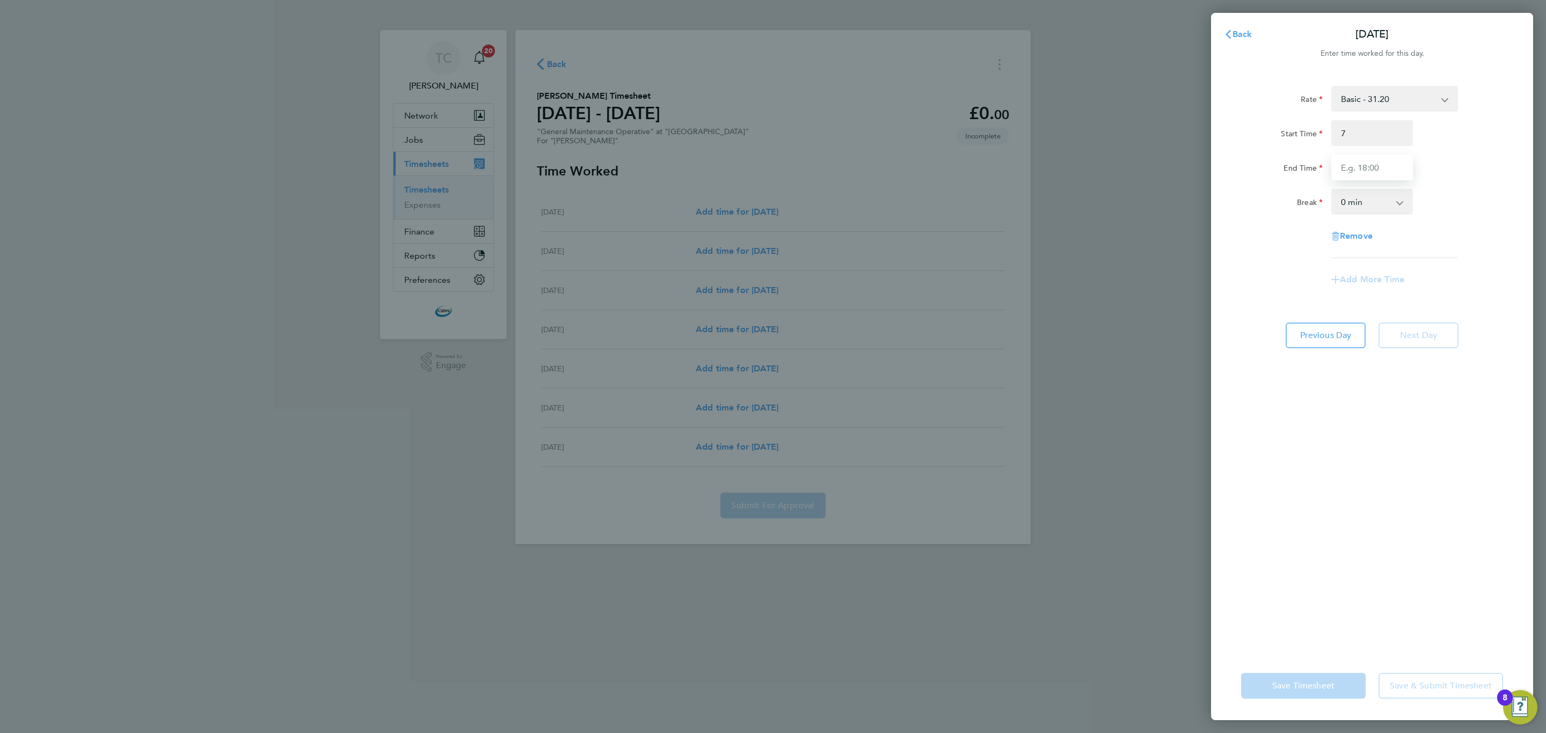
type input "07:00"
type input "19:00"
click at [1421, 674] on button "Save & Submit Timesheet" at bounding box center [1441, 686] width 125 height 26
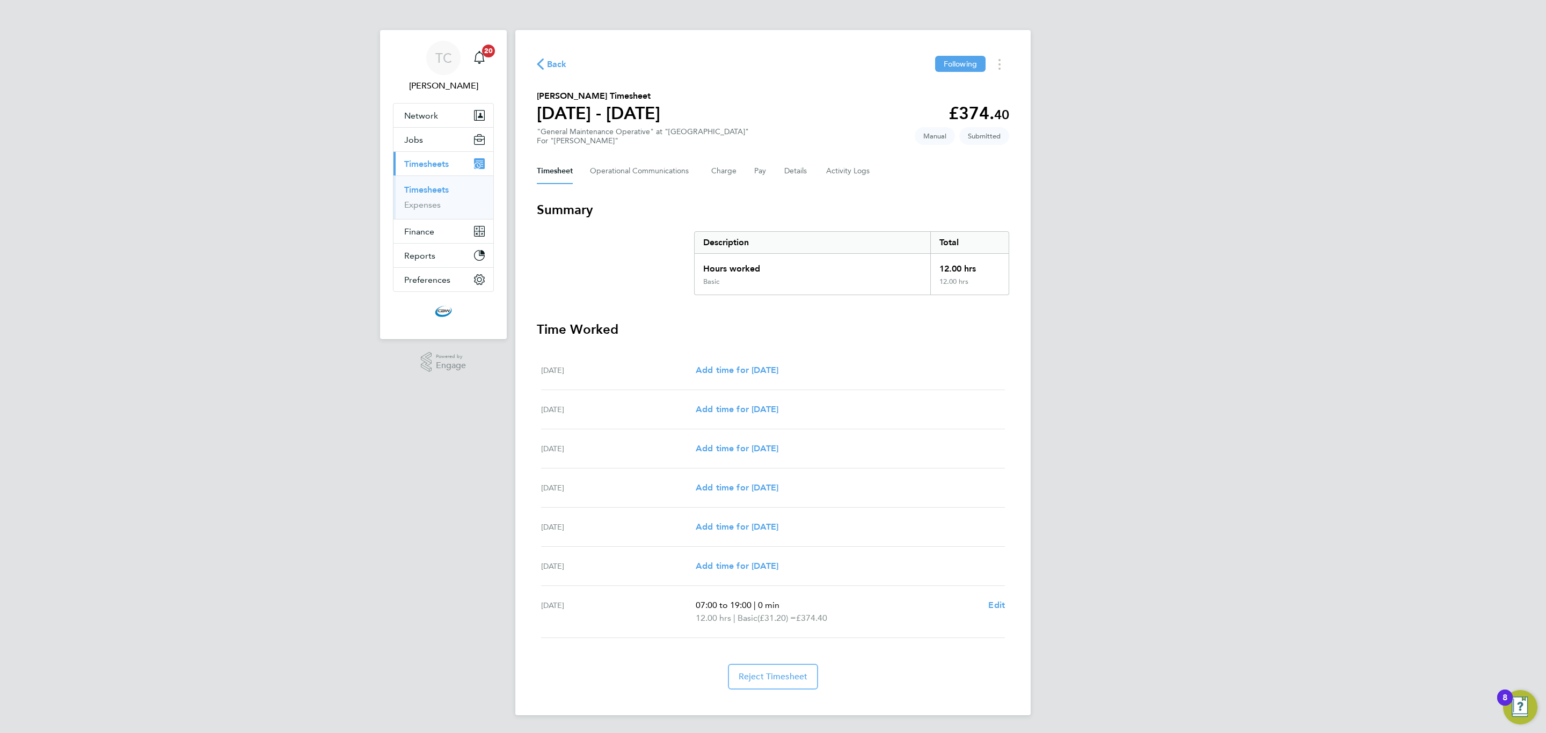
click at [443, 192] on link "Timesheets" at bounding box center [426, 190] width 45 height 10
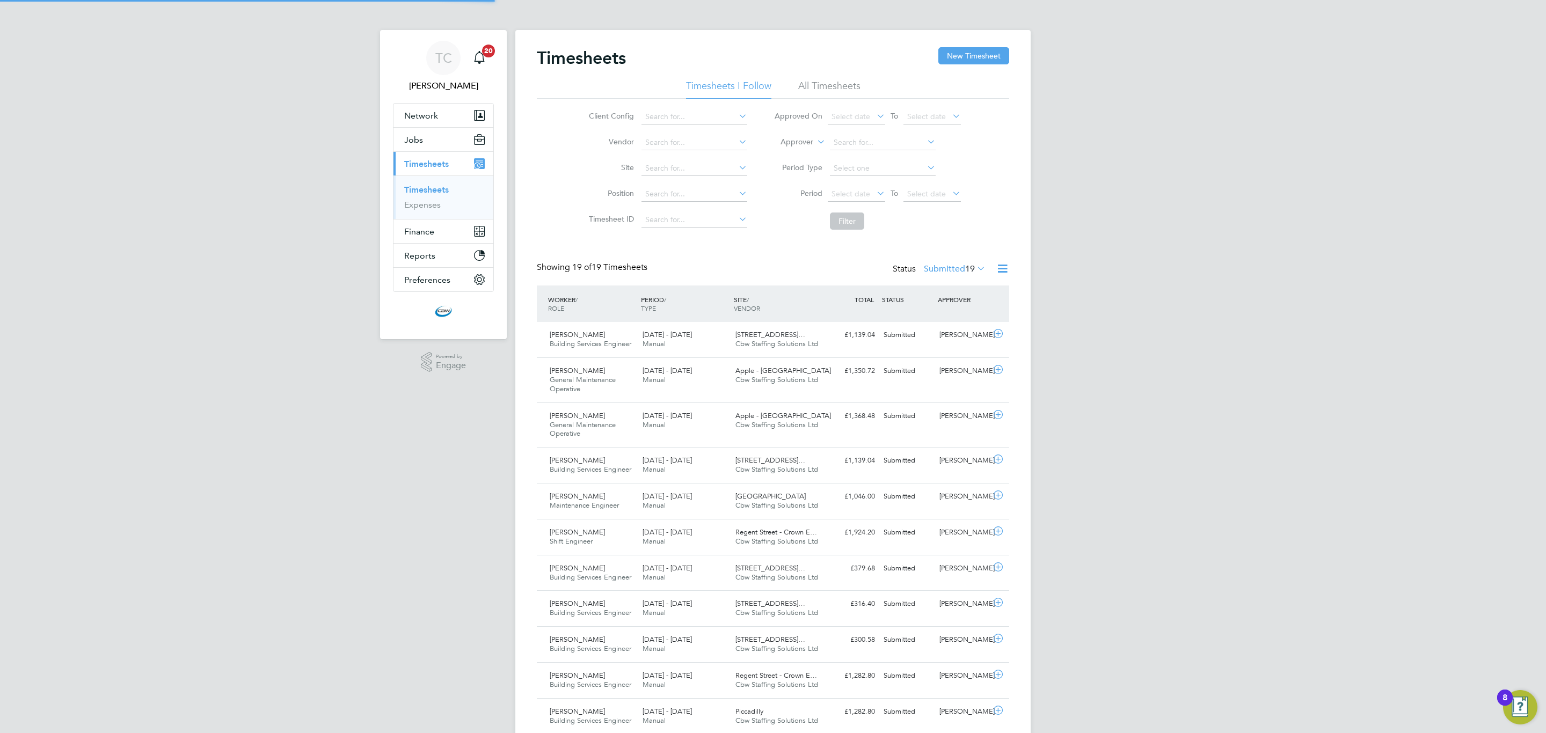
click at [959, 45] on div "Timesheets New Timesheet Timesheets I Follow All Timesheets Client Config Vendo…" at bounding box center [772, 568] width 515 height 1076
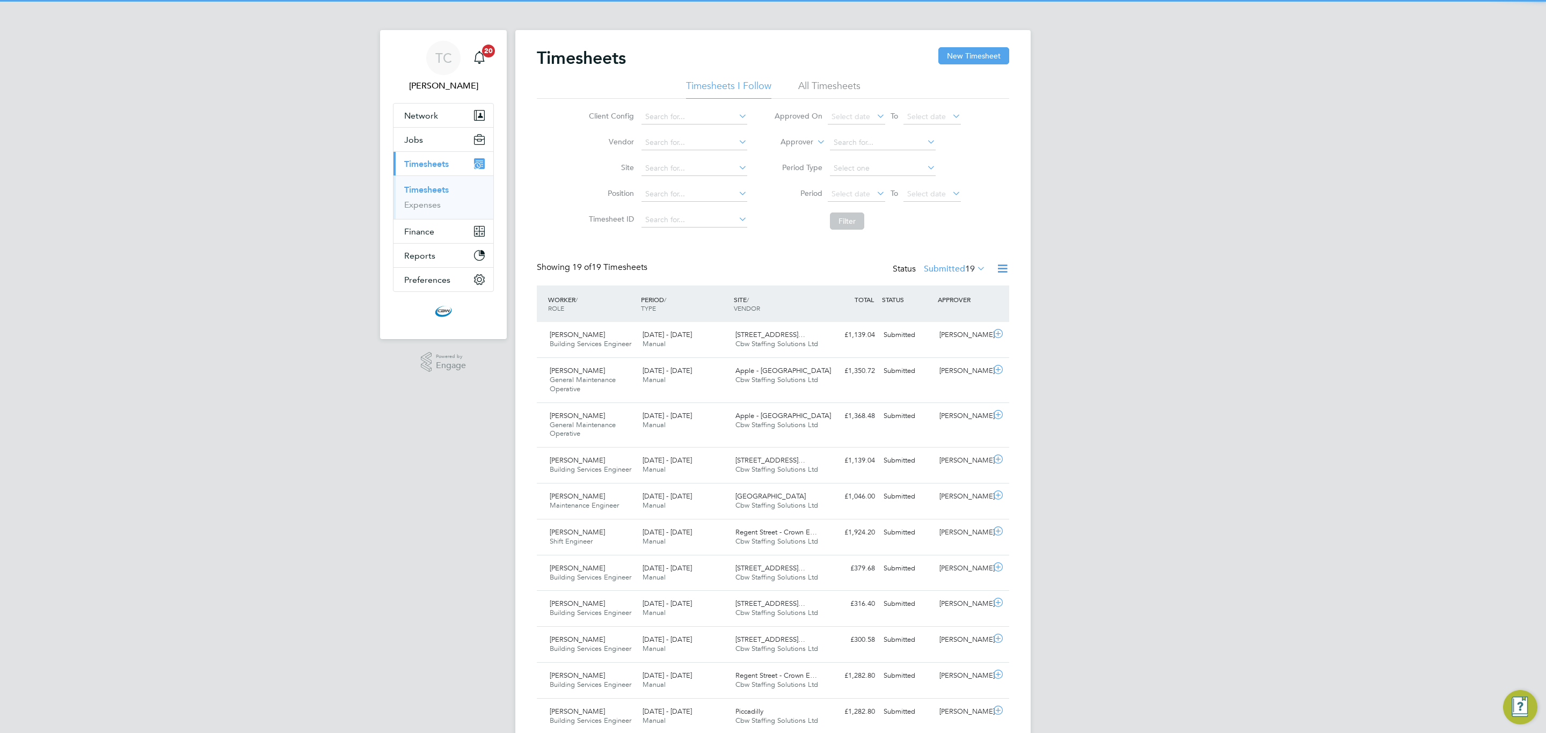
scroll to position [36, 93]
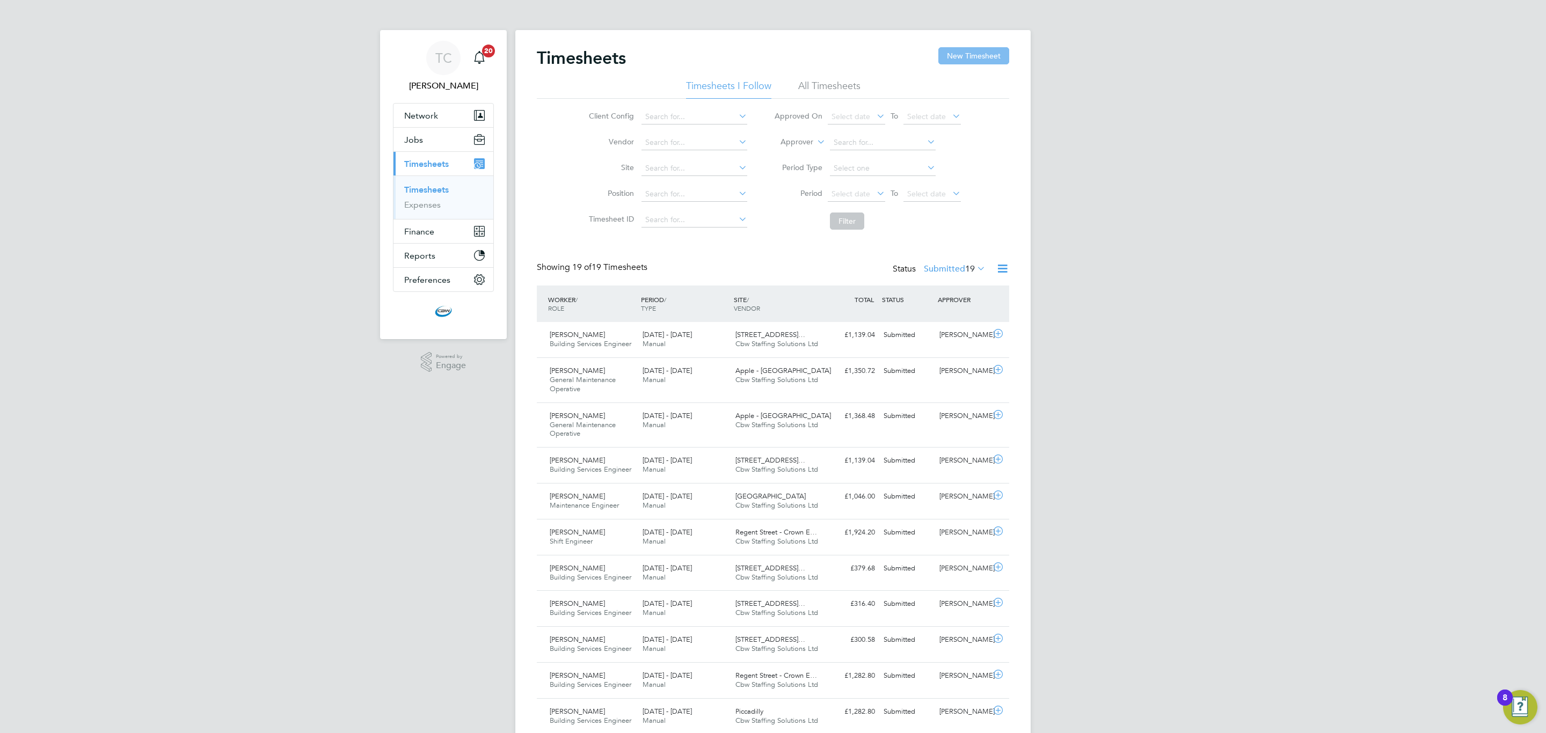
click at [991, 60] on button "New Timesheet" at bounding box center [973, 55] width 71 height 17
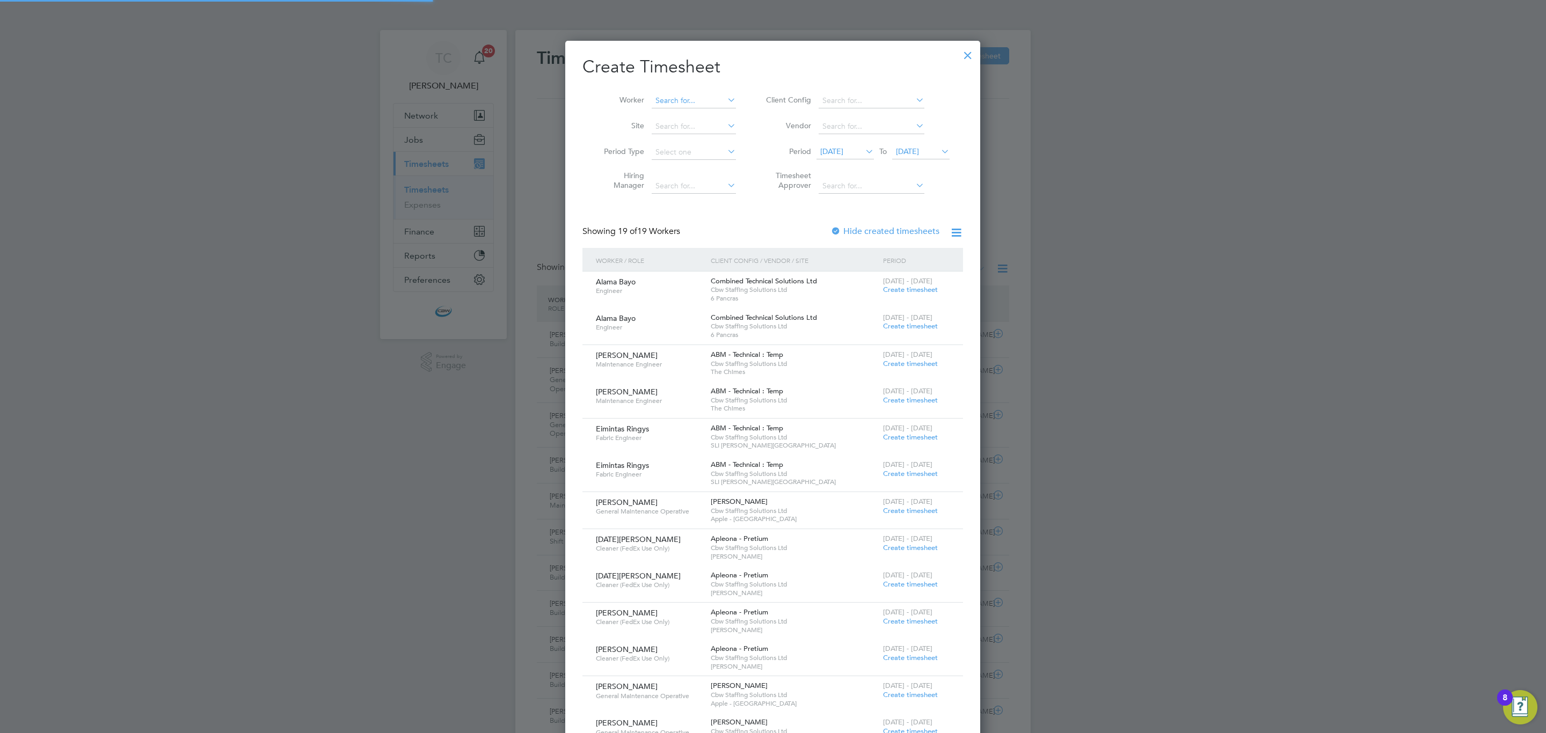
click at [681, 99] on input at bounding box center [694, 100] width 84 height 15
click at [688, 115] on li "[PERSON_NAME]" at bounding box center [718, 115] width 135 height 14
type input "[PERSON_NAME]"
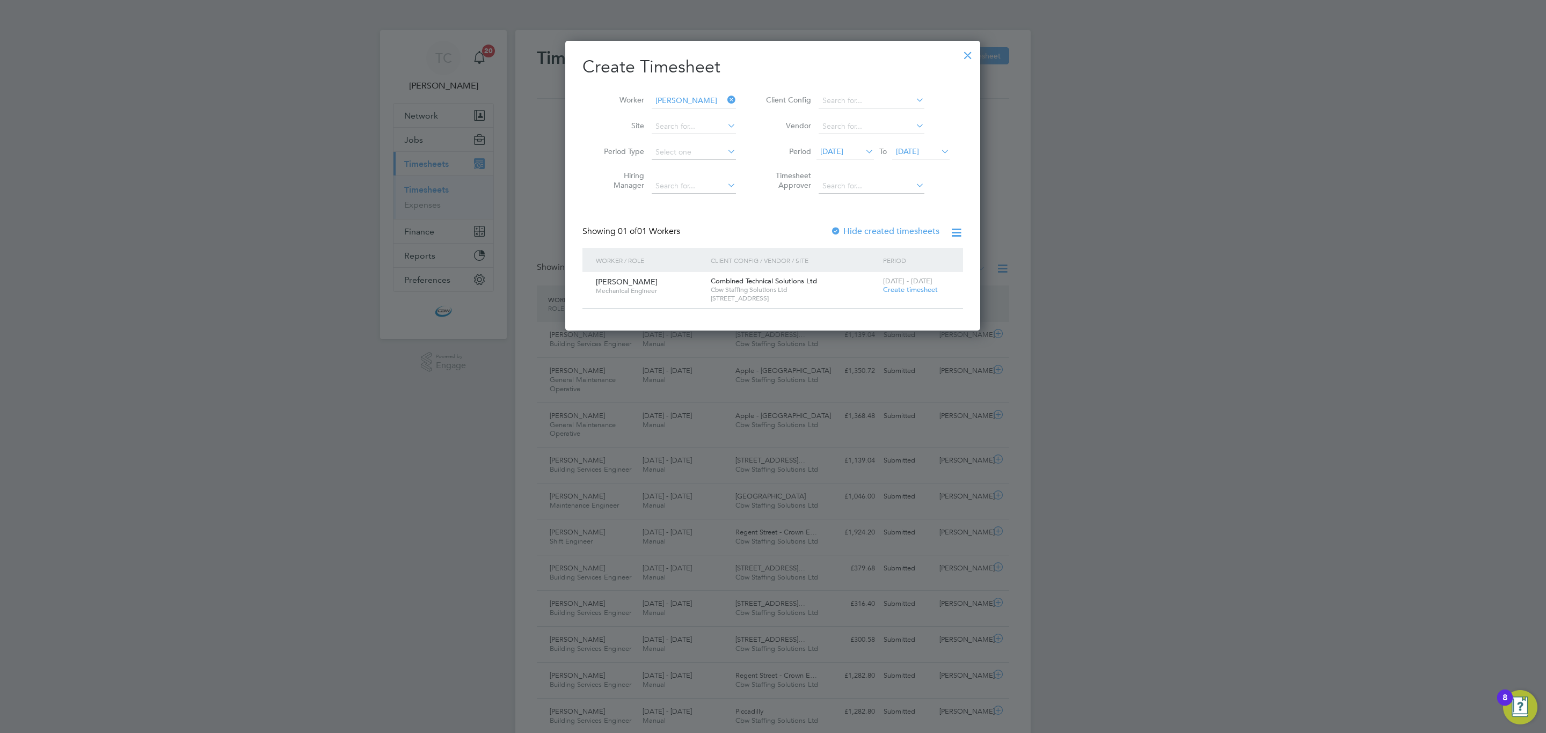
click at [913, 287] on span "Create timesheet" at bounding box center [910, 289] width 55 height 9
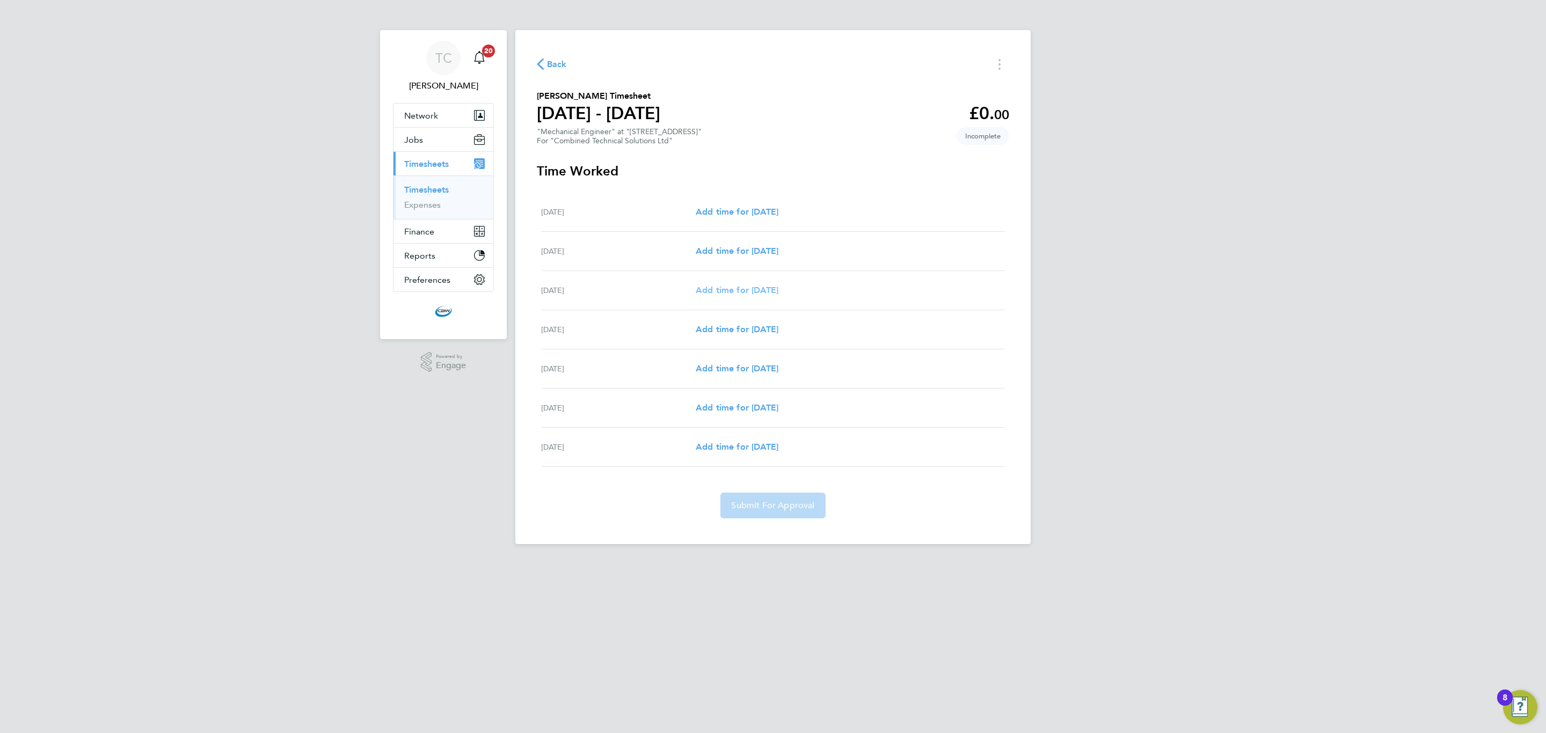
click at [743, 287] on span "Add time for [DATE]" at bounding box center [737, 290] width 83 height 10
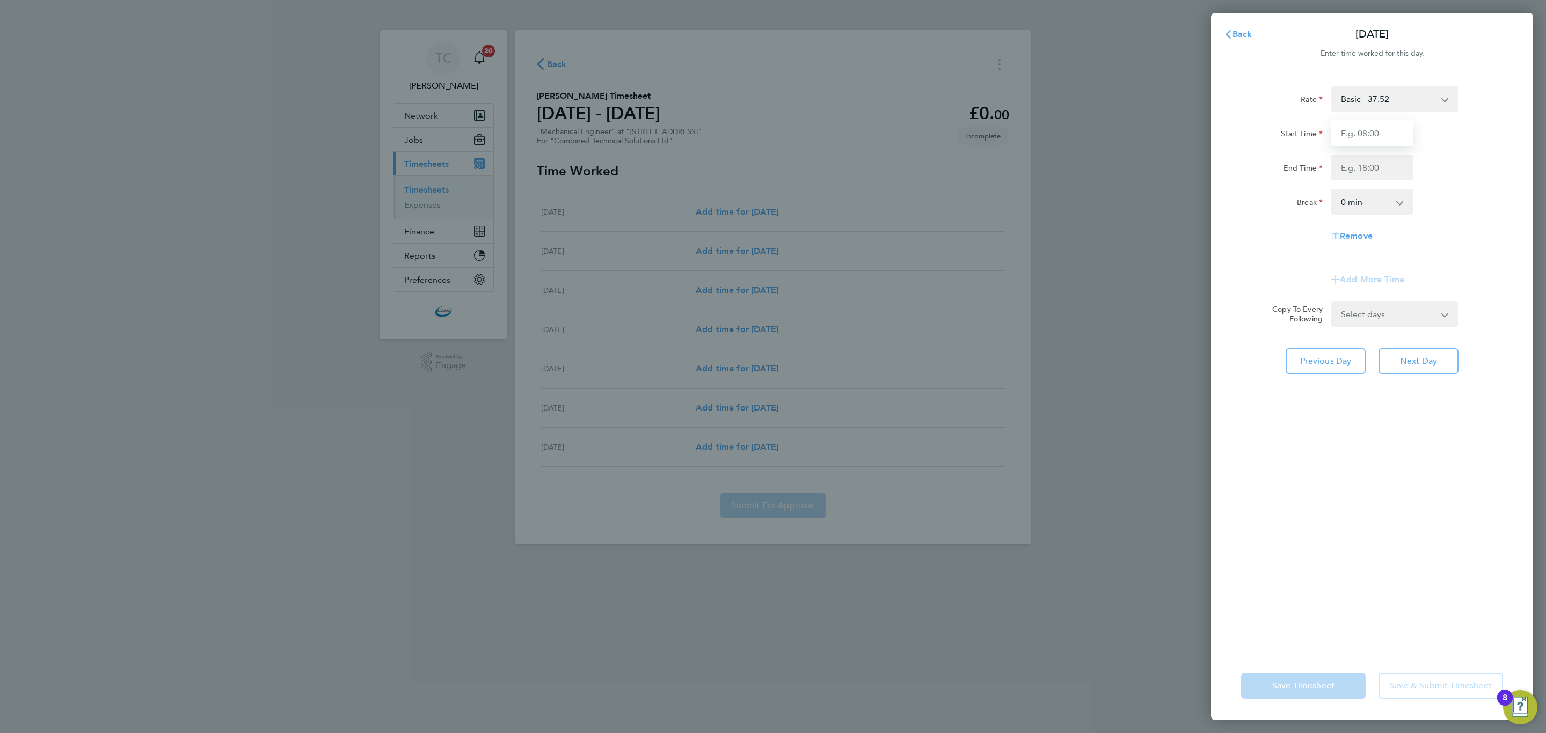
click at [1344, 125] on input "Start Time" at bounding box center [1373, 133] width 82 height 26
type input "08:00"
click at [1360, 163] on input "End Time" at bounding box center [1373, 168] width 82 height 26
type input "17:00"
click at [1376, 197] on select "0 min 15 min 30 min 45 min 60 min 75 min 90 min" at bounding box center [1366, 202] width 67 height 24
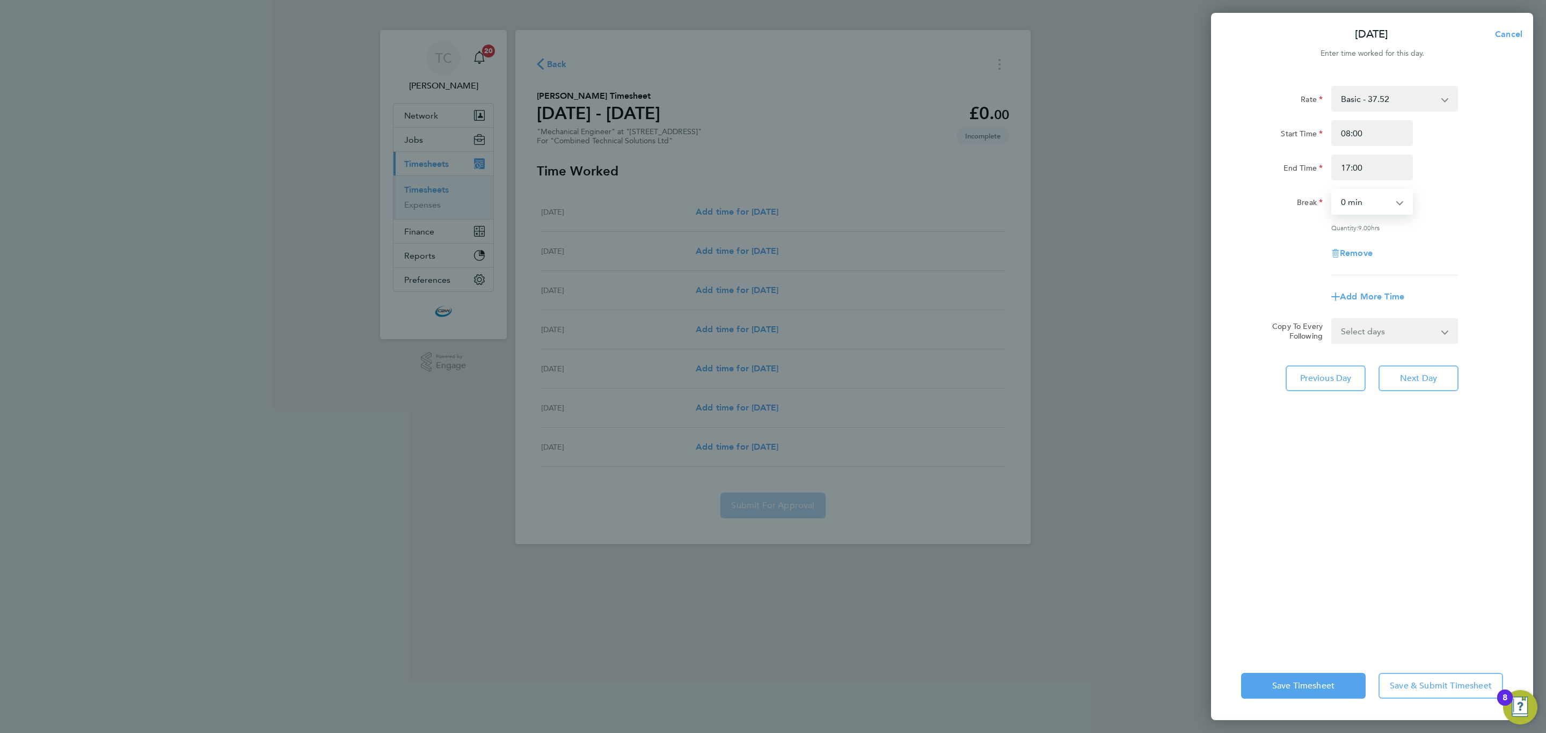
select select "60"
click at [1333, 190] on select "0 min 15 min 30 min 45 min 60 min 75 min 90 min" at bounding box center [1366, 202] width 67 height 24
drag, startPoint x: 1363, startPoint y: 332, endPoint x: 1361, endPoint y: 338, distance: 6.8
click at [1363, 332] on select "Select days Day [DATE] [DATE] [DATE] [DATE]" at bounding box center [1389, 331] width 113 height 24
select select "DAY"
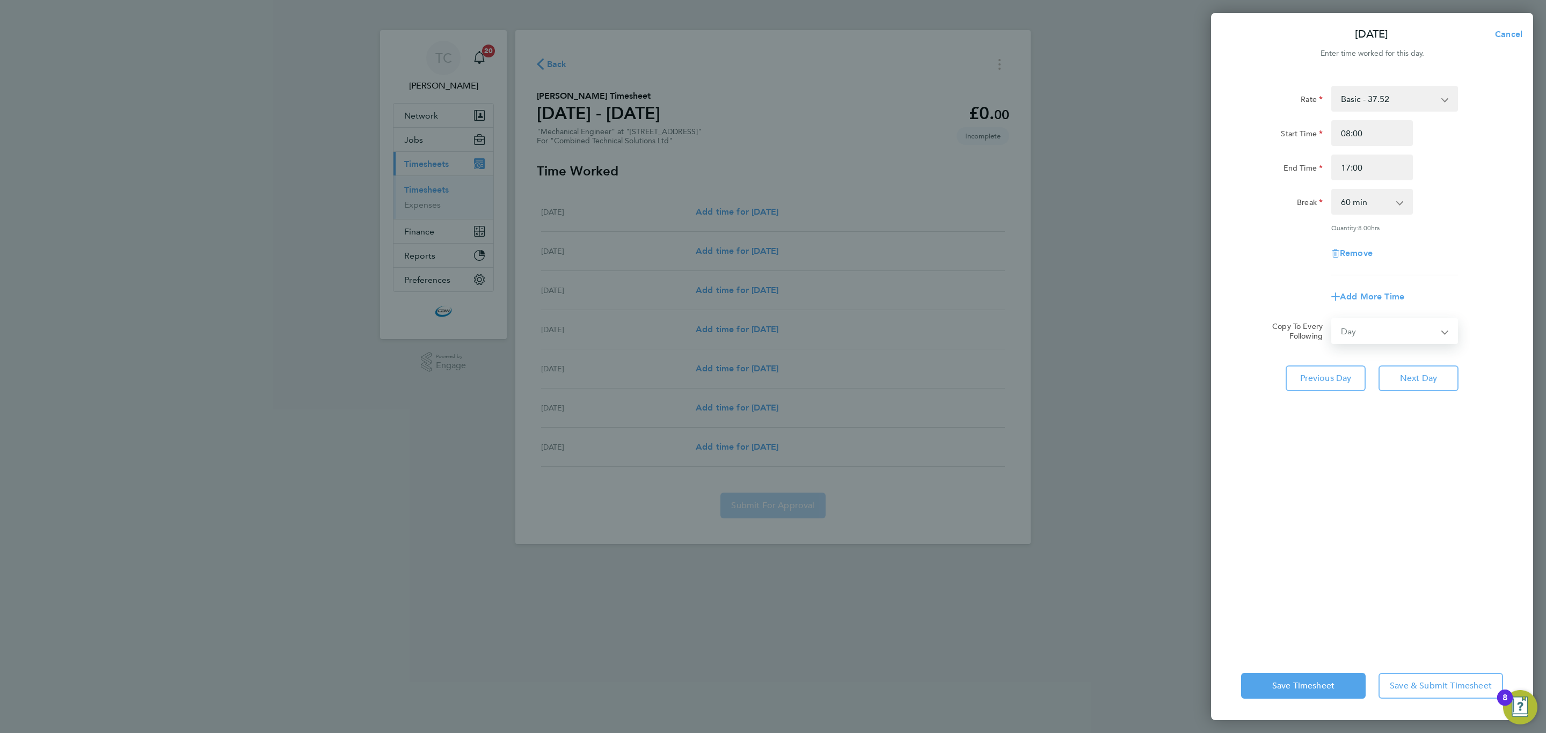
click at [1333, 319] on select "Select days Day [DATE] [DATE] [DATE] [DATE]" at bounding box center [1389, 331] width 113 height 24
select select "[DATE]"
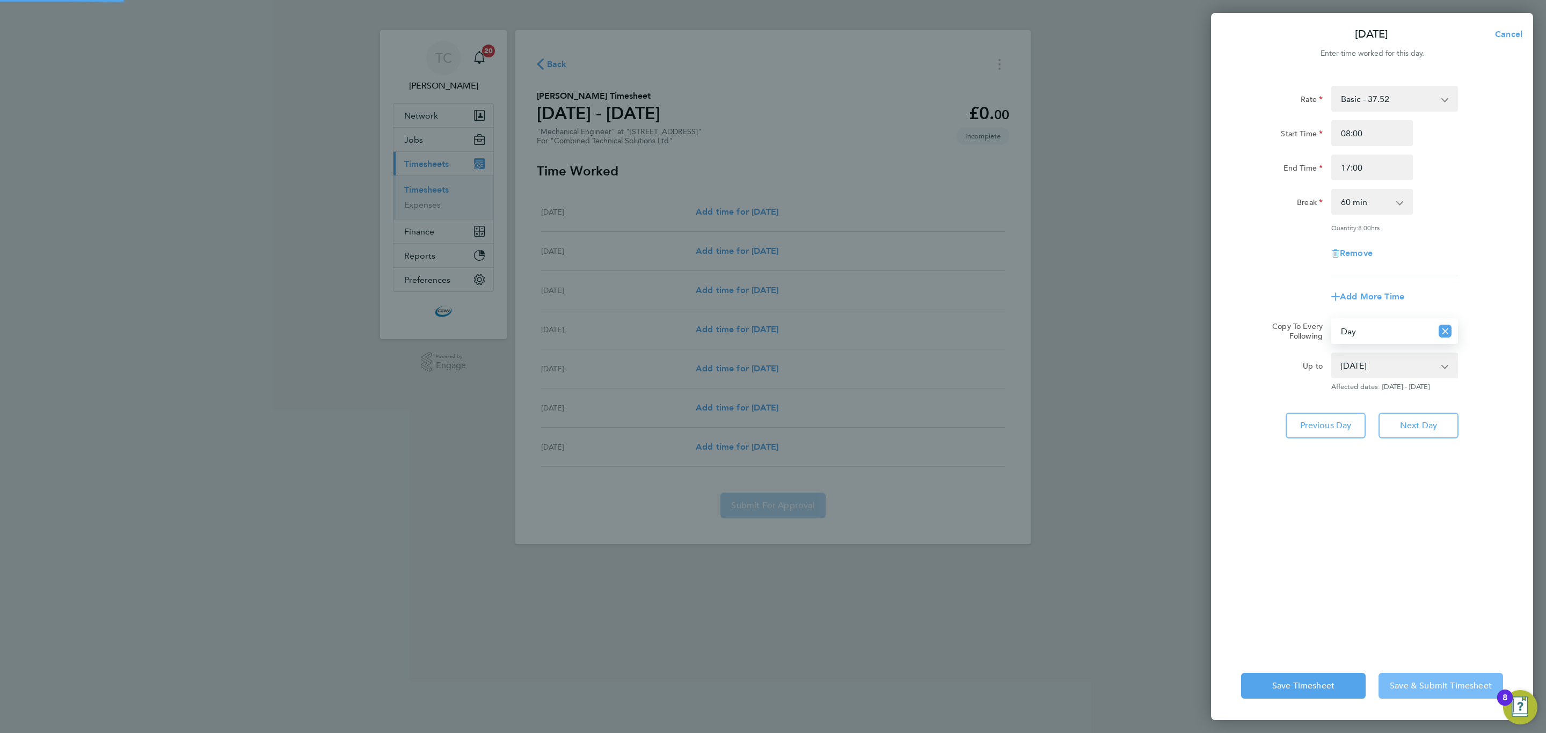
drag, startPoint x: 1409, startPoint y: 683, endPoint x: 1527, endPoint y: 527, distance: 195.5
click at [1410, 683] on span "Save & Submit Timesheet" at bounding box center [1441, 686] width 102 height 11
